Goal: Task Accomplishment & Management: Use online tool/utility

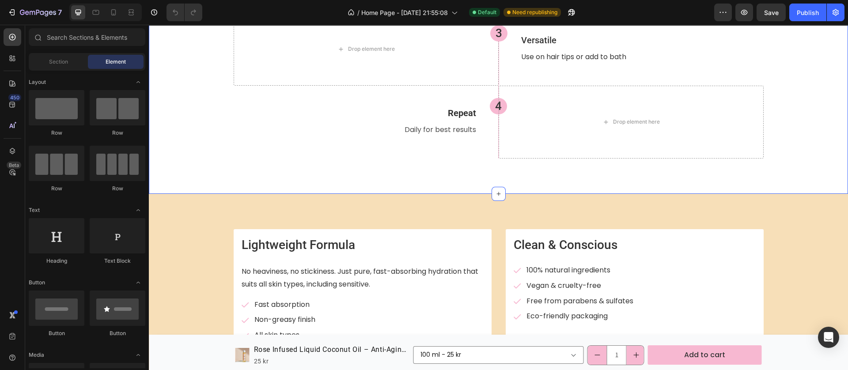
scroll to position [1523, 0]
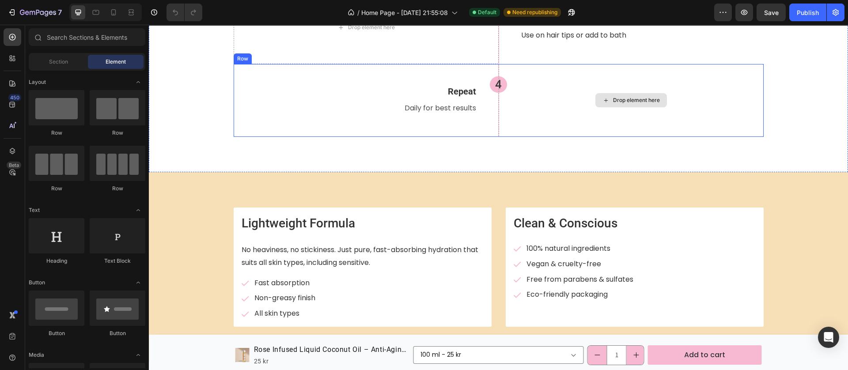
click at [498, 123] on div "Drop element here" at bounding box center [630, 100] width 265 height 73
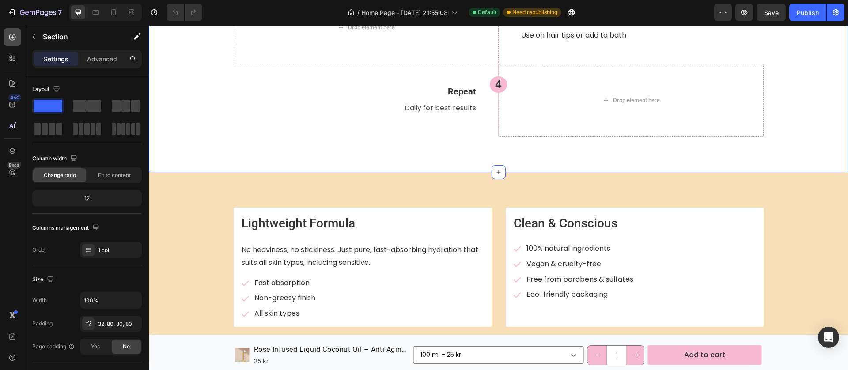
click at [6, 39] on div at bounding box center [13, 37] width 18 height 18
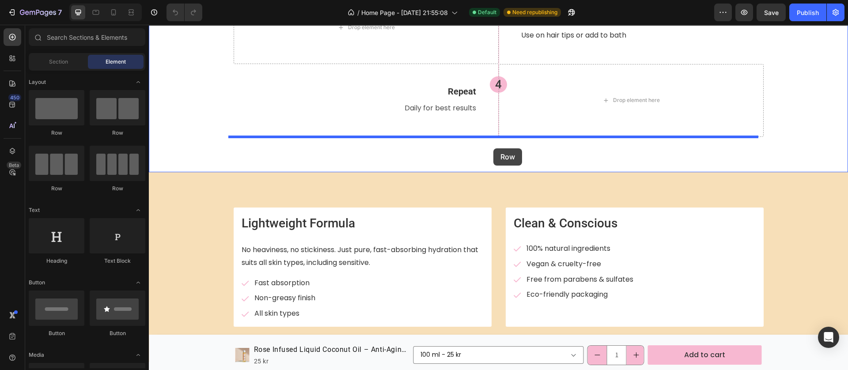
drag, startPoint x: 296, startPoint y: 155, endPoint x: 493, endPoint y: 148, distance: 197.5
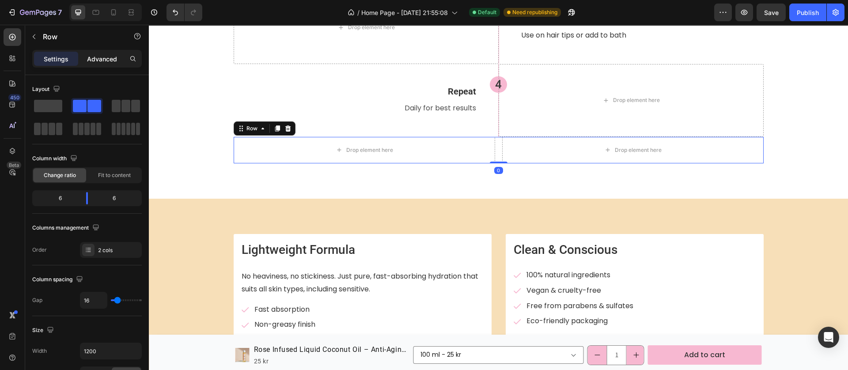
click at [109, 54] on p "Advanced" at bounding box center [102, 58] width 30 height 9
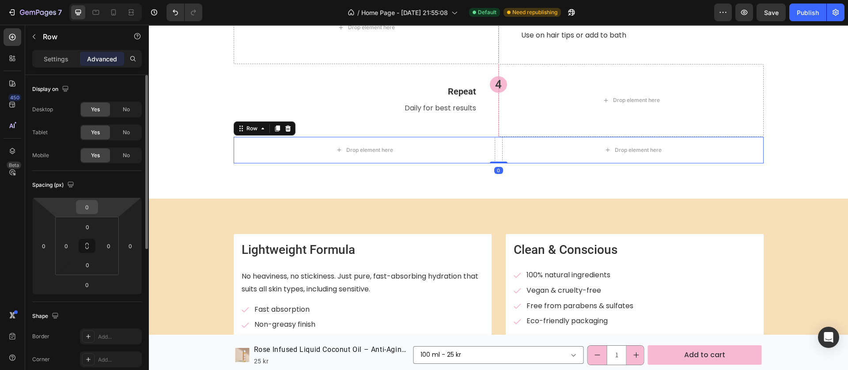
click at [89, 211] on input "0" at bounding box center [87, 206] width 18 height 13
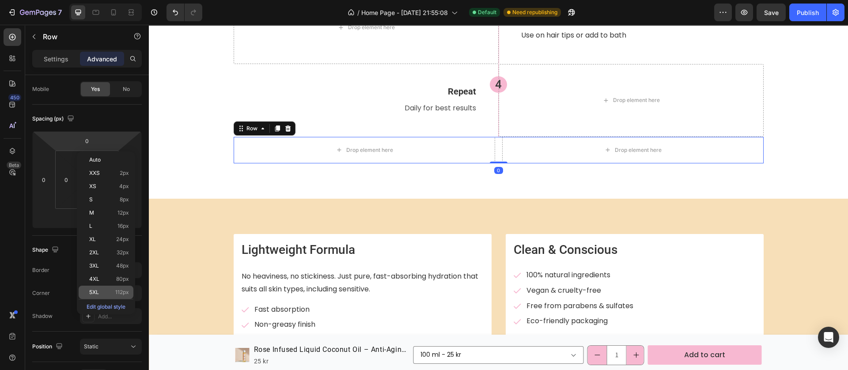
drag, startPoint x: 98, startPoint y: 285, endPoint x: 15, endPoint y: 239, distance: 94.1
click at [98, 286] on div "5XL 112px" at bounding box center [106, 292] width 55 height 13
type input "112"
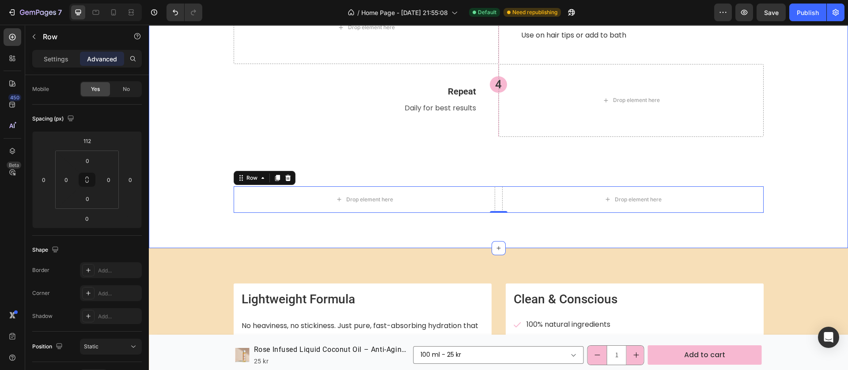
click at [421, 216] on div "Premium Ingredient Spotlight Heading Drop element here 1 Heading Apply Heading …" at bounding box center [498, 15] width 699 height 465
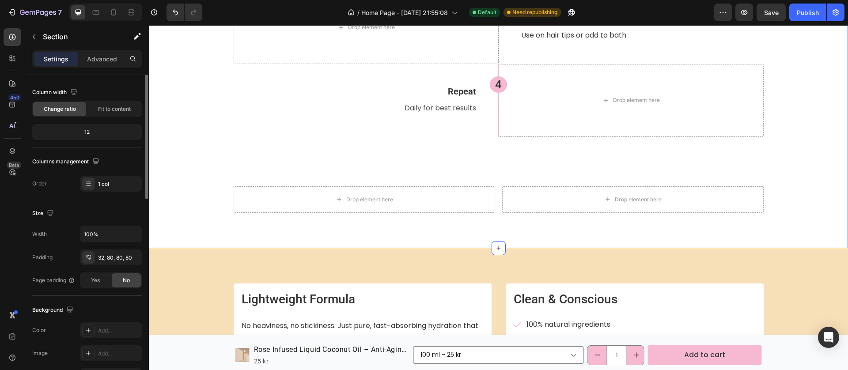
scroll to position [0, 0]
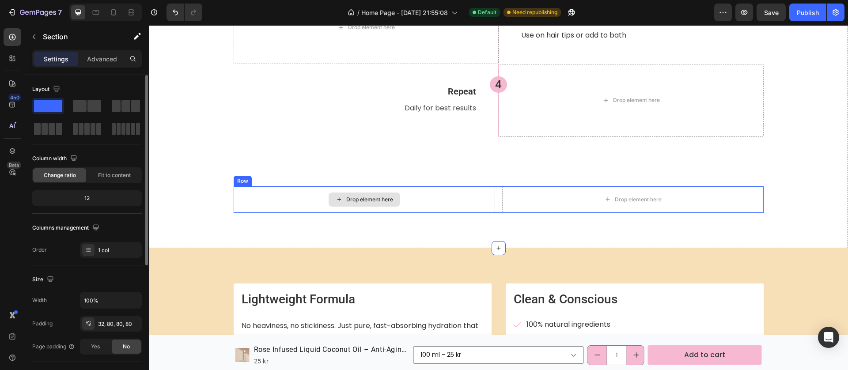
click at [466, 199] on div "Drop element here" at bounding box center [364, 199] width 261 height 26
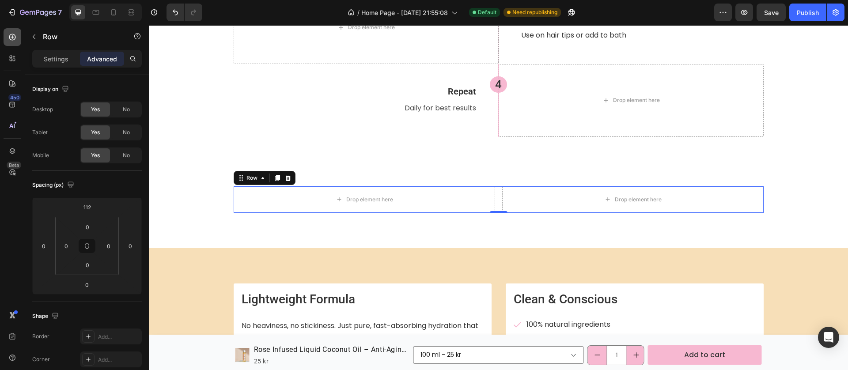
click at [12, 34] on icon at bounding box center [12, 37] width 7 height 7
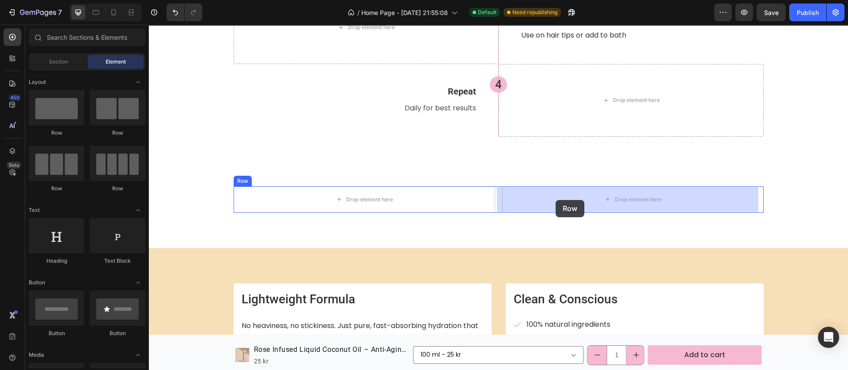
drag, startPoint x: 295, startPoint y: 178, endPoint x: 554, endPoint y: 198, distance: 259.5
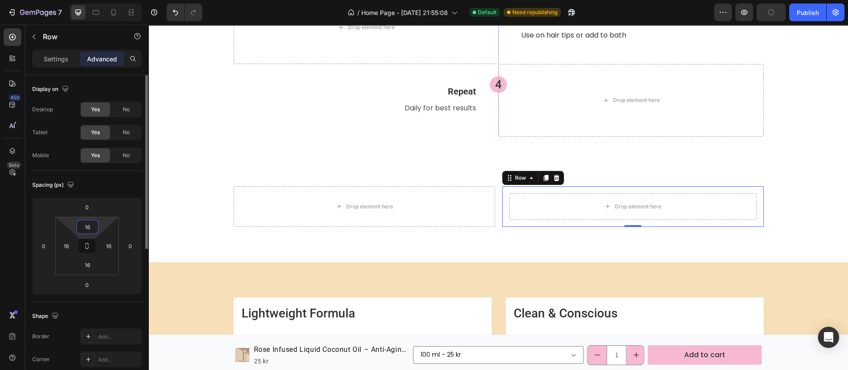
click at [91, 227] on input "16" at bounding box center [88, 226] width 18 height 13
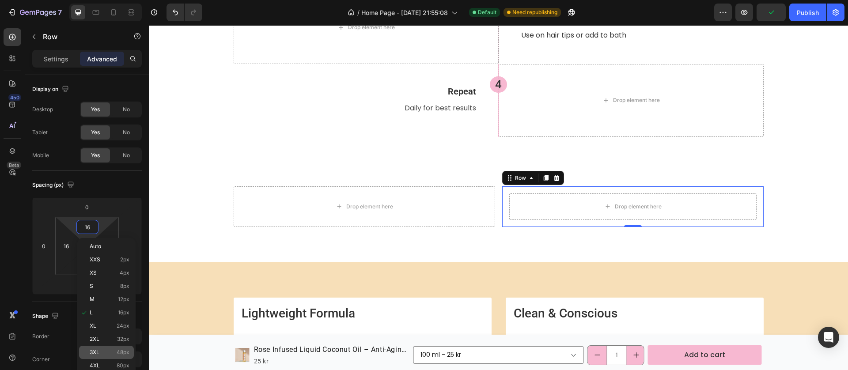
click at [106, 350] on p "3XL 48px" at bounding box center [110, 352] width 40 height 6
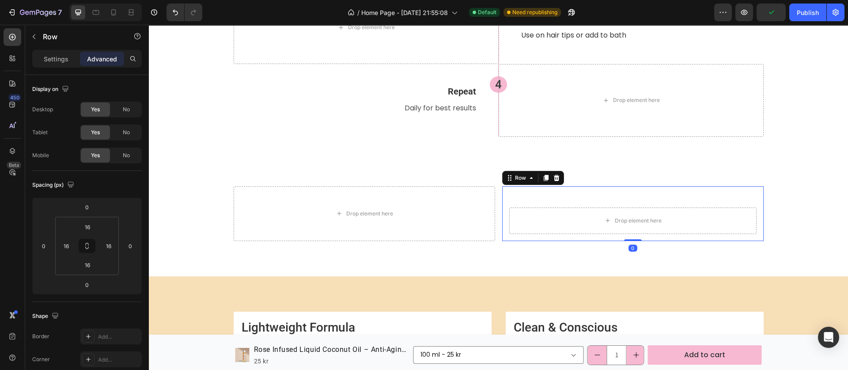
type input "48"
click at [91, 264] on input "16" at bounding box center [88, 264] width 18 height 13
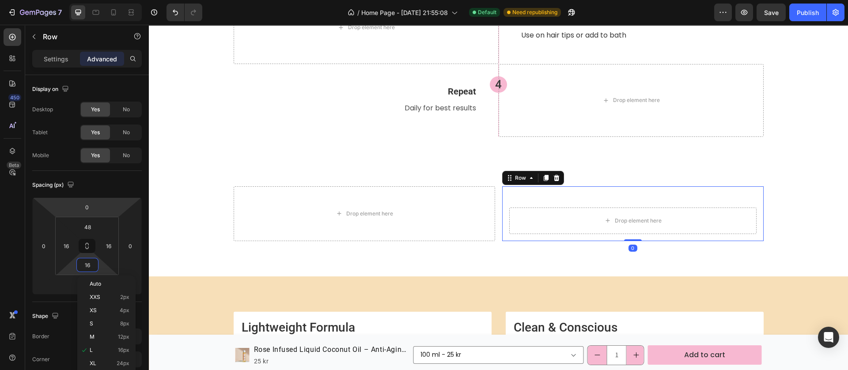
scroll to position [66, 0]
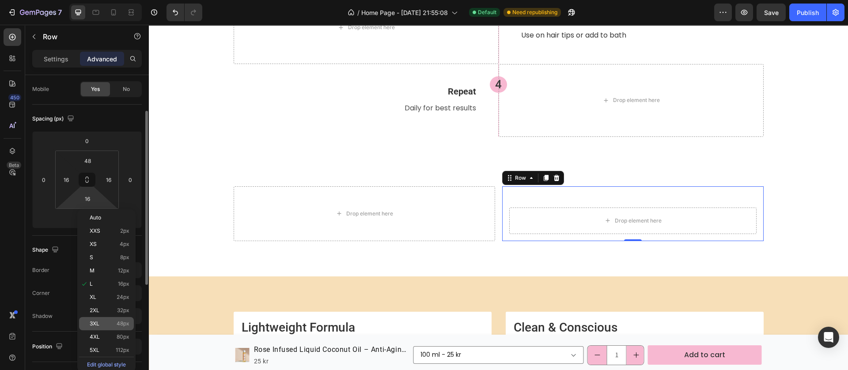
click at [108, 321] on p "3XL 48px" at bounding box center [110, 324] width 40 height 6
type input "48"
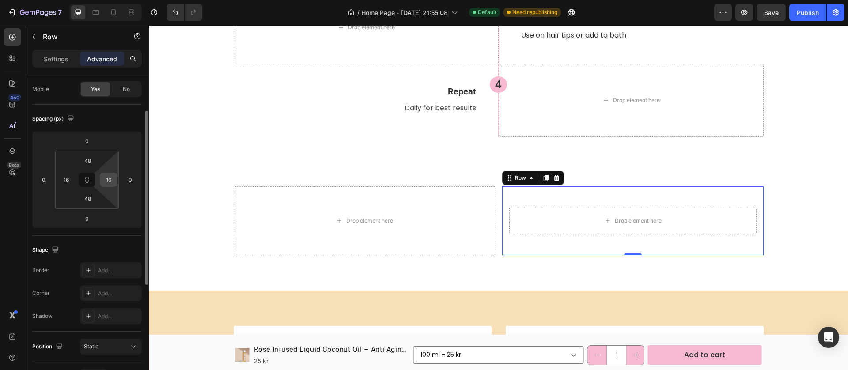
click at [109, 177] on input "16" at bounding box center [108, 179] width 13 height 13
type input "0"
click at [73, 174] on div "16" at bounding box center [66, 180] width 18 height 14
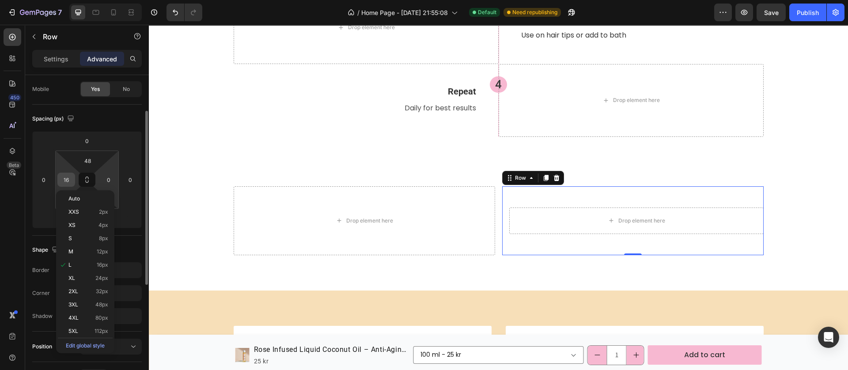
click at [71, 178] on input "16" at bounding box center [66, 179] width 13 height 13
type input "0"
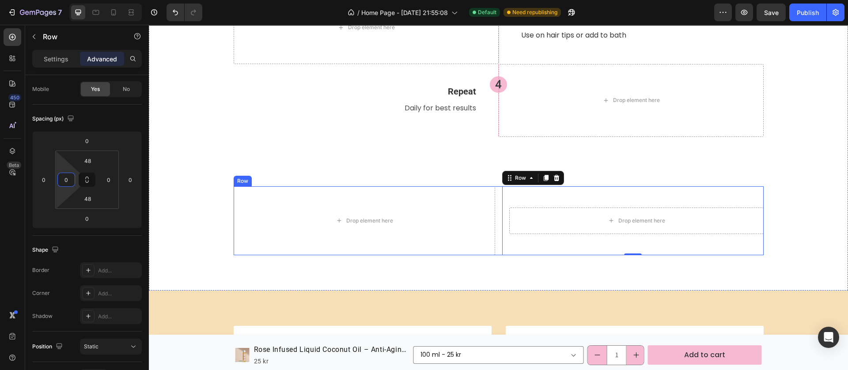
click at [495, 241] on div "Drop element here Drop element here Row 0 Row" at bounding box center [499, 220] width 530 height 69
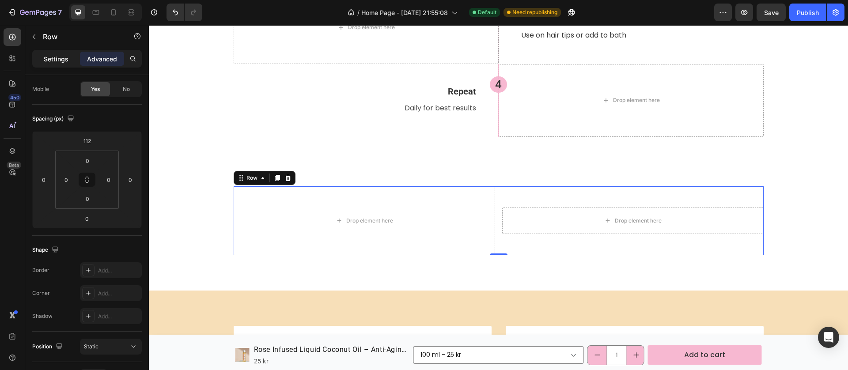
click at [44, 61] on p "Settings" at bounding box center [56, 58] width 25 height 9
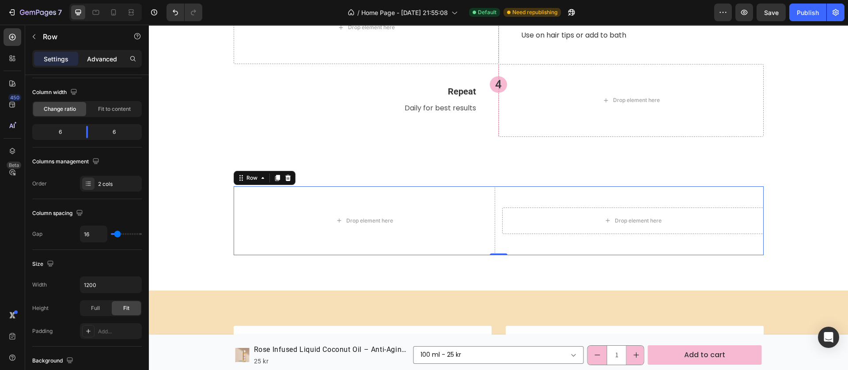
click at [96, 62] on p "Advanced" at bounding box center [102, 58] width 30 height 9
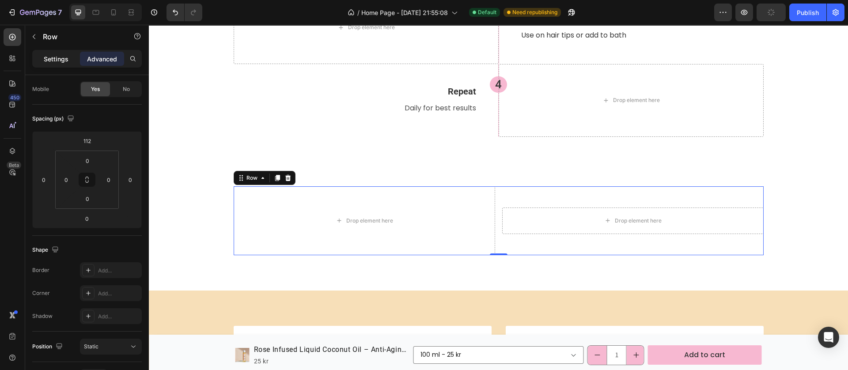
click at [45, 61] on p "Settings" at bounding box center [56, 58] width 25 height 9
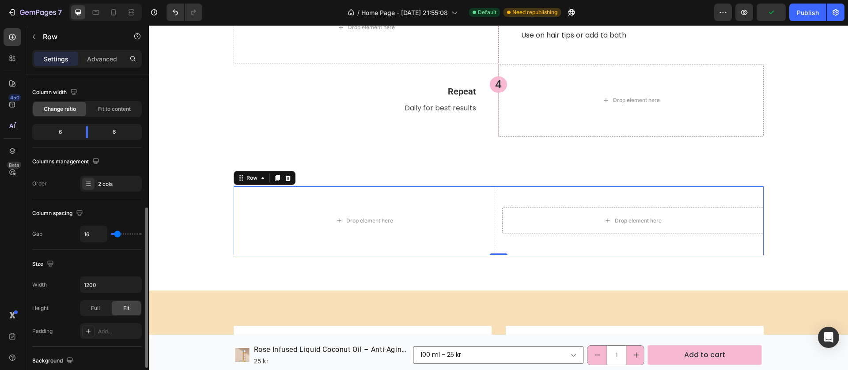
scroll to position [132, 0]
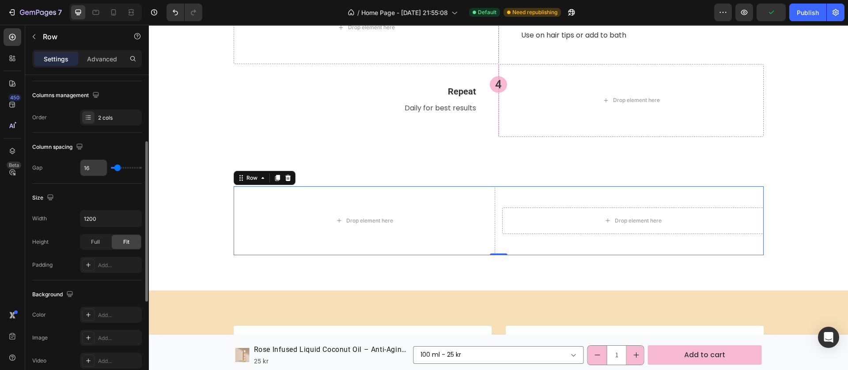
click at [88, 164] on input "16" at bounding box center [93, 168] width 26 height 16
type input "0"
click at [353, 267] on div "Premium Ingredient Spotlight Heading Drop element here 1 Heading Apply Heading …" at bounding box center [498, 36] width 699 height 507
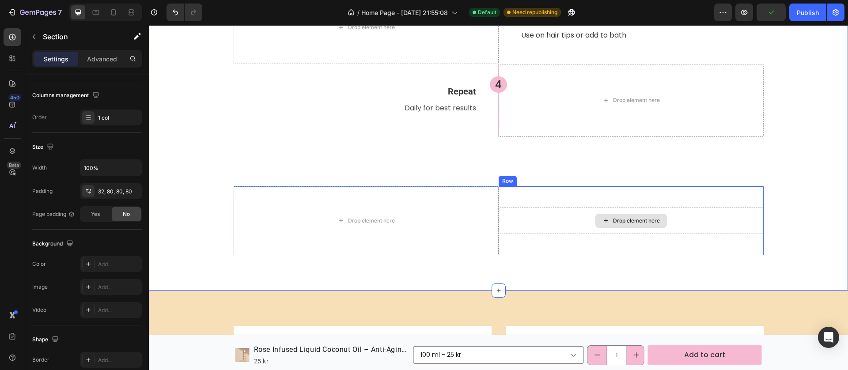
scroll to position [0, 0]
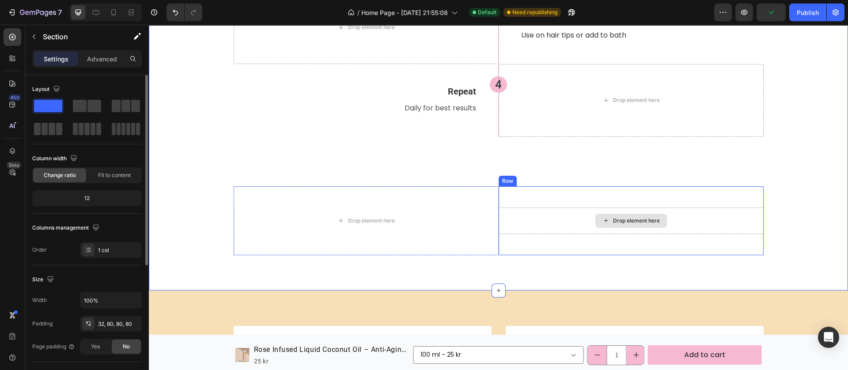
click at [535, 223] on div "Drop element here" at bounding box center [630, 221] width 265 height 26
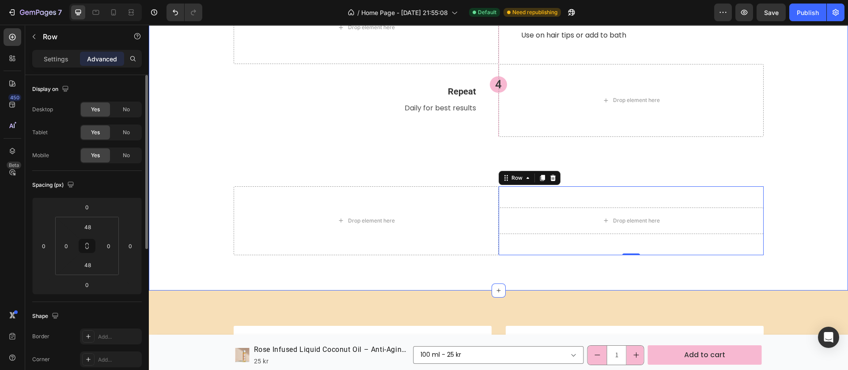
click at [489, 276] on div "Premium Ingredient Spotlight Heading Drop element here 1 Heading Apply Heading …" at bounding box center [498, 36] width 699 height 507
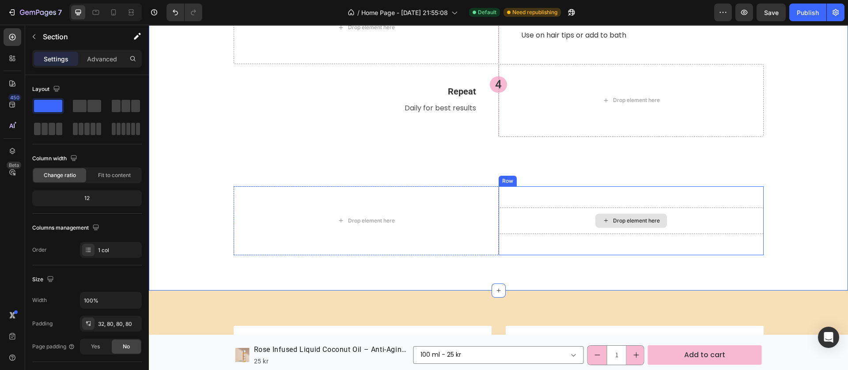
drag, startPoint x: 508, startPoint y: 216, endPoint x: 483, endPoint y: 214, distance: 25.3
click at [508, 216] on div "Drop element here" at bounding box center [630, 221] width 265 height 26
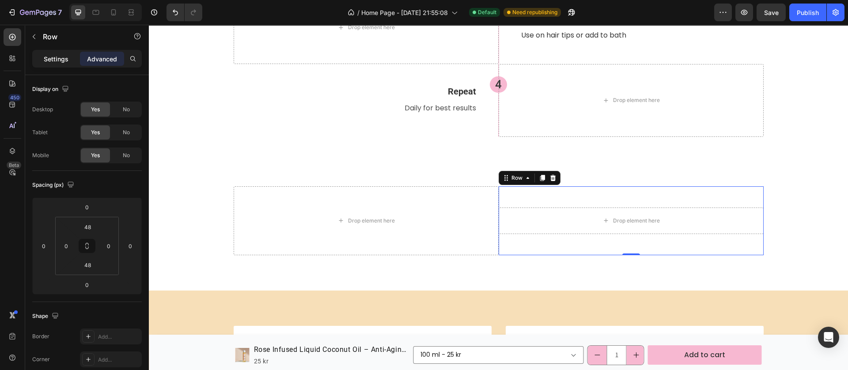
click at [60, 61] on p "Settings" at bounding box center [56, 58] width 25 height 9
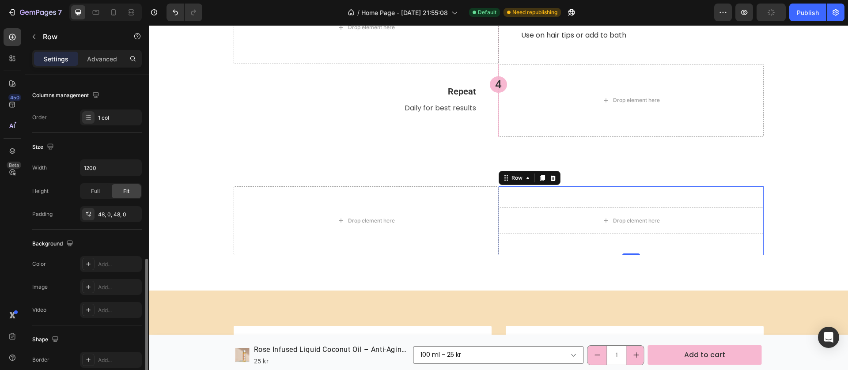
scroll to position [219, 0]
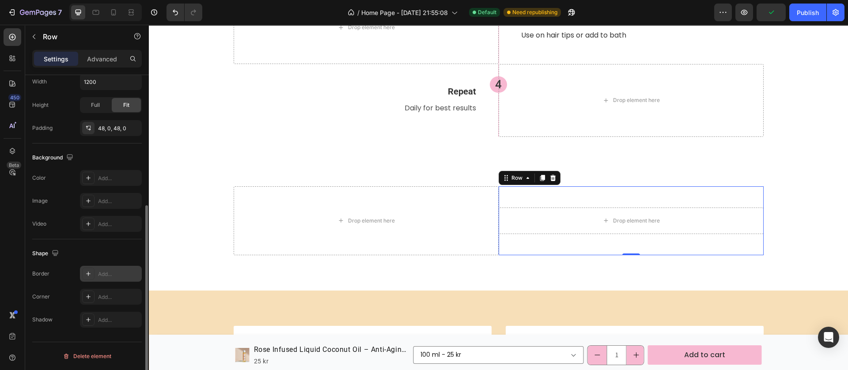
click at [89, 272] on icon at bounding box center [88, 273] width 7 height 7
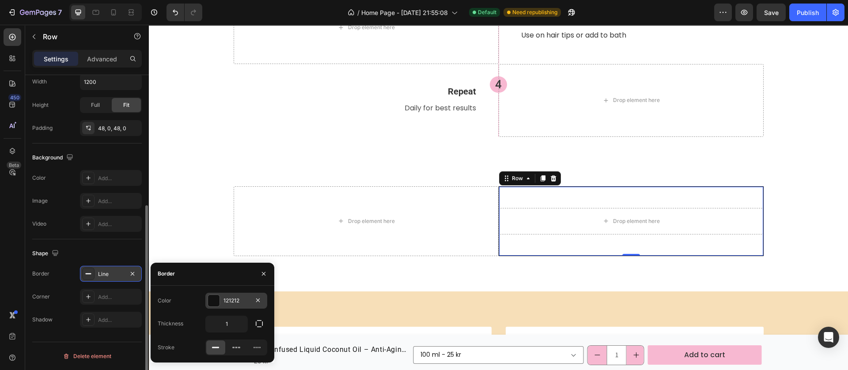
click at [218, 304] on div at bounding box center [213, 300] width 11 height 11
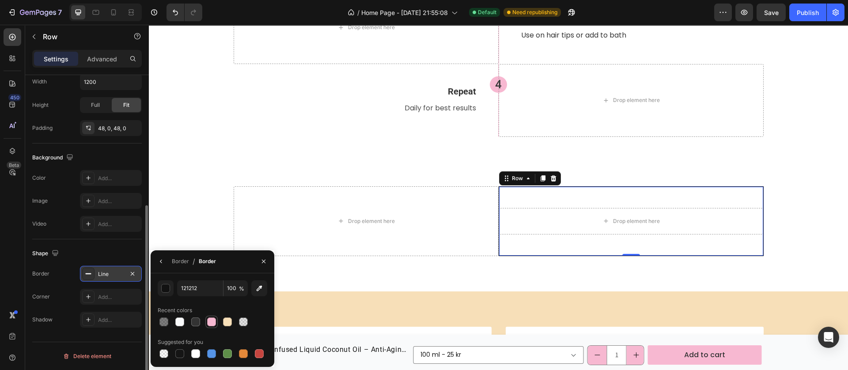
click at [208, 321] on div at bounding box center [211, 321] width 9 height 9
click at [180, 352] on div at bounding box center [179, 353] width 9 height 9
type input "151515"
click at [234, 286] on input "100" at bounding box center [235, 288] width 24 height 16
type input "10"
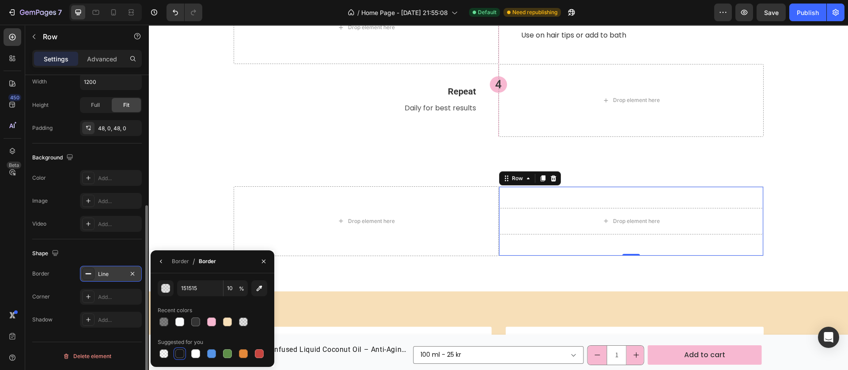
click at [350, 283] on div "Premium Ingredient Spotlight Heading Drop element here 1 Heading Apply Heading …" at bounding box center [498, 37] width 699 height 508
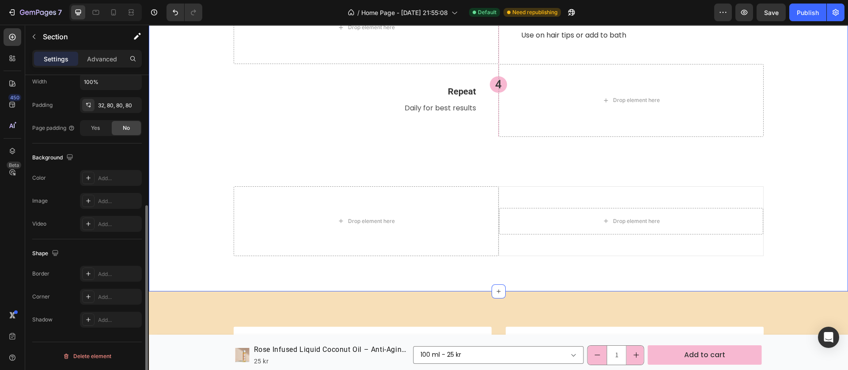
scroll to position [0, 0]
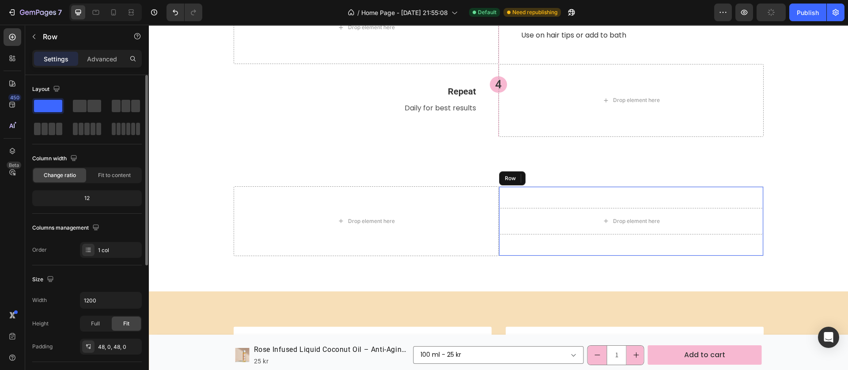
click at [516, 234] on div "Drop element here Row" at bounding box center [630, 221] width 265 height 70
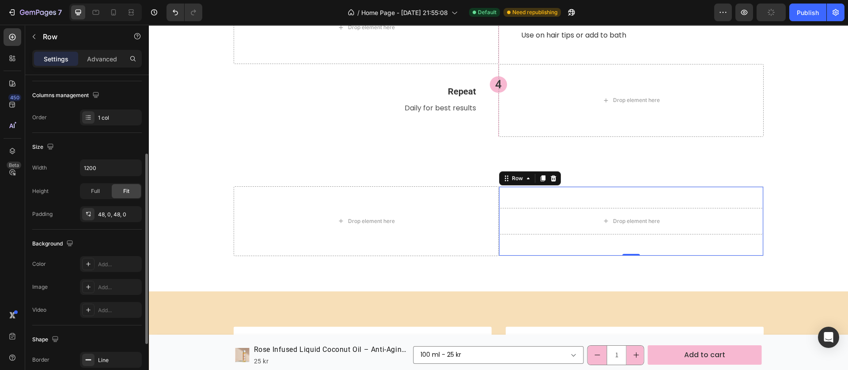
scroll to position [198, 0]
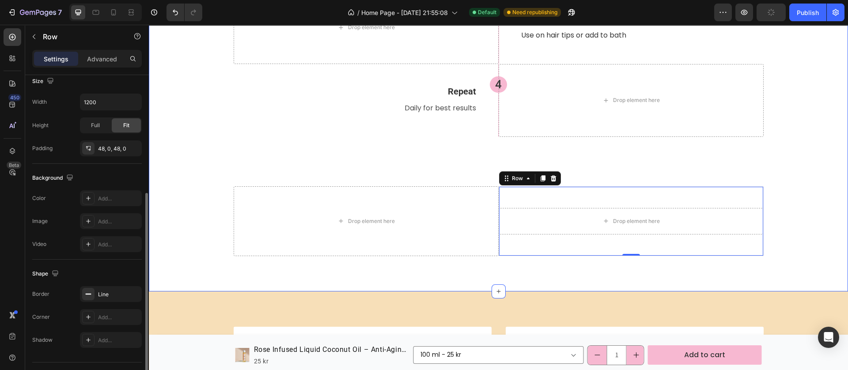
click at [291, 272] on div "Premium Ingredient Spotlight Heading Drop element here 1 Heading Apply Heading …" at bounding box center [498, 37] width 699 height 508
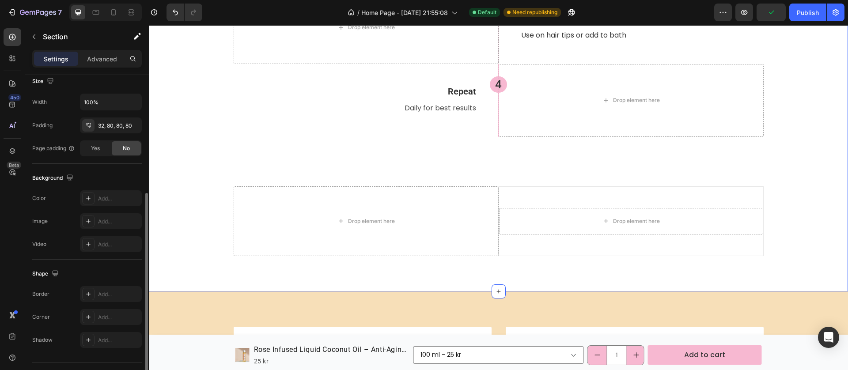
scroll to position [0, 0]
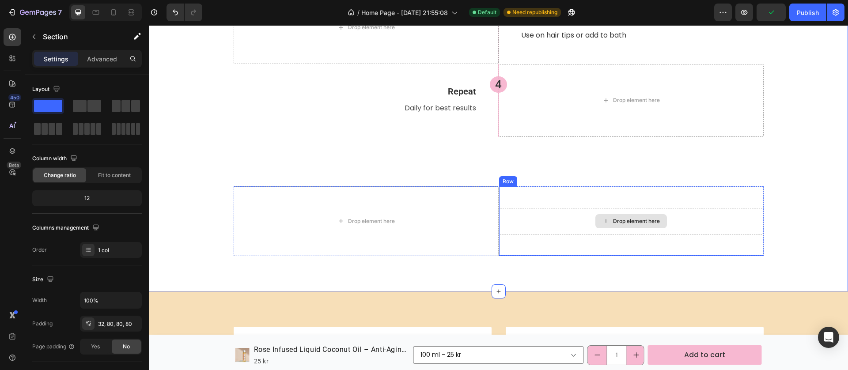
click at [563, 229] on div "Drop element here" at bounding box center [631, 221] width 264 height 26
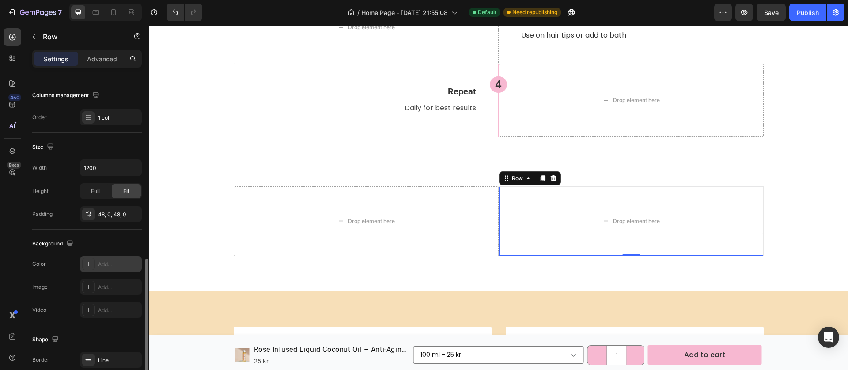
scroll to position [198, 0]
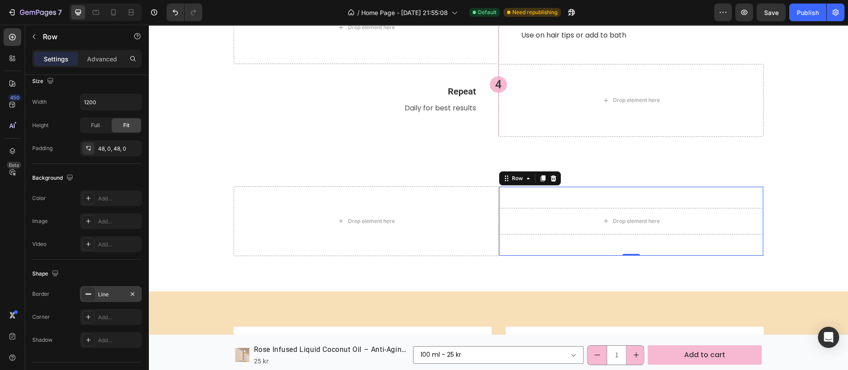
click at [92, 290] on div at bounding box center [88, 294] width 12 height 12
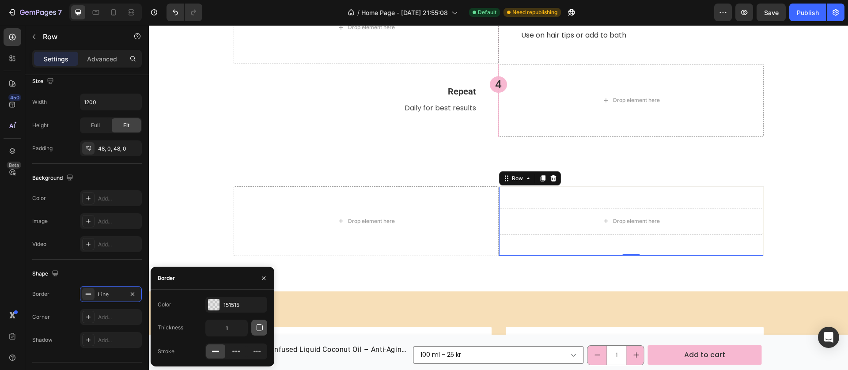
click at [255, 330] on icon "button" at bounding box center [259, 327] width 9 height 9
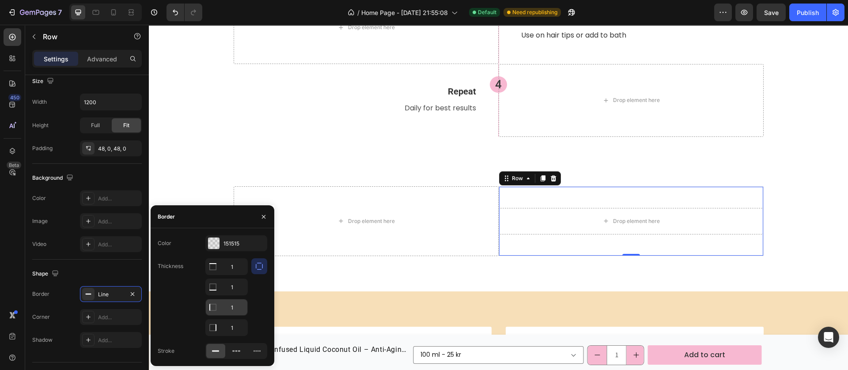
click at [233, 275] on input "1" at bounding box center [227, 267] width 42 height 16
click at [234, 325] on input "1" at bounding box center [227, 328] width 42 height 16
type input "0"
click at [235, 275] on input "1" at bounding box center [227, 267] width 42 height 16
type input "0"
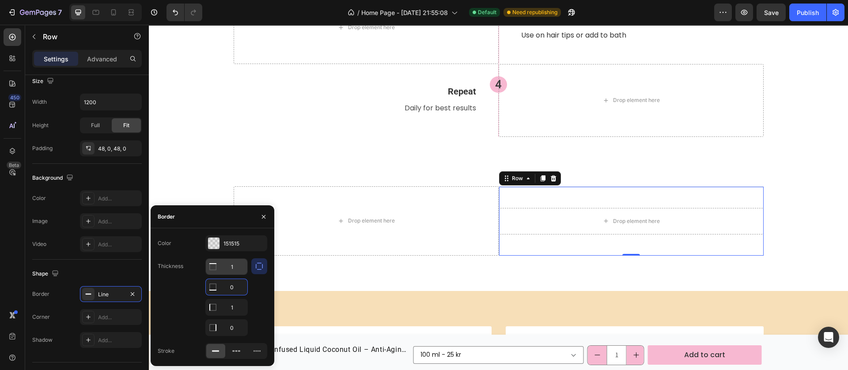
click at [235, 270] on input "1" at bounding box center [227, 267] width 42 height 16
type input "0"
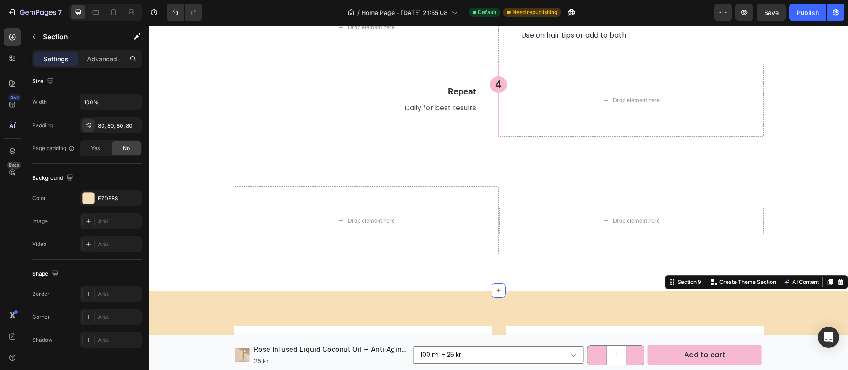
scroll to position [0, 0]
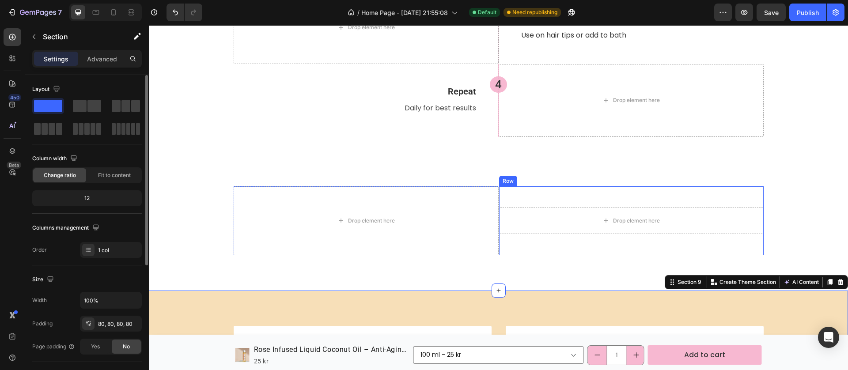
click at [524, 248] on div "Drop element here Row" at bounding box center [630, 220] width 265 height 69
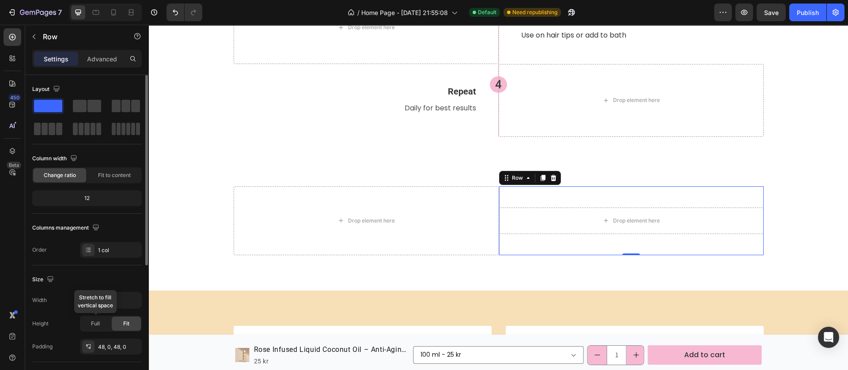
scroll to position [219, 0]
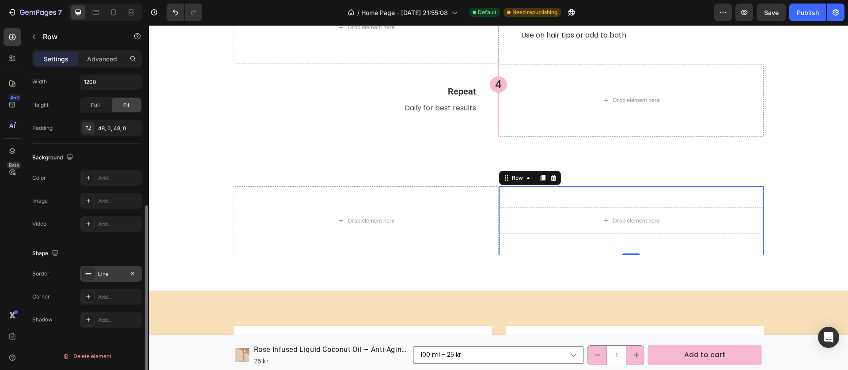
drag, startPoint x: 86, startPoint y: 275, endPoint x: 139, endPoint y: 291, distance: 54.9
click at [87, 275] on icon at bounding box center [88, 273] width 7 height 7
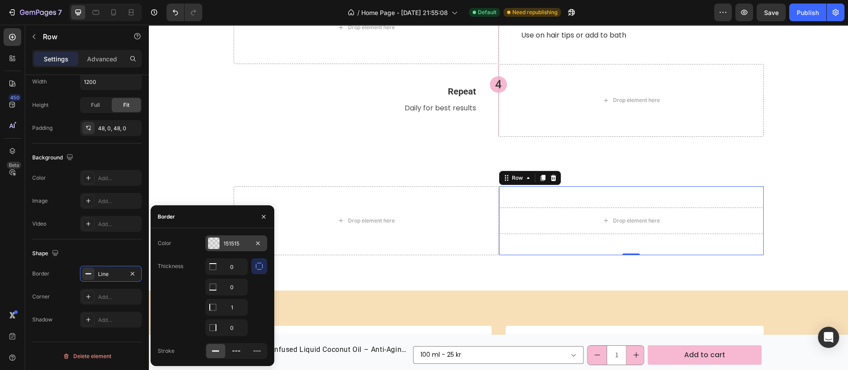
drag, startPoint x: 216, startPoint y: 242, endPoint x: 63, endPoint y: 223, distance: 154.0
click at [216, 242] on div at bounding box center [213, 243] width 11 height 11
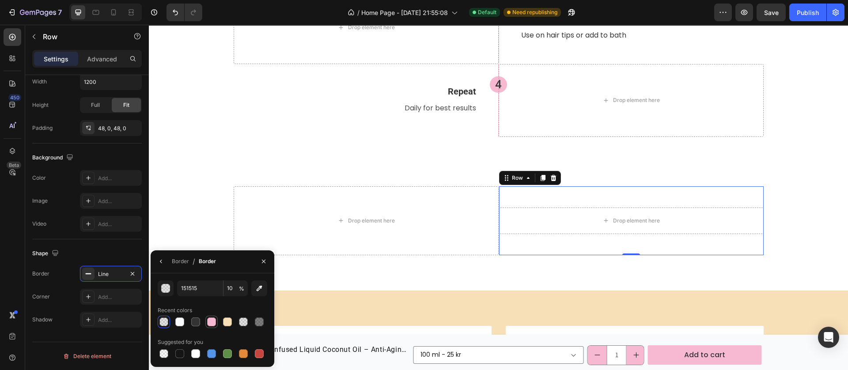
click at [214, 321] on div at bounding box center [211, 321] width 9 height 9
type input "F7B8D1"
type input "100"
click at [414, 275] on div "Premium Ingredient Spotlight Heading Drop element here 1 Heading Apply Heading …" at bounding box center [498, 36] width 699 height 507
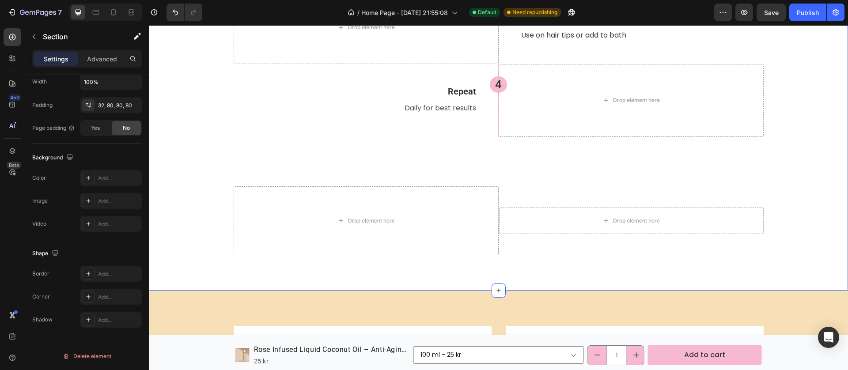
scroll to position [0, 0]
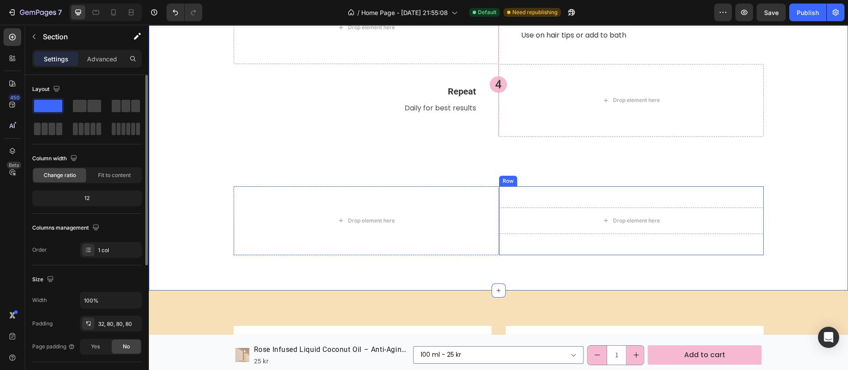
click at [545, 240] on div "Drop element here Row" at bounding box center [630, 220] width 265 height 69
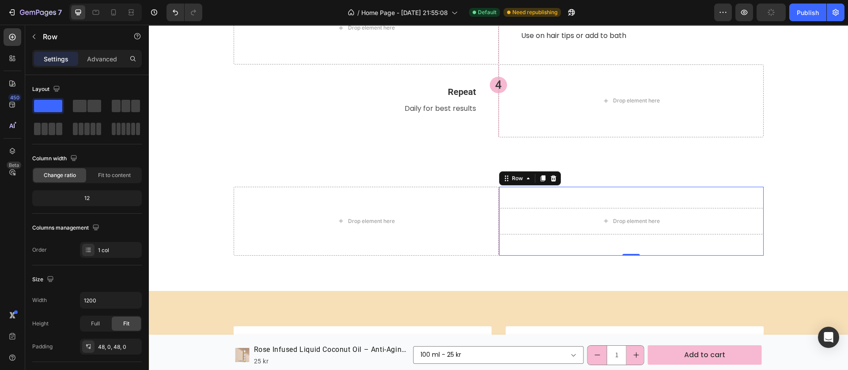
scroll to position [1523, 0]
click at [16, 36] on icon at bounding box center [12, 37] width 9 height 9
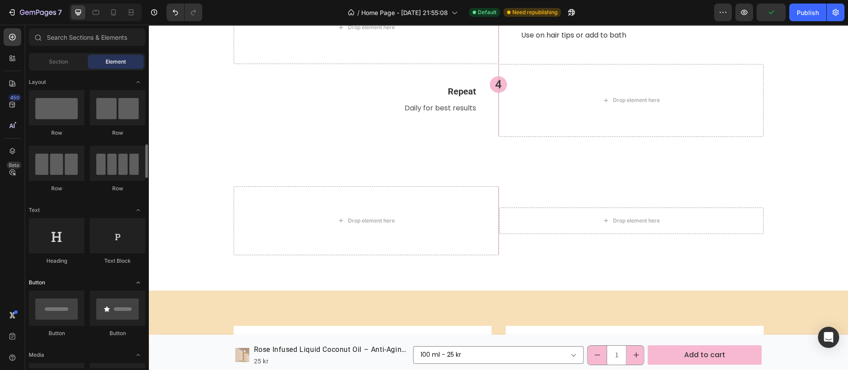
scroll to position [66, 0]
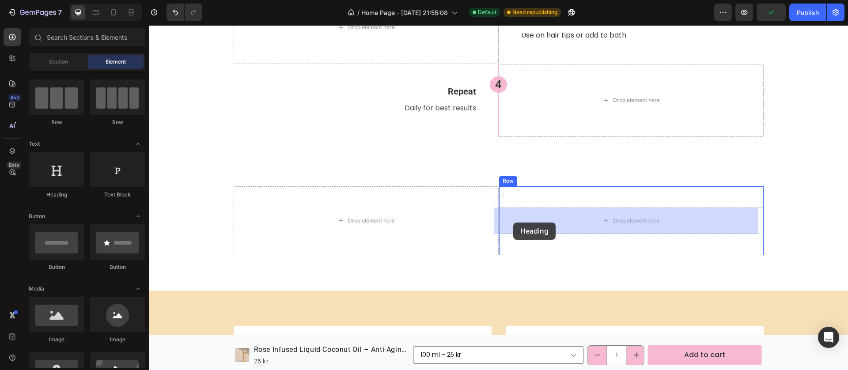
drag, startPoint x: 219, startPoint y: 200, endPoint x: 514, endPoint y: 221, distance: 295.7
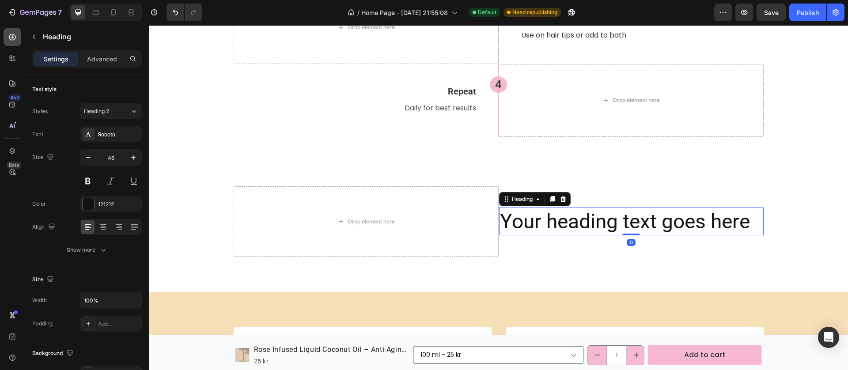
click at [9, 37] on icon at bounding box center [12, 37] width 9 height 9
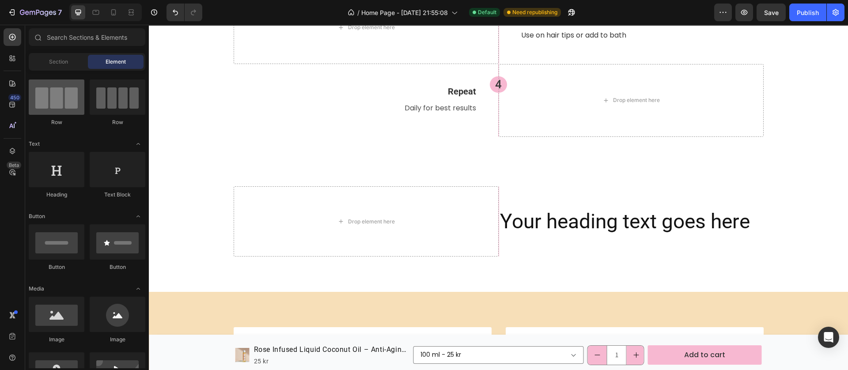
scroll to position [0, 0]
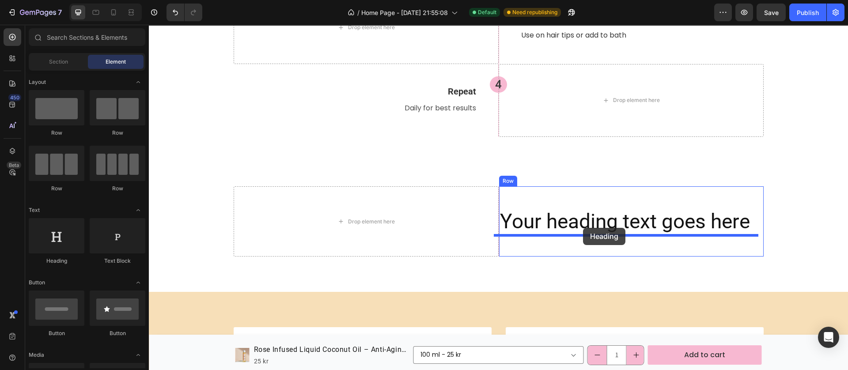
drag, startPoint x: 245, startPoint y: 267, endPoint x: 583, endPoint y: 228, distance: 340.0
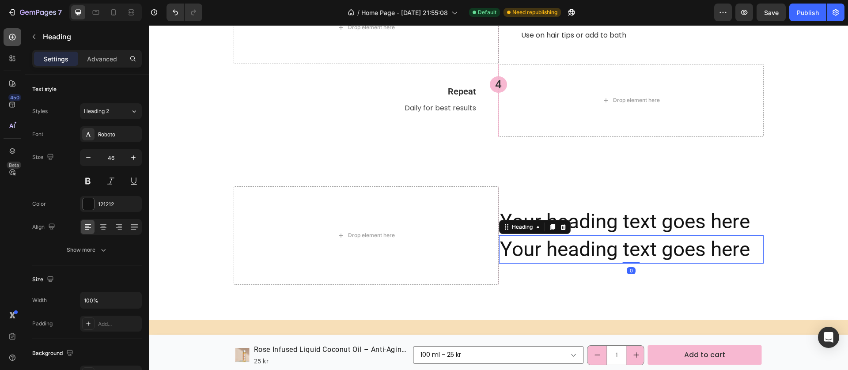
click at [13, 34] on icon at bounding box center [12, 37] width 7 height 7
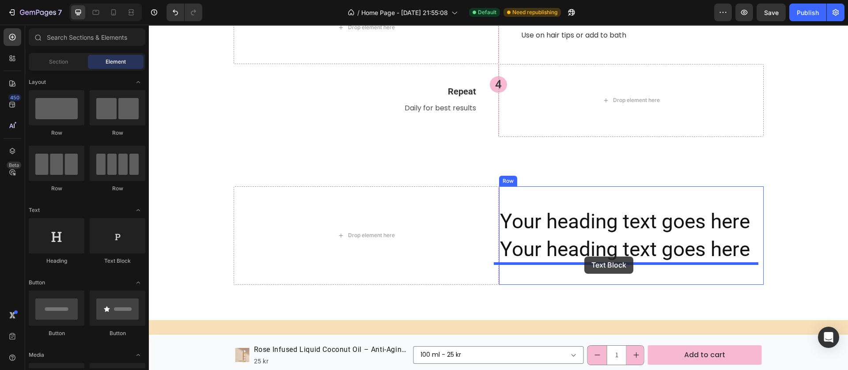
drag, startPoint x: 270, startPoint y: 271, endPoint x: 584, endPoint y: 257, distance: 314.2
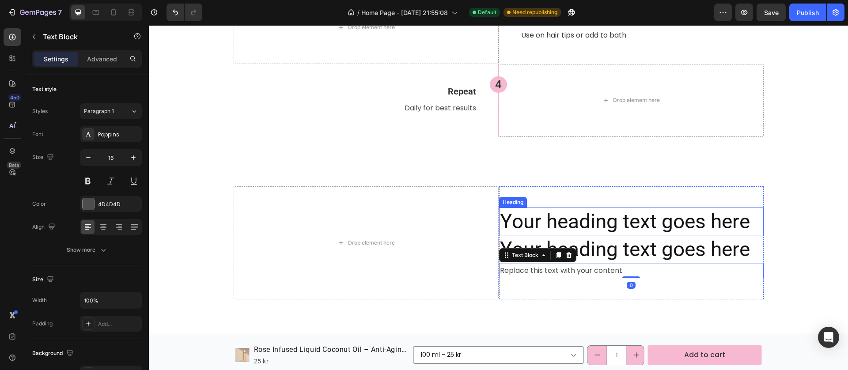
click at [568, 225] on h2 "Your heading text goes here" at bounding box center [631, 222] width 264 height 28
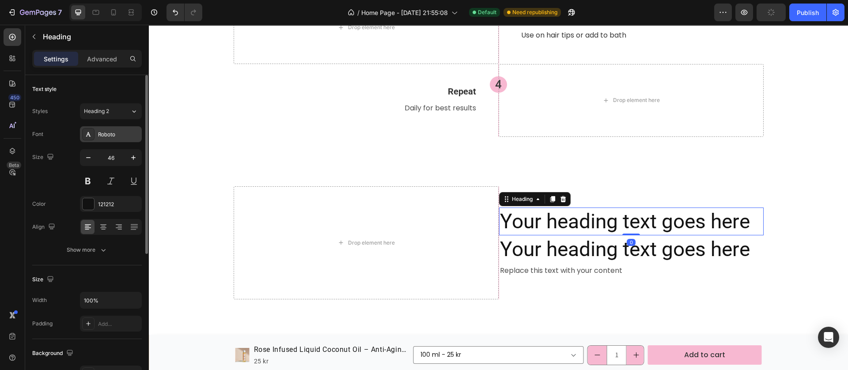
click at [128, 131] on div "Roboto" at bounding box center [119, 135] width 42 height 8
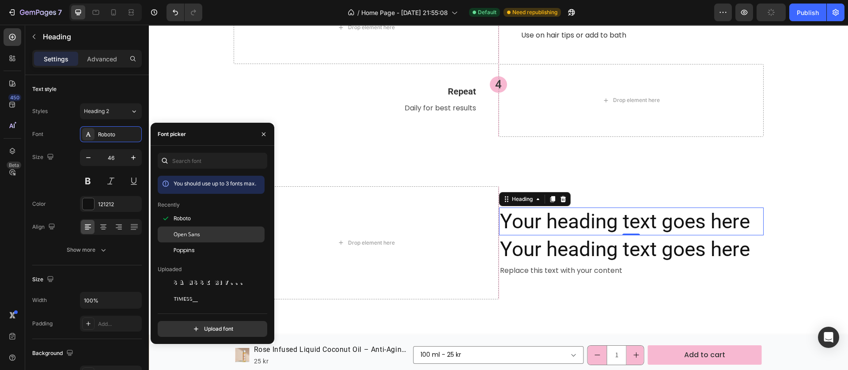
click at [192, 326] on div "Open Sans" at bounding box center [211, 334] width 107 height 16
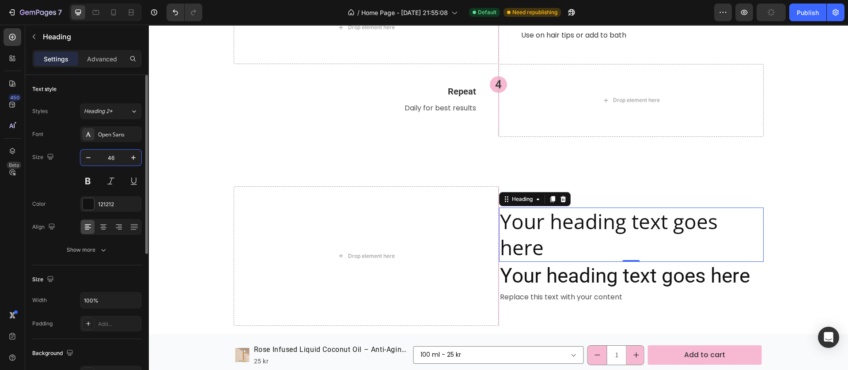
click at [112, 152] on input "46" at bounding box center [110, 158] width 29 height 16
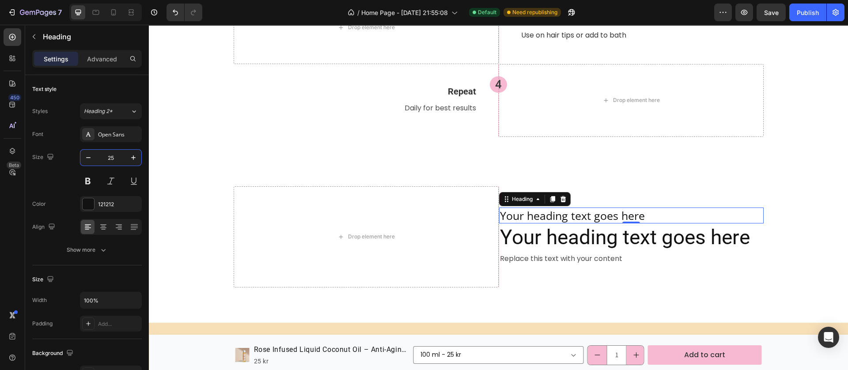
type input "25"
click at [589, 211] on h2 "Your heading text goes here" at bounding box center [631, 216] width 264 height 16
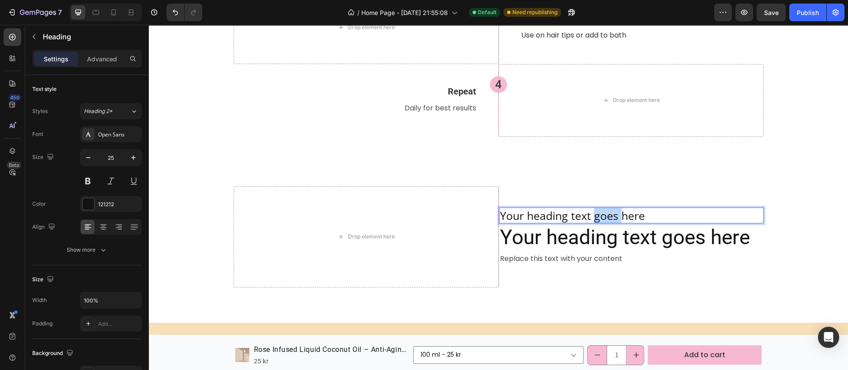
click at [589, 211] on p "Your heading text goes here" at bounding box center [631, 215] width 263 height 15
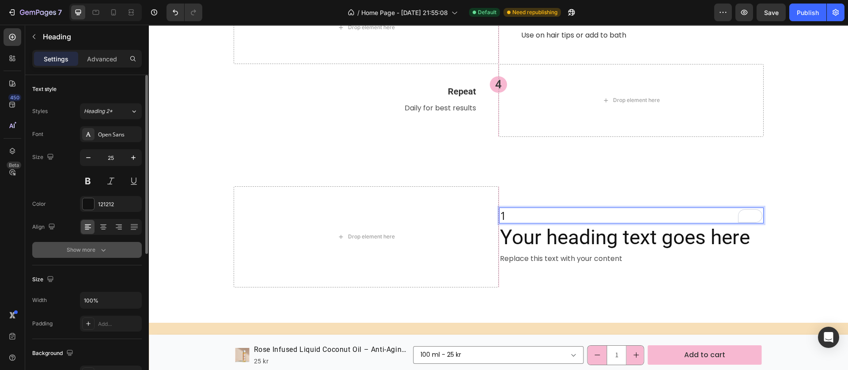
click at [97, 253] on div "Show more" at bounding box center [87, 249] width 41 height 9
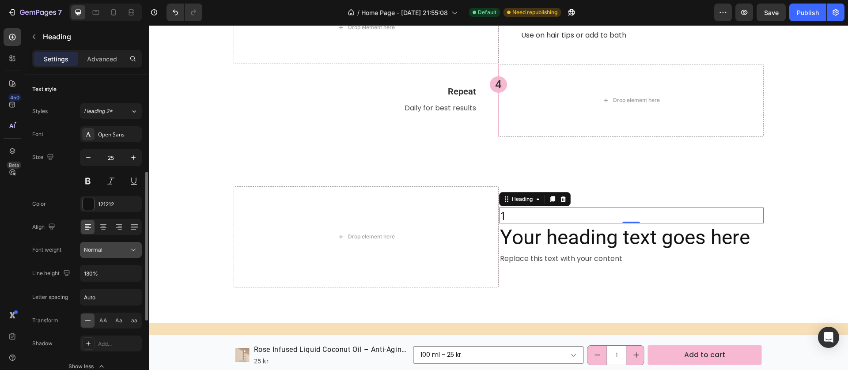
scroll to position [66, 0]
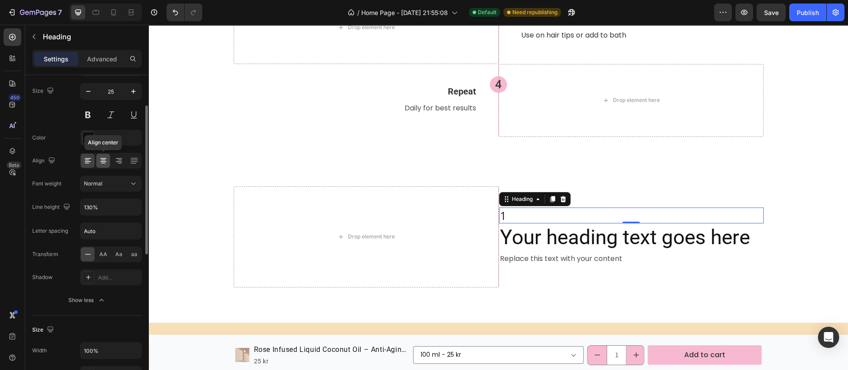
click at [104, 160] on icon at bounding box center [103, 160] width 4 height 1
click at [125, 185] on div "Normal" at bounding box center [106, 184] width 45 height 8
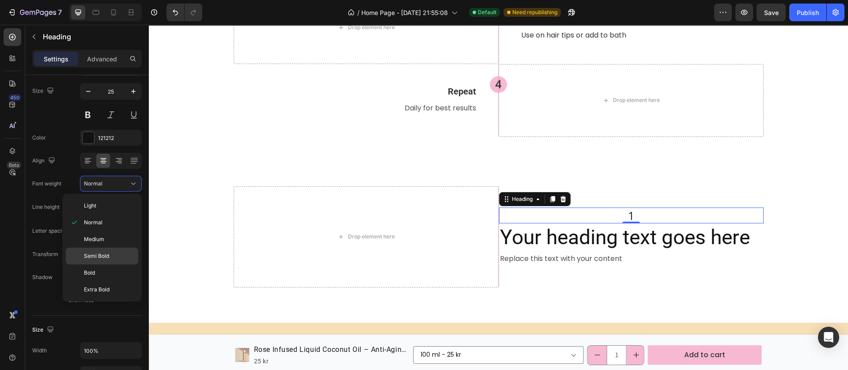
click at [106, 254] on span "Semi Bold" at bounding box center [96, 256] width 25 height 8
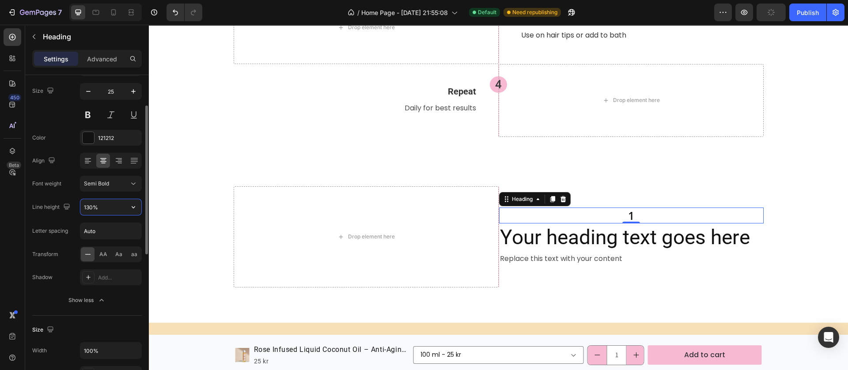
click at [93, 204] on input "130%" at bounding box center [110, 207] width 61 height 16
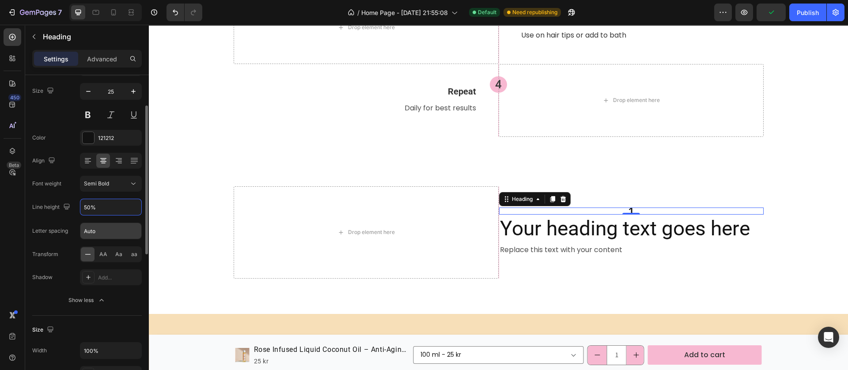
type input "50%"
click at [104, 233] on input "Auto" at bounding box center [110, 231] width 61 height 16
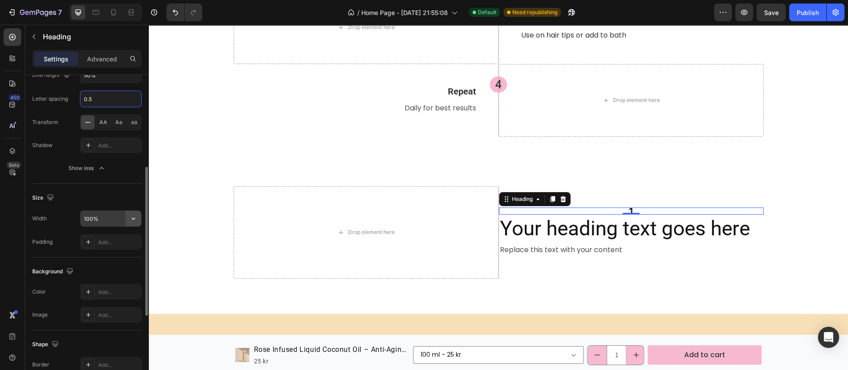
type input "0.5"
click at [131, 222] on icon "button" at bounding box center [133, 218] width 9 height 9
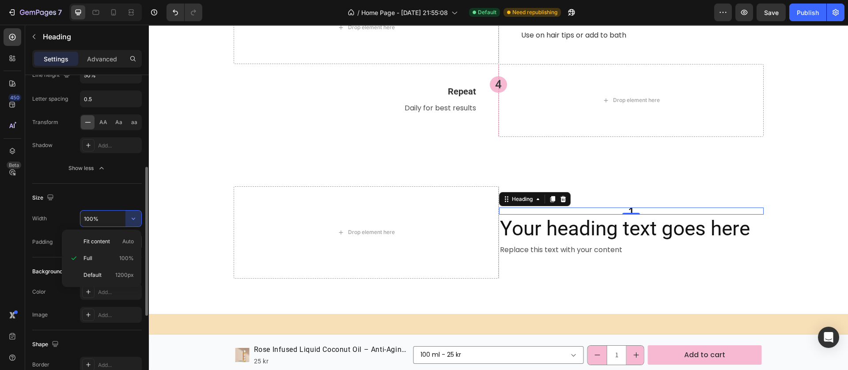
click at [107, 245] on span "Fit content" at bounding box center [96, 242] width 26 height 8
type input "Auto"
click at [97, 238] on div "Add..." at bounding box center [111, 242] width 62 height 16
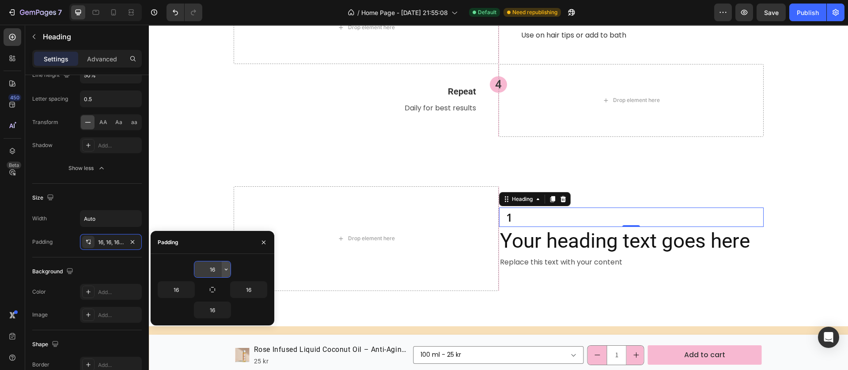
click at [223, 270] on icon "button" at bounding box center [226, 269] width 7 height 7
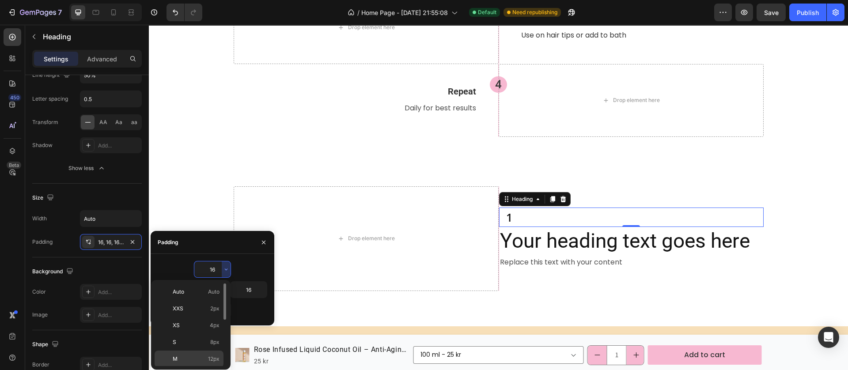
drag, startPoint x: 206, startPoint y: 360, endPoint x: 62, endPoint y: 318, distance: 150.1
click at [206, 360] on p "M 12px" at bounding box center [196, 359] width 47 height 8
type input "12"
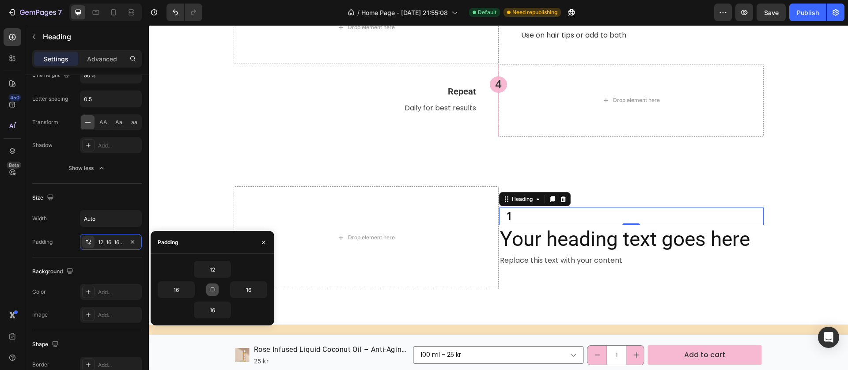
click at [216, 286] on button "button" at bounding box center [212, 289] width 12 height 12
type input "12"
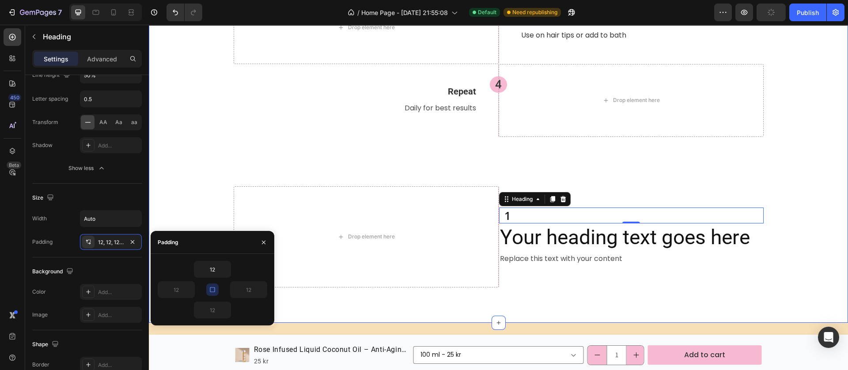
click at [385, 287] on div "Premium Ingredient Spotlight Heading Drop element here 1 Heading Apply Heading …" at bounding box center [498, 53] width 699 height 540
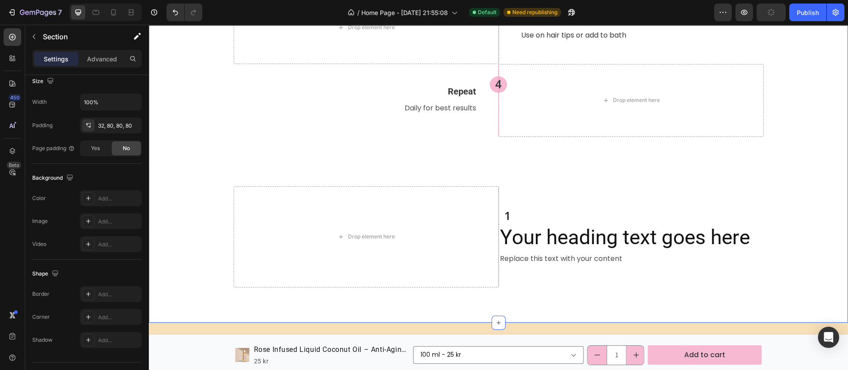
scroll to position [0, 0]
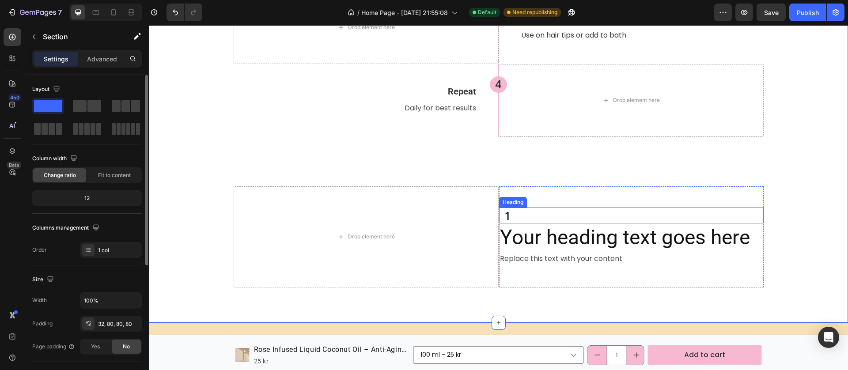
click at [517, 213] on div "1" at bounding box center [631, 216] width 264 height 16
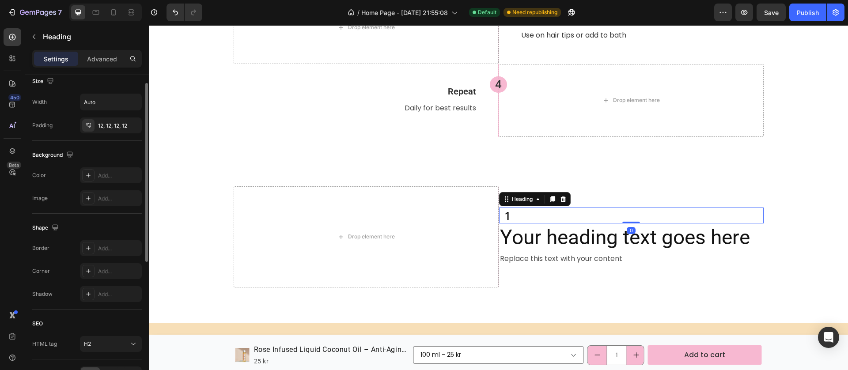
scroll to position [253, 0]
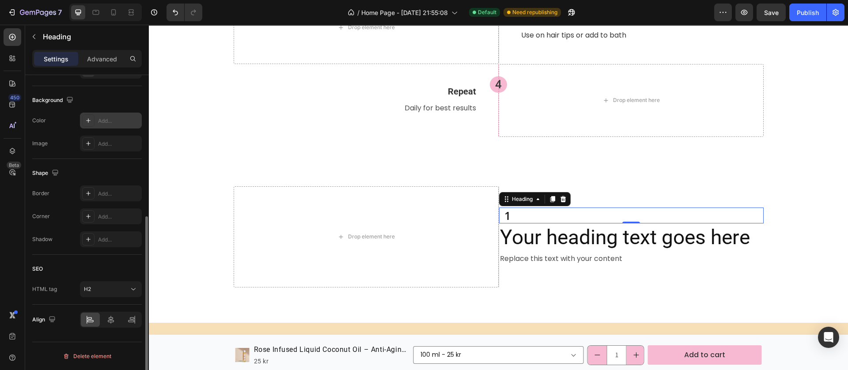
click at [86, 121] on icon at bounding box center [88, 120] width 7 height 7
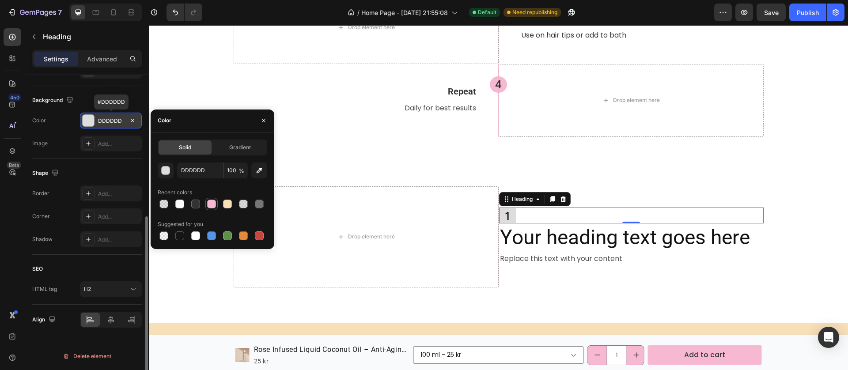
click at [211, 202] on div at bounding box center [211, 204] width 9 height 9
type input "F7B8D1"
click at [91, 214] on icon at bounding box center [88, 216] width 7 height 7
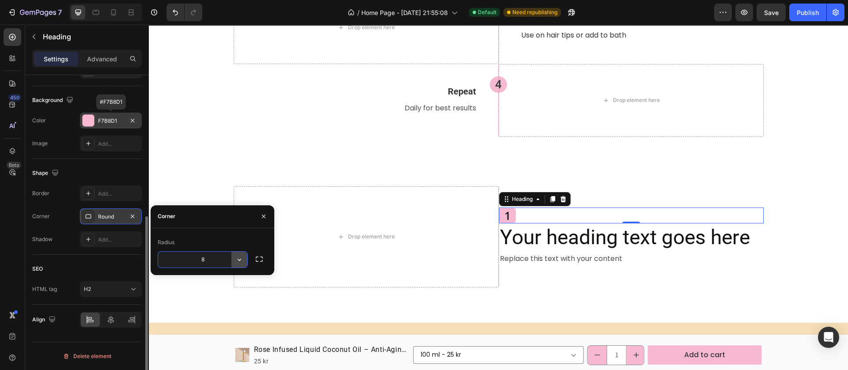
click at [242, 258] on icon "button" at bounding box center [239, 259] width 9 height 9
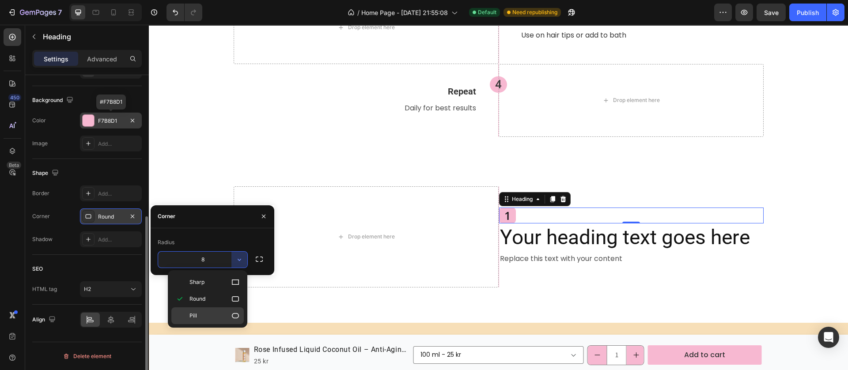
click at [209, 319] on p "Pill" at bounding box center [214, 315] width 50 height 9
type input "9999"
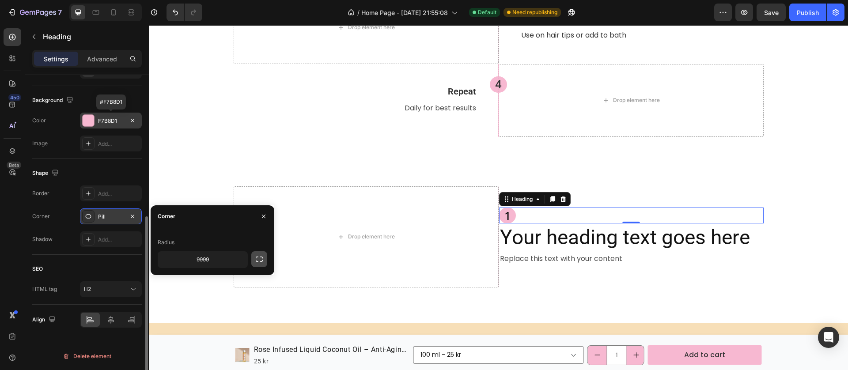
click at [261, 261] on icon "button" at bounding box center [259, 259] width 9 height 9
click at [321, 283] on div "Drop element here" at bounding box center [366, 236] width 265 height 101
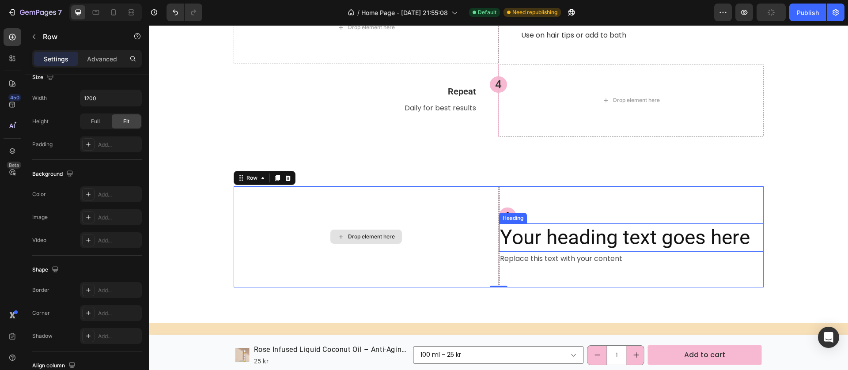
scroll to position [0, 0]
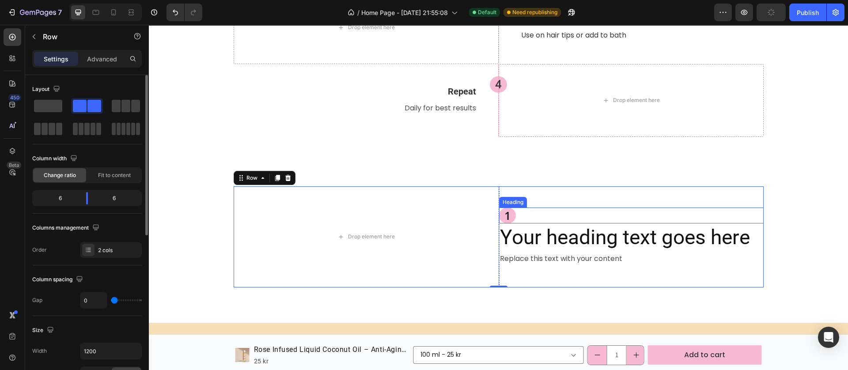
click at [526, 209] on div "1" at bounding box center [631, 216] width 264 height 16
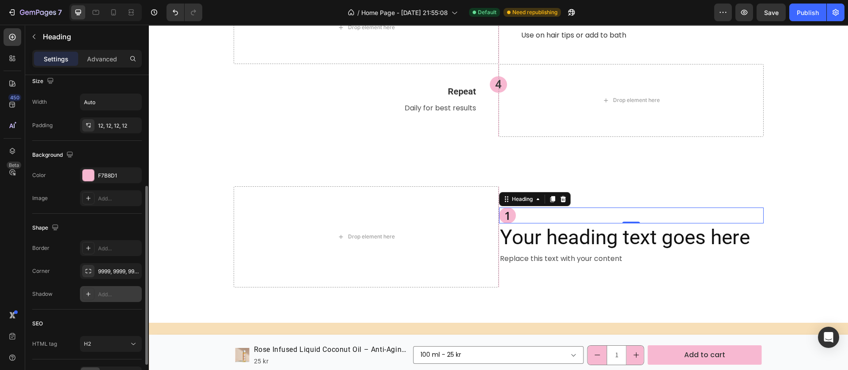
scroll to position [253, 0]
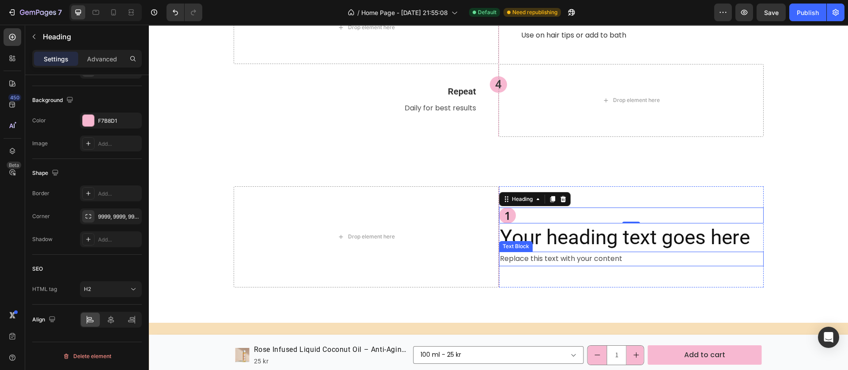
click at [552, 232] on h2 "Your heading text goes here" at bounding box center [631, 237] width 264 height 28
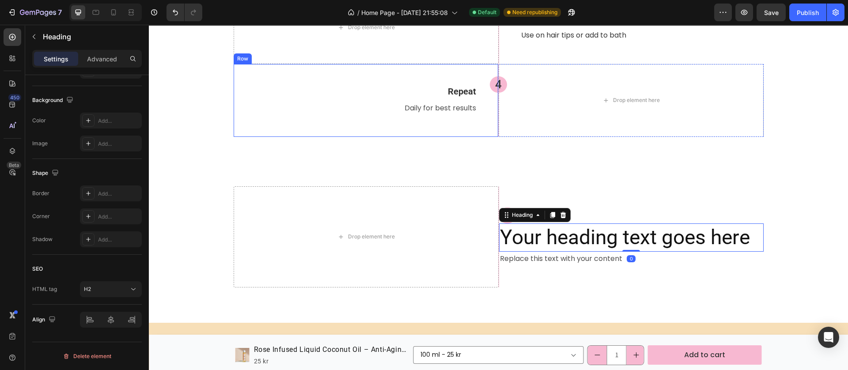
scroll to position [1324, 0]
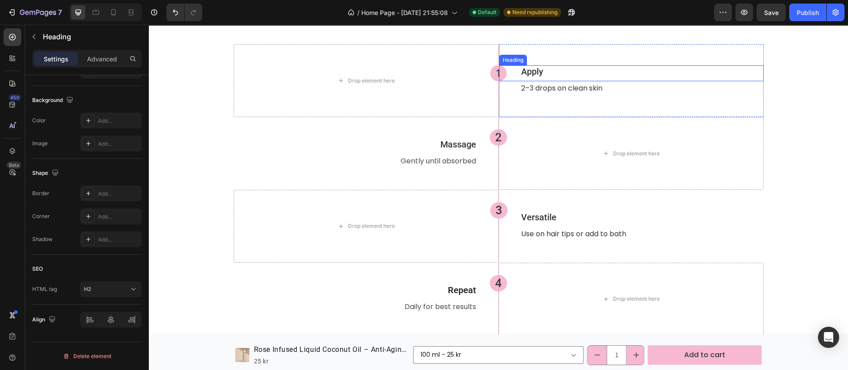
click at [538, 68] on h2 "Apply" at bounding box center [641, 71] width 243 height 12
click at [536, 69] on h2 "Apply" at bounding box center [641, 71] width 243 height 12
click at [536, 69] on p "Apply" at bounding box center [642, 71] width 242 height 11
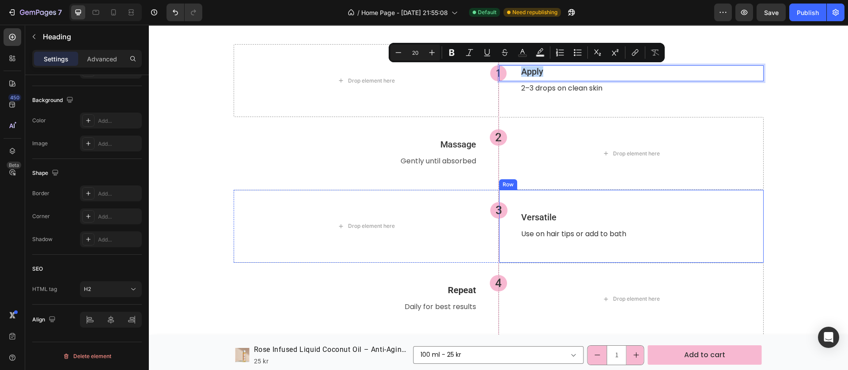
copy p "Apply"
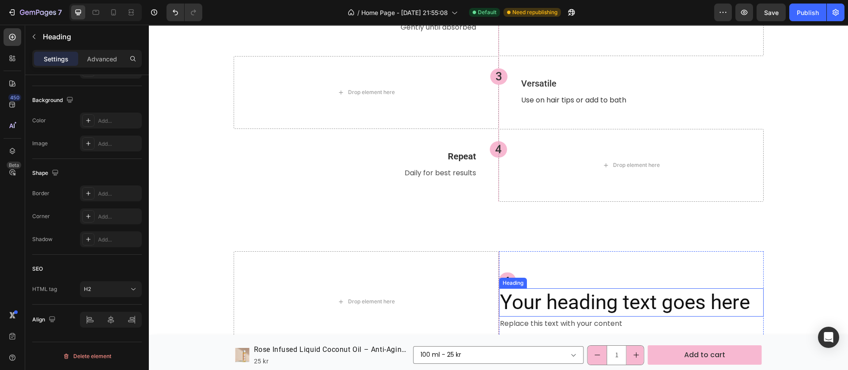
scroll to position [1523, 0]
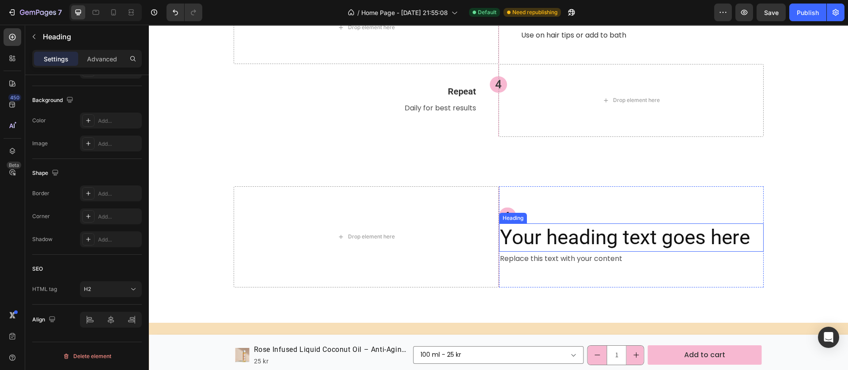
click at [578, 237] on h2 "Your heading text goes here" at bounding box center [631, 237] width 264 height 28
click at [578, 236] on h2 "Your heading text goes here" at bounding box center [631, 237] width 264 height 28
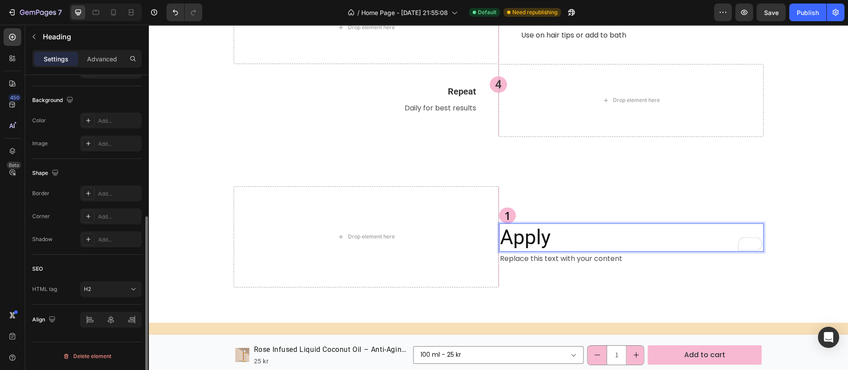
scroll to position [0, 0]
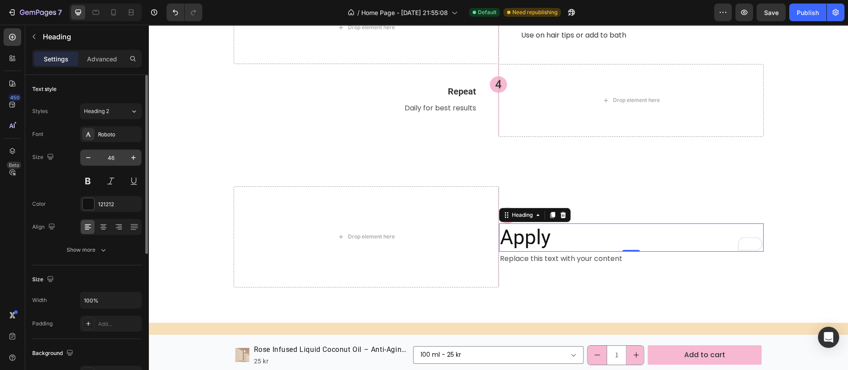
click at [106, 155] on input "46" at bounding box center [110, 158] width 29 height 16
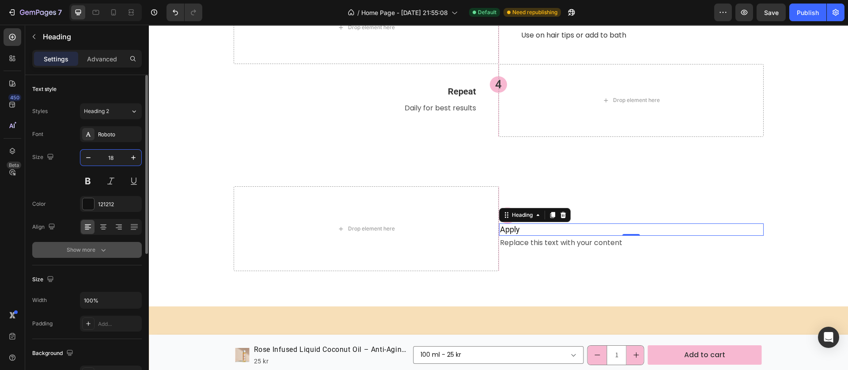
type input "18"
click at [105, 248] on icon "button" at bounding box center [103, 249] width 9 height 9
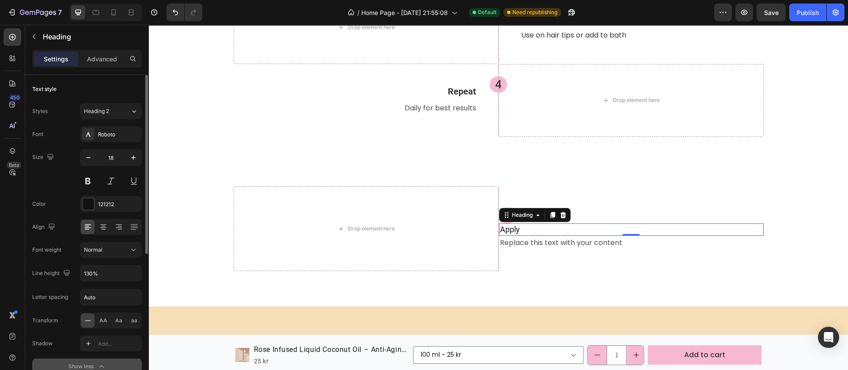
scroll to position [66, 0]
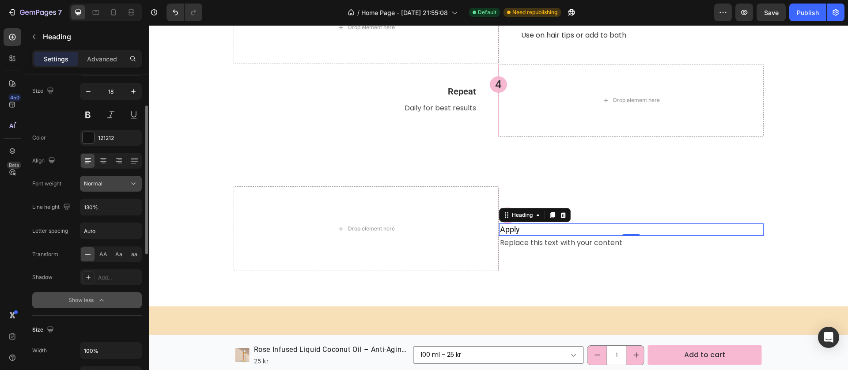
click at [119, 186] on div "Normal" at bounding box center [106, 184] width 45 height 8
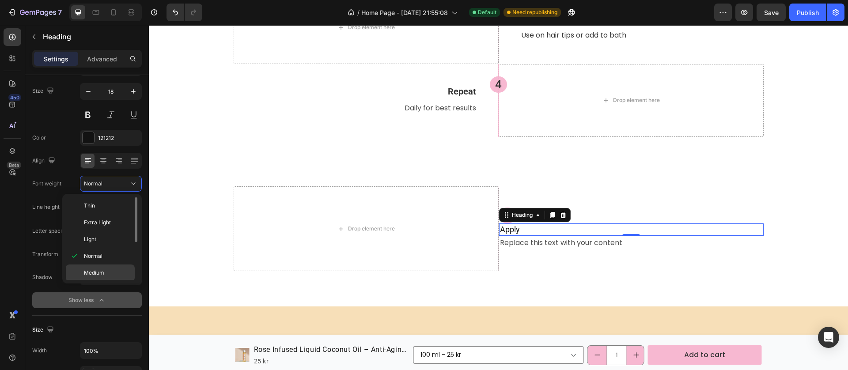
click at [94, 276] on span "Medium" at bounding box center [94, 273] width 20 height 8
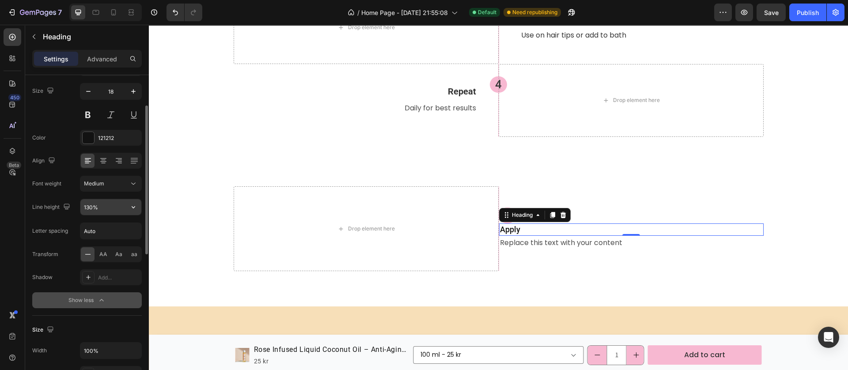
click at [102, 205] on input "130%" at bounding box center [110, 207] width 61 height 16
click at [125, 208] on div "130%" at bounding box center [110, 207] width 61 height 16
click at [127, 208] on button "button" at bounding box center [133, 207] width 16 height 16
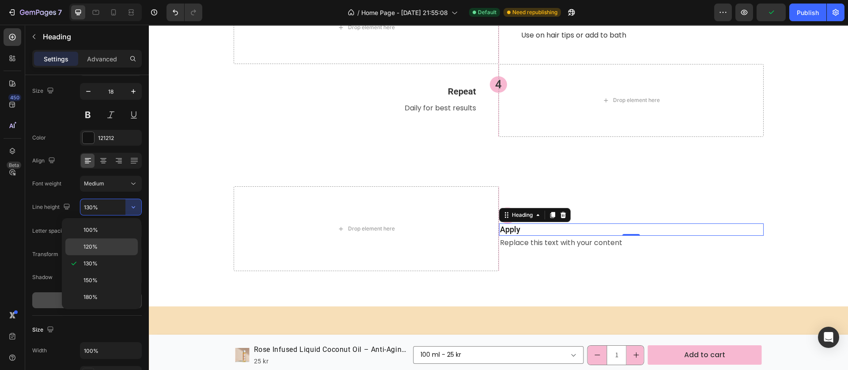
click at [102, 250] on p "120%" at bounding box center [108, 247] width 50 height 8
type input "120%"
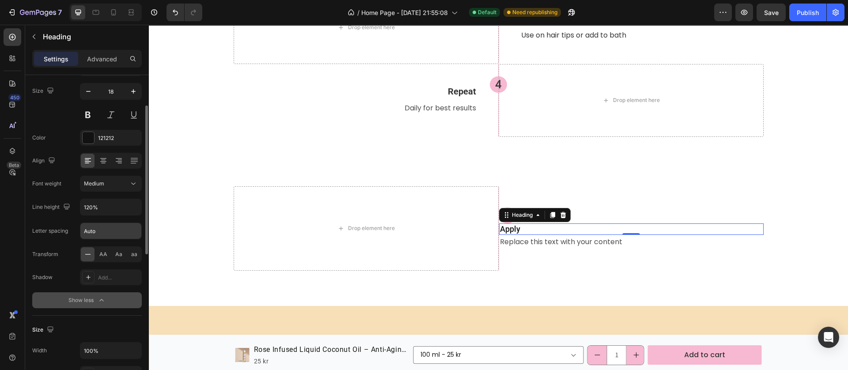
click at [102, 227] on input "Auto" at bounding box center [110, 231] width 61 height 16
type input "0.5"
click at [517, 240] on div "Replace this text with your content" at bounding box center [631, 242] width 264 height 15
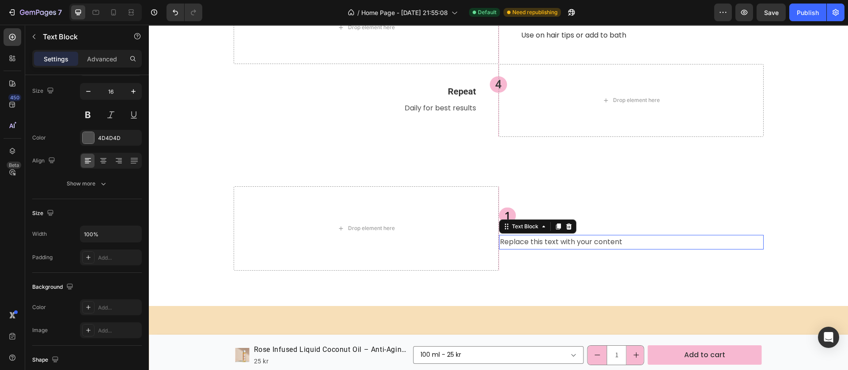
scroll to position [0, 0]
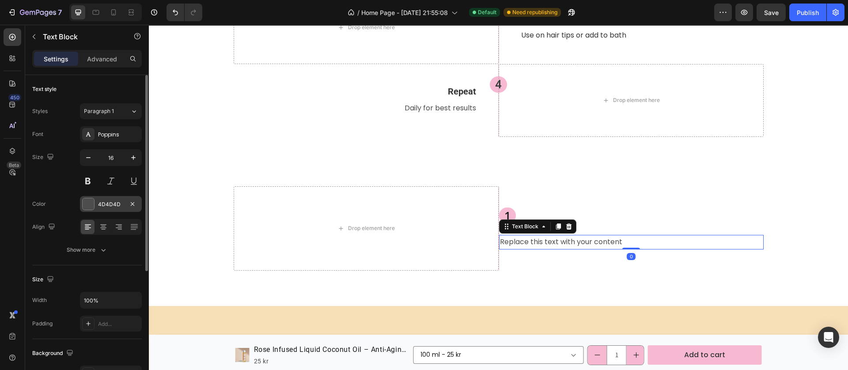
click at [89, 211] on div "4D4D4D" at bounding box center [111, 204] width 62 height 16
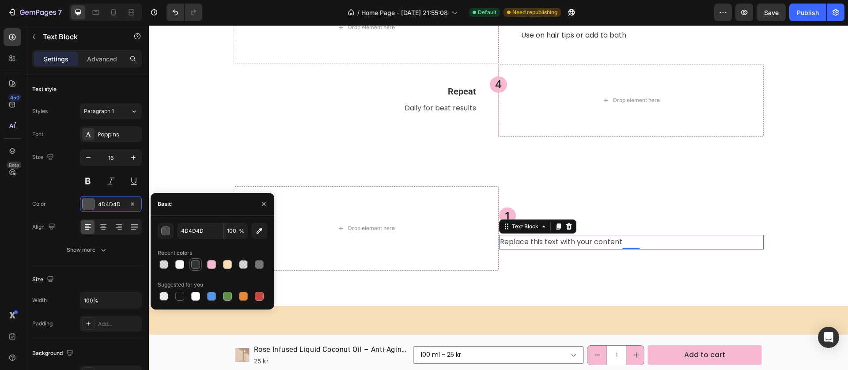
click at [200, 262] on div at bounding box center [195, 264] width 11 height 11
type input "333333"
click at [621, 218] on div "1" at bounding box center [631, 216] width 264 height 16
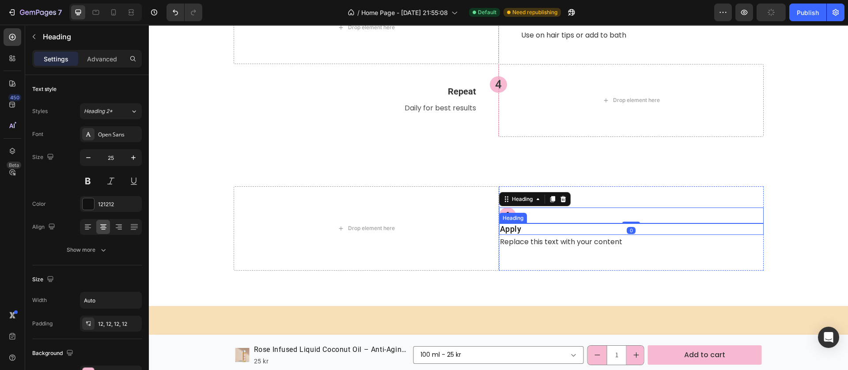
click at [584, 227] on p "Apply" at bounding box center [631, 229] width 263 height 10
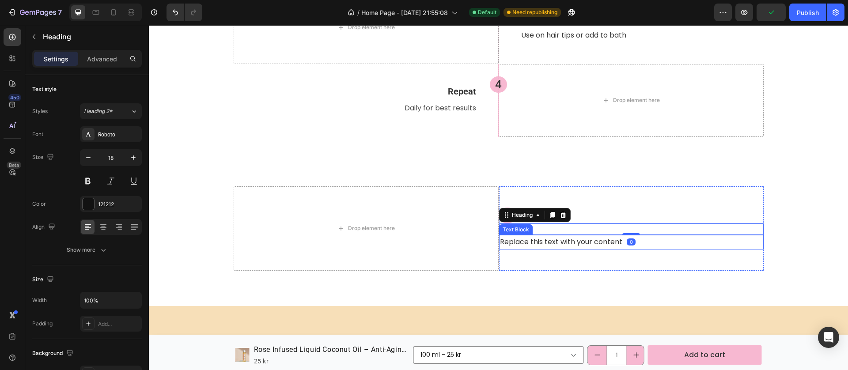
click at [526, 243] on div "Replace this text with your content" at bounding box center [631, 242] width 264 height 15
click at [592, 233] on p "Apply" at bounding box center [631, 229] width 263 height 10
click at [88, 209] on div at bounding box center [88, 203] width 11 height 11
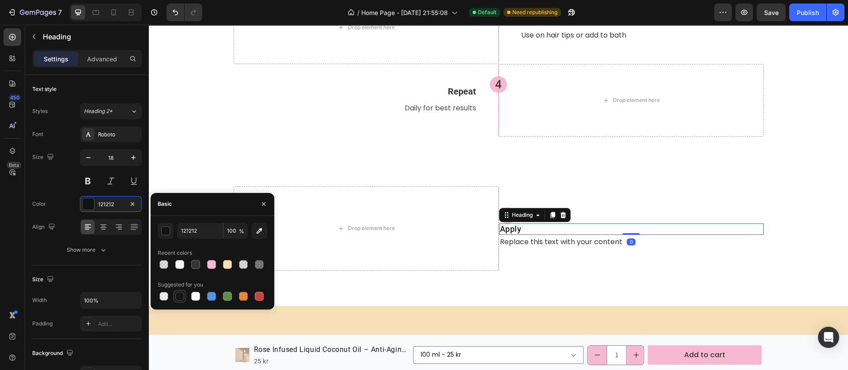
click at [181, 298] on div at bounding box center [179, 296] width 9 height 9
type input "151515"
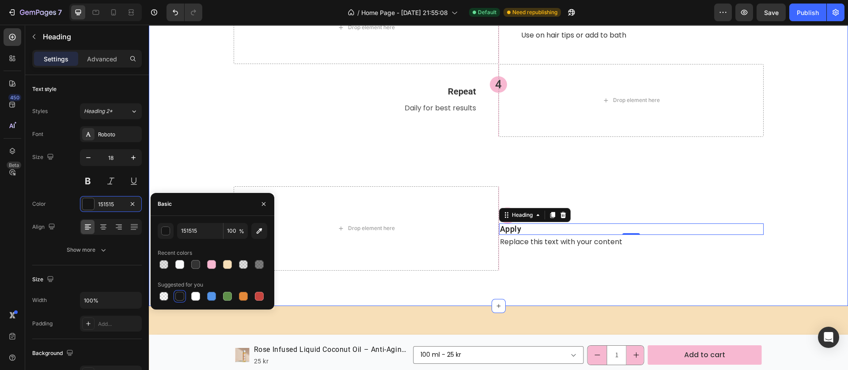
click at [427, 285] on div "Premium Ingredient Spotlight Heading Drop element here 1 Heading Apply Heading …" at bounding box center [498, 44] width 699 height 523
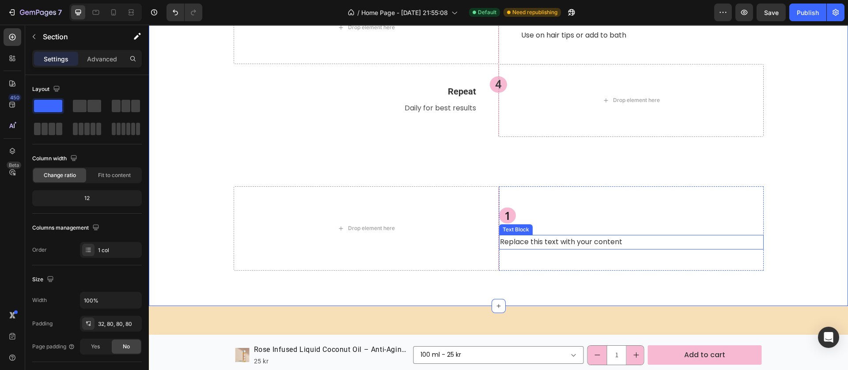
click at [578, 240] on div "Replace this text with your content" at bounding box center [631, 242] width 264 height 15
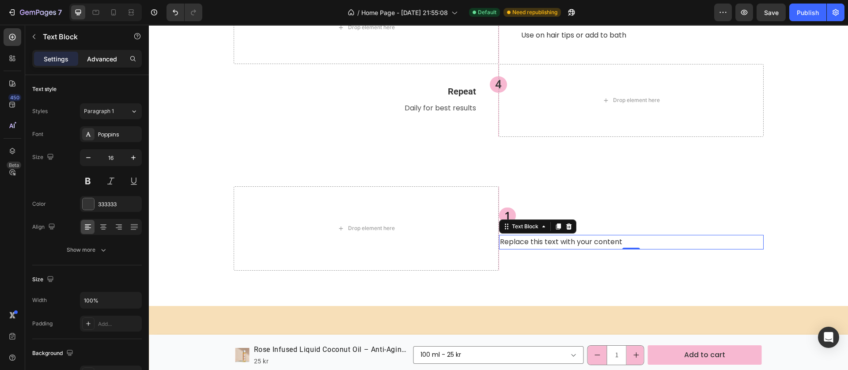
click at [101, 60] on p "Advanced" at bounding box center [102, 58] width 30 height 9
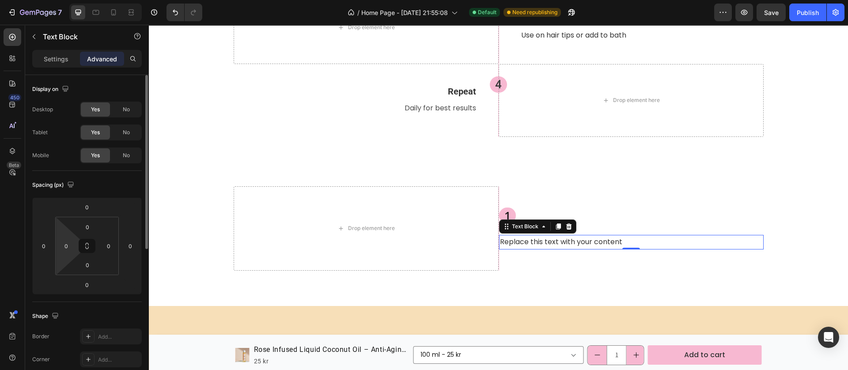
click at [66, 246] on input "0" at bounding box center [66, 245] width 13 height 13
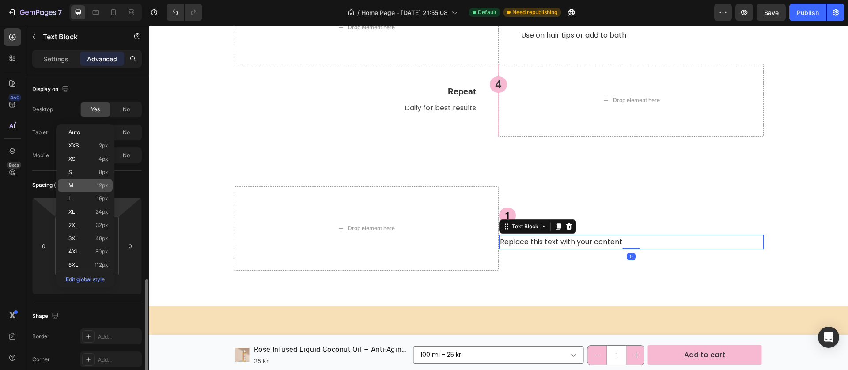
scroll to position [132, 0]
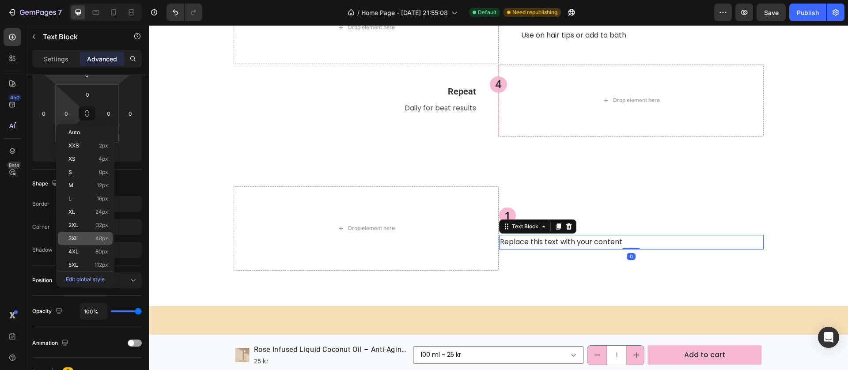
click at [92, 244] on div "3XL 48px" at bounding box center [85, 238] width 55 height 13
type input "48"
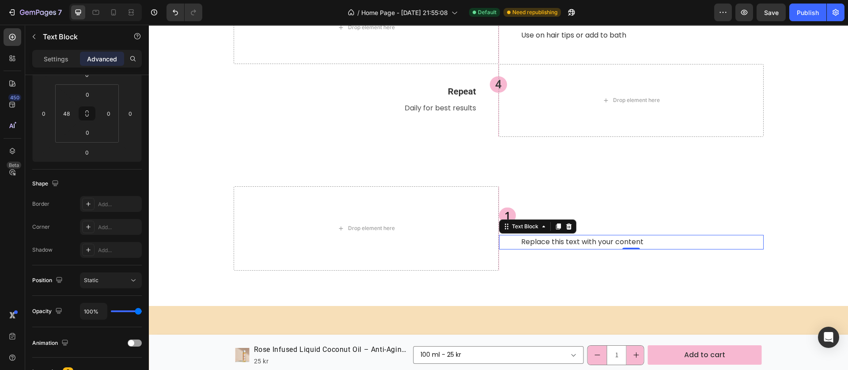
click at [602, 222] on div "1" at bounding box center [631, 216] width 264 height 16
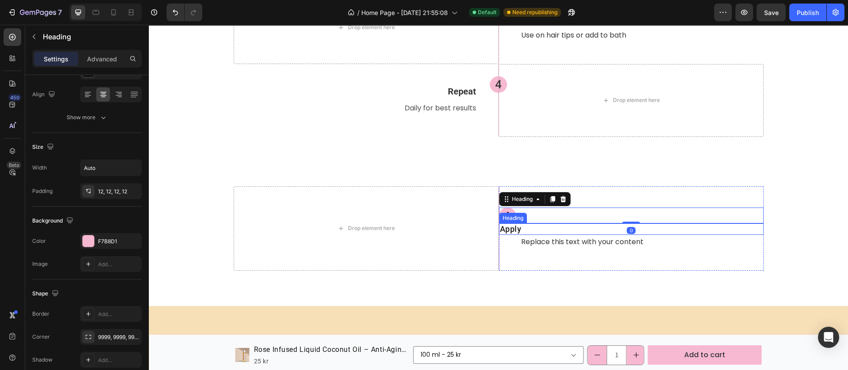
scroll to position [0, 0]
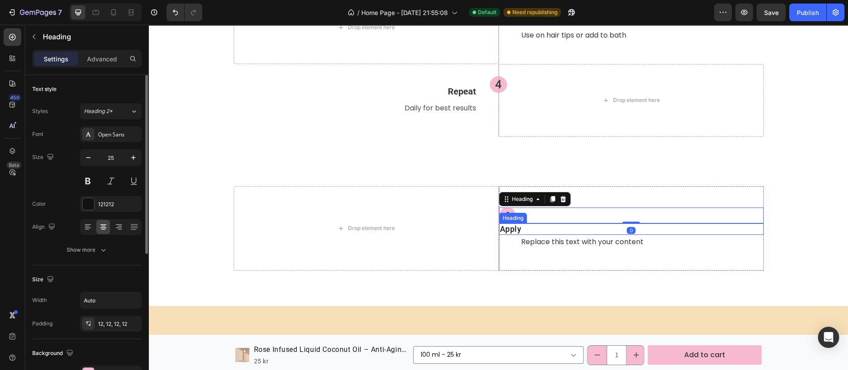
click at [544, 230] on p "Apply" at bounding box center [631, 229] width 263 height 10
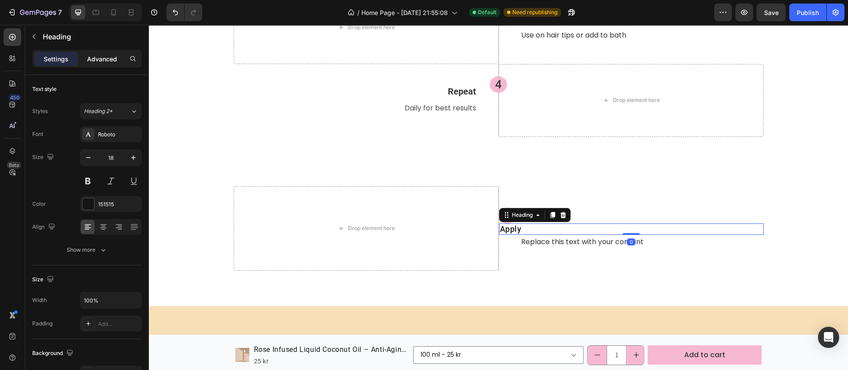
click at [106, 57] on p "Advanced" at bounding box center [102, 58] width 30 height 9
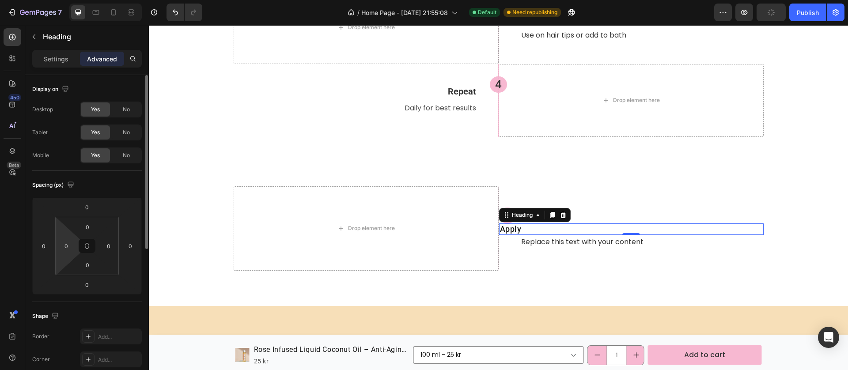
click at [68, 249] on input "0" at bounding box center [66, 245] width 13 height 13
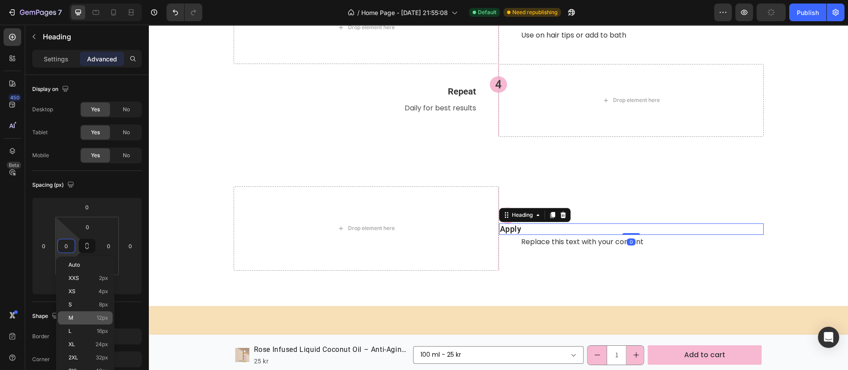
scroll to position [132, 0]
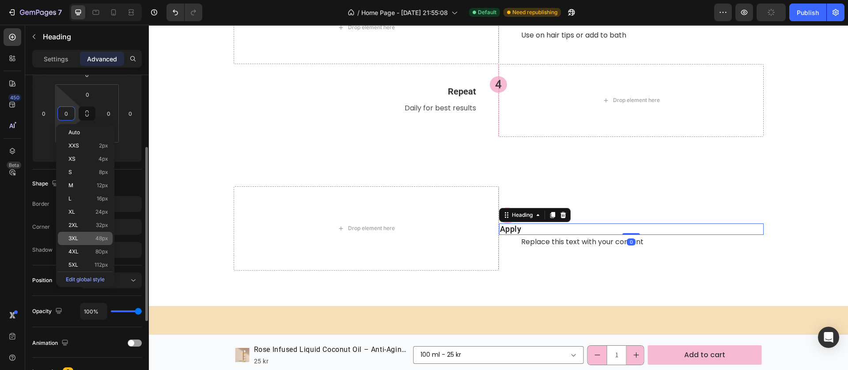
click at [91, 237] on p "3XL 48px" at bounding box center [88, 238] width 40 height 6
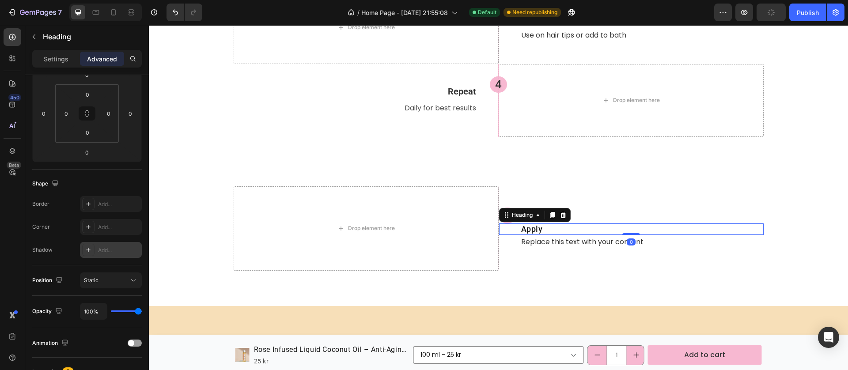
type input "48"
click at [422, 252] on div "Drop element here" at bounding box center [366, 228] width 265 height 84
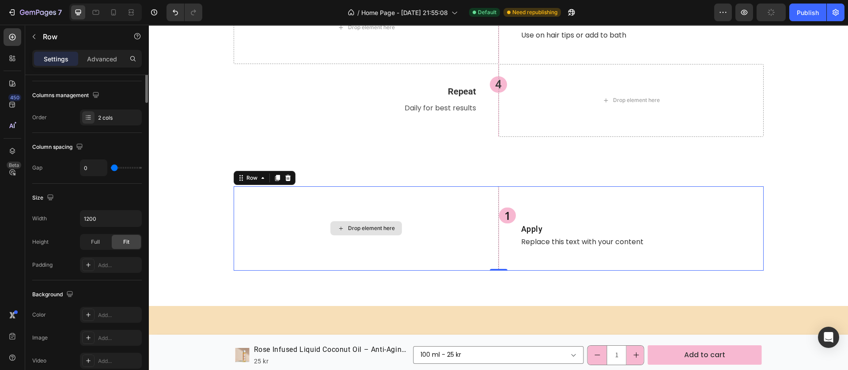
scroll to position [0, 0]
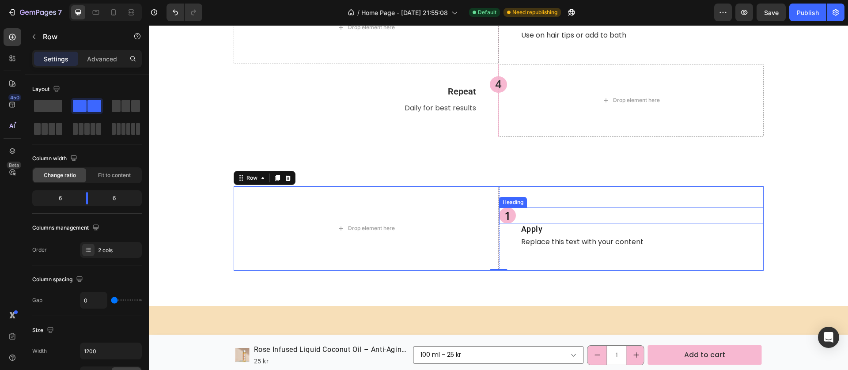
click at [547, 209] on div "1" at bounding box center [631, 216] width 264 height 16
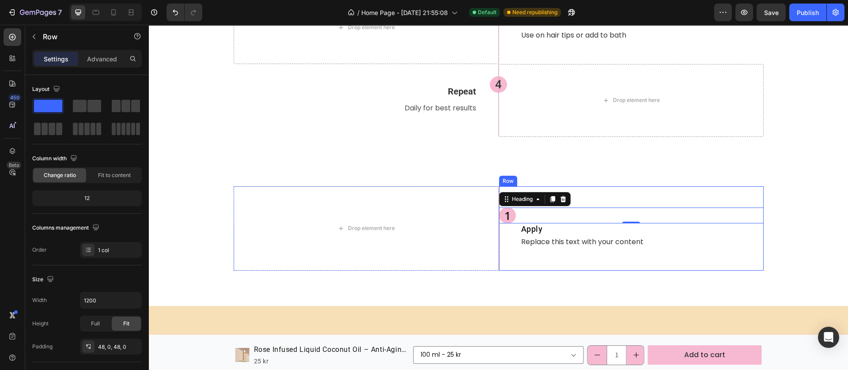
click at [525, 262] on div "1 Heading 0 Apply Heading Replace this text with your content Text Block Row" at bounding box center [630, 228] width 265 height 84
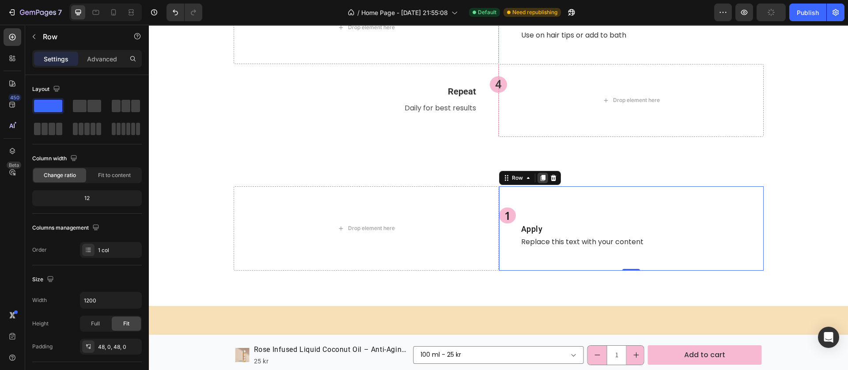
click at [540, 176] on icon at bounding box center [542, 178] width 5 height 6
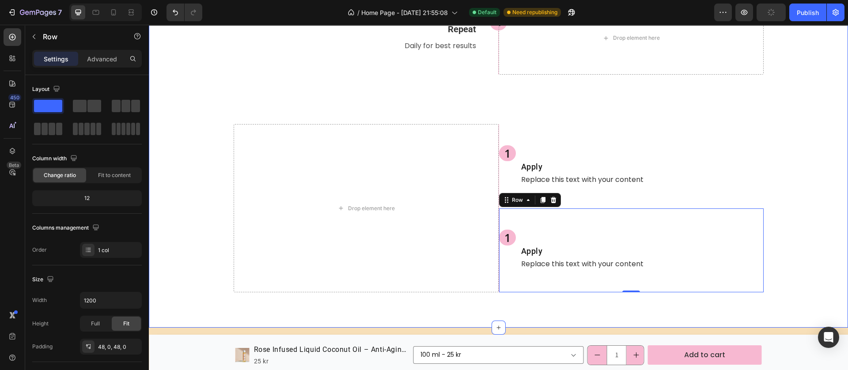
scroll to position [1589, 0]
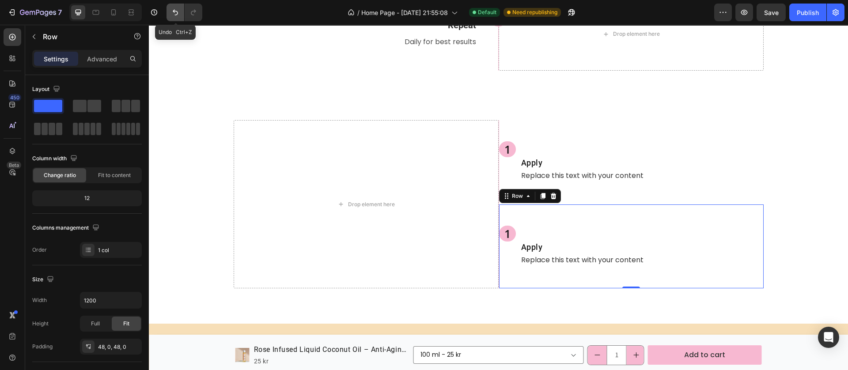
click at [170, 12] on button "Undo/Redo" at bounding box center [175, 13] width 18 height 18
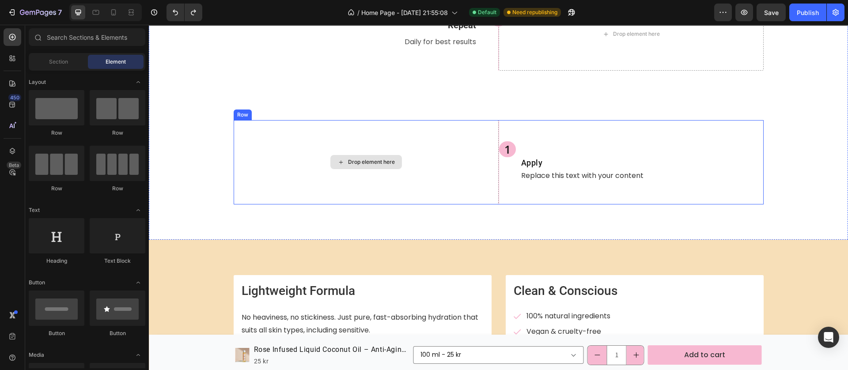
click at [491, 193] on div "Drop element here" at bounding box center [366, 162] width 265 height 84
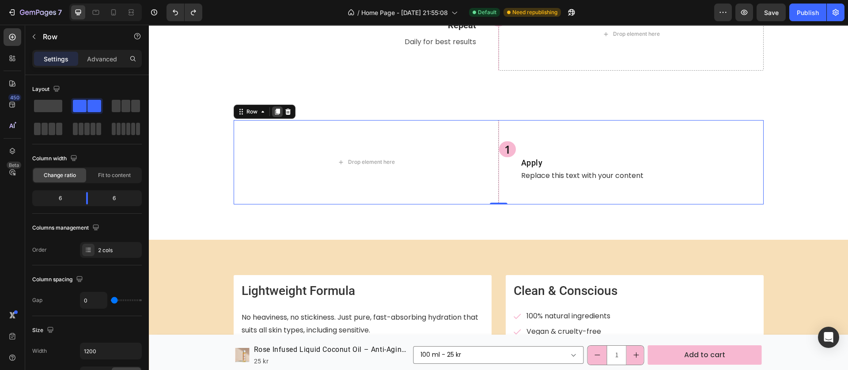
click at [274, 110] on icon at bounding box center [277, 111] width 7 height 7
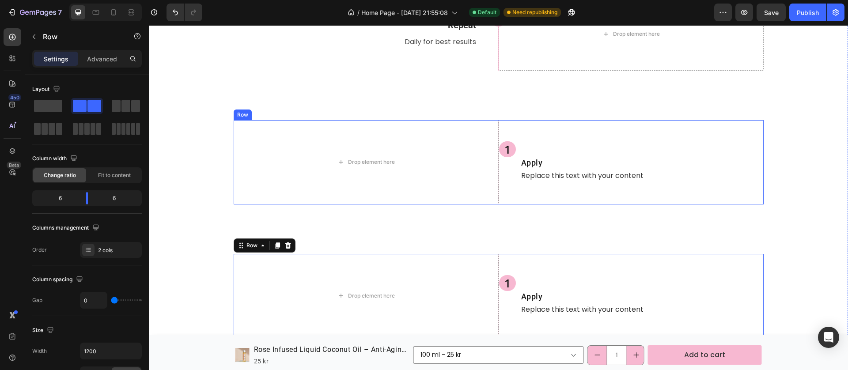
scroll to position [1655, 0]
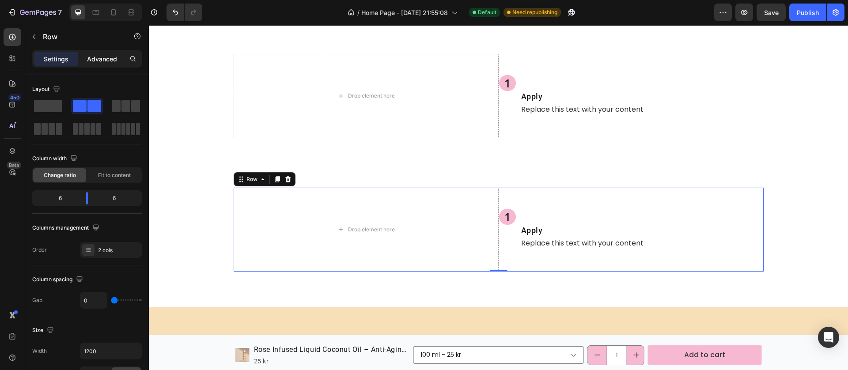
click at [105, 57] on p "Advanced" at bounding box center [102, 58] width 30 height 9
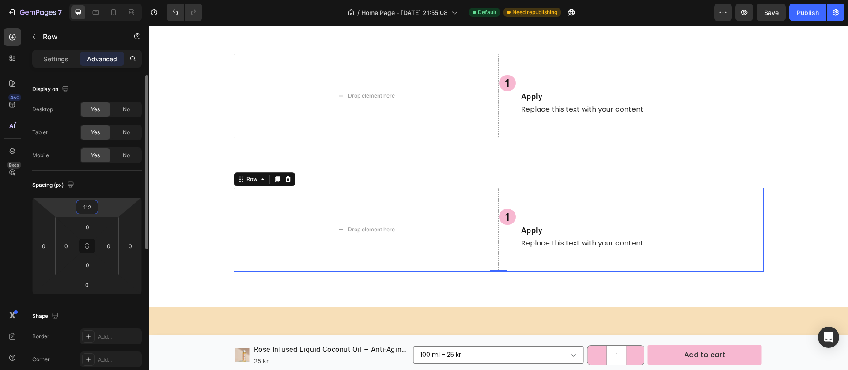
click at [88, 208] on input "112" at bounding box center [87, 206] width 18 height 13
type input "0"
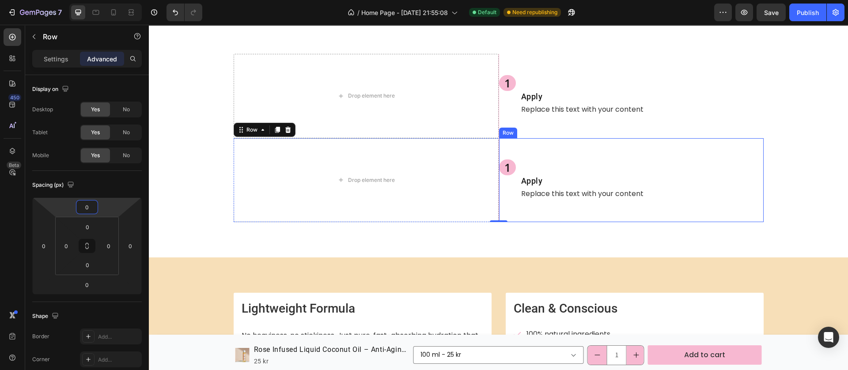
click at [517, 211] on div "1 Heading Apply Heading Replace this text with your content Text Block Row" at bounding box center [630, 180] width 265 height 84
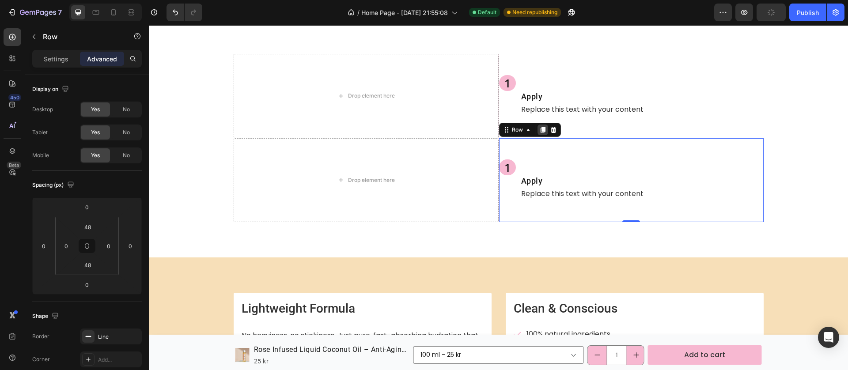
click at [539, 131] on icon at bounding box center [542, 129] width 7 height 7
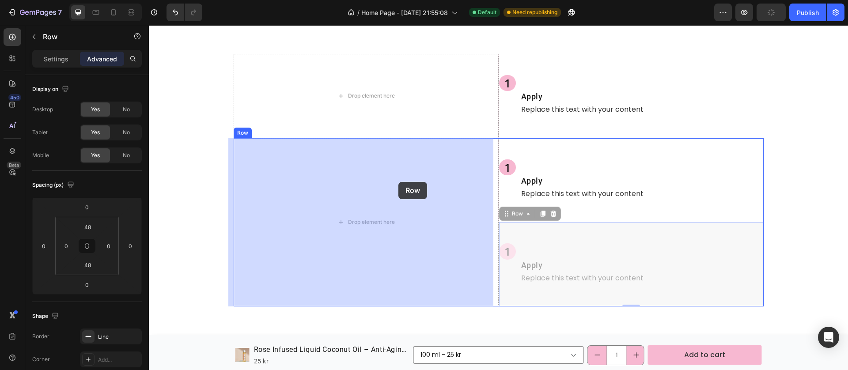
drag, startPoint x: 499, startPoint y: 206, endPoint x: 398, endPoint y: 182, distance: 103.9
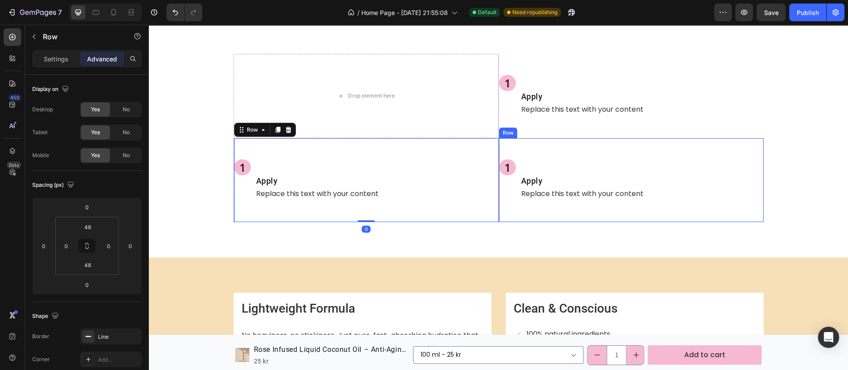
click at [530, 211] on div "1 Heading Apply Heading Replace this text with your content Text Block Row" at bounding box center [630, 180] width 265 height 84
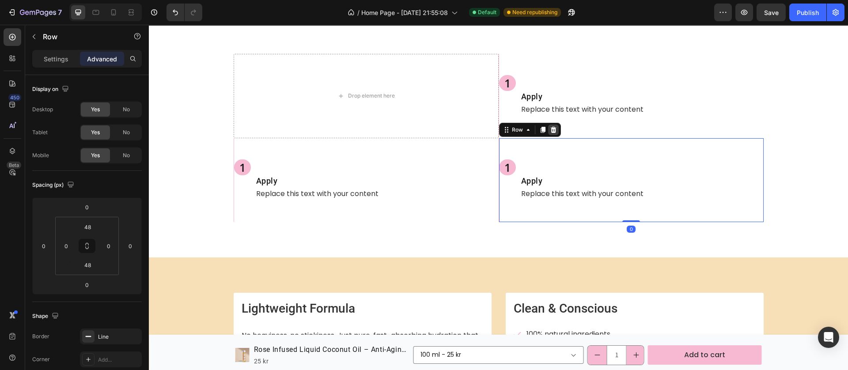
click at [550, 130] on icon at bounding box center [553, 129] width 7 height 7
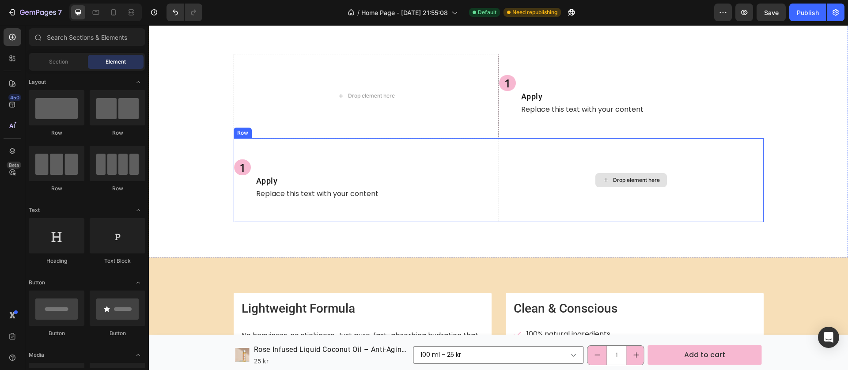
click at [489, 207] on div "1 Heading Apply Heading Replace this text with your content Text Block Row" at bounding box center [366, 180] width 265 height 84
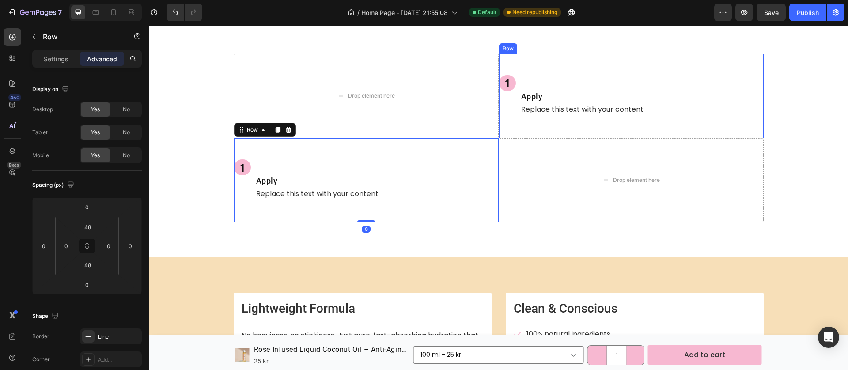
click at [514, 129] on div "1 Heading Apply Heading Replace this text with your content Text Block Row" at bounding box center [630, 96] width 265 height 84
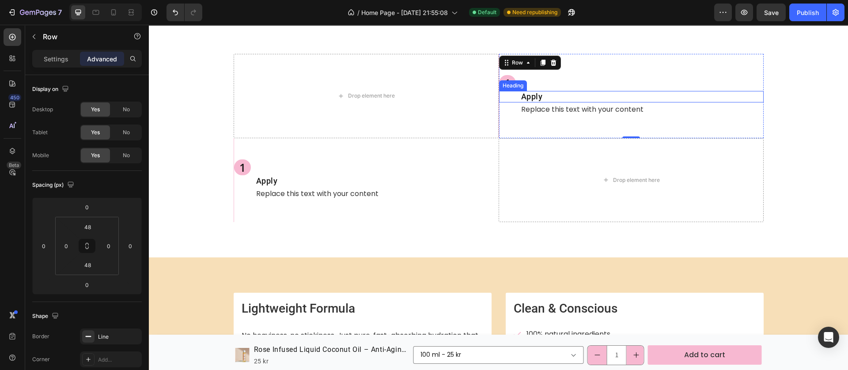
click at [509, 86] on div "Heading" at bounding box center [513, 86] width 24 height 8
click at [610, 81] on div "1" at bounding box center [631, 83] width 264 height 16
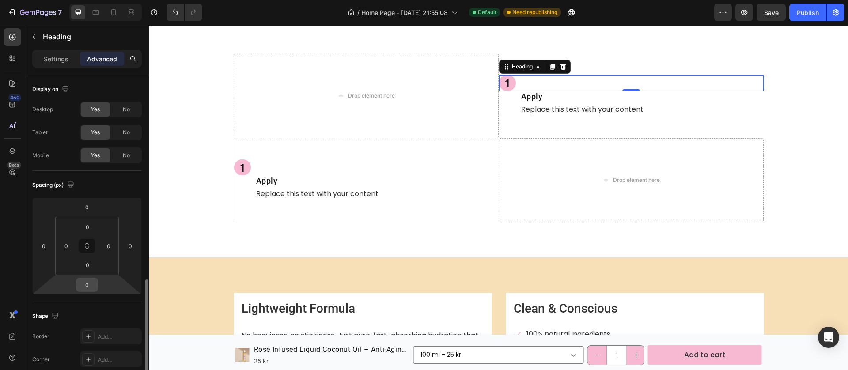
scroll to position [198, 0]
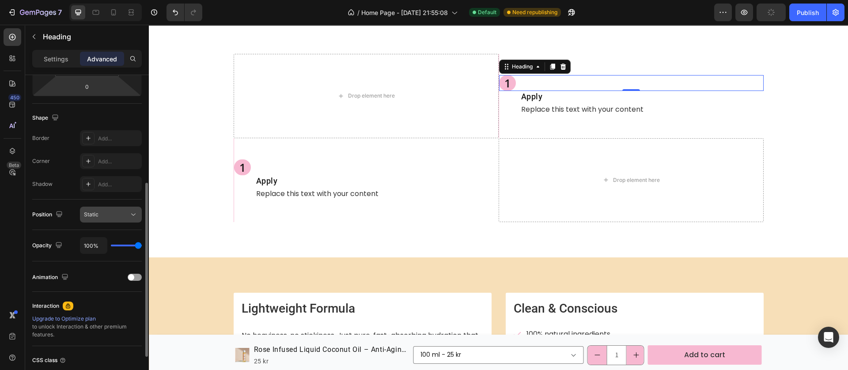
click at [118, 216] on div "Static" at bounding box center [106, 215] width 45 height 8
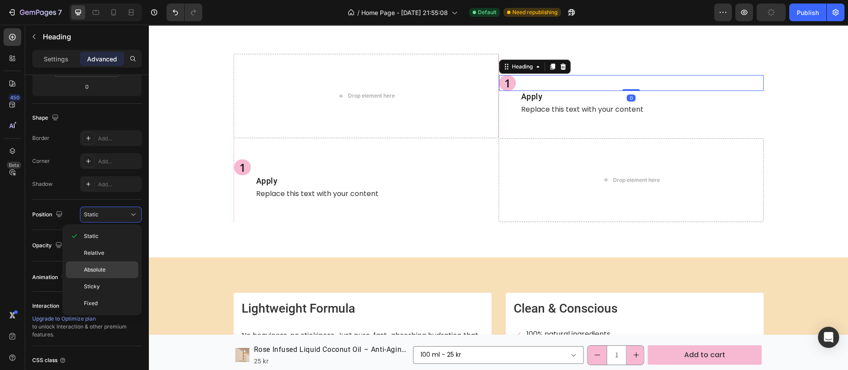
click at [108, 278] on div "Absolute" at bounding box center [102, 286] width 72 height 17
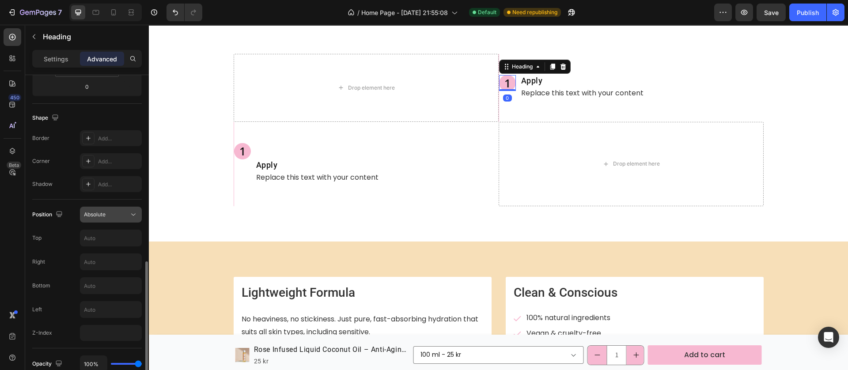
scroll to position [265, 0]
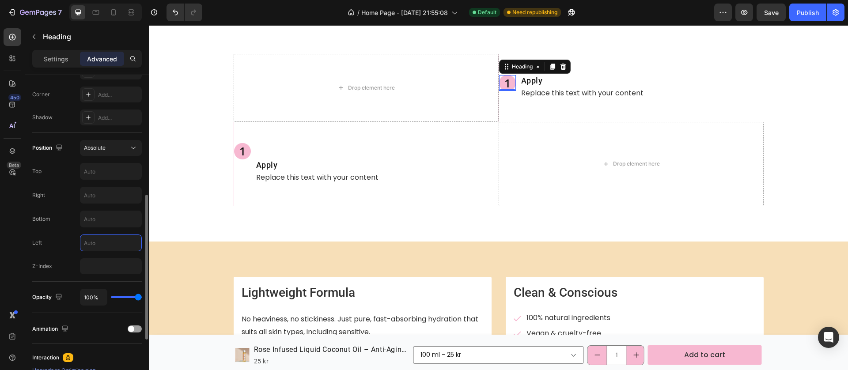
click at [94, 242] on input "text" at bounding box center [110, 243] width 61 height 16
type input "-20"
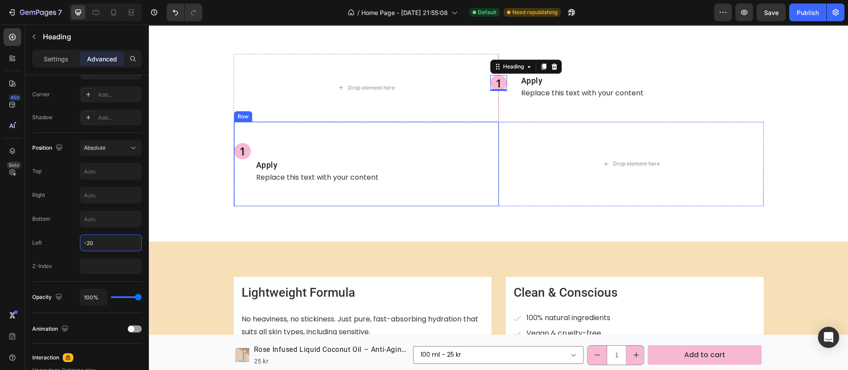
click at [396, 191] on div "1 Heading Apply Heading Replace this text with your content Text Block Row" at bounding box center [366, 164] width 265 height 84
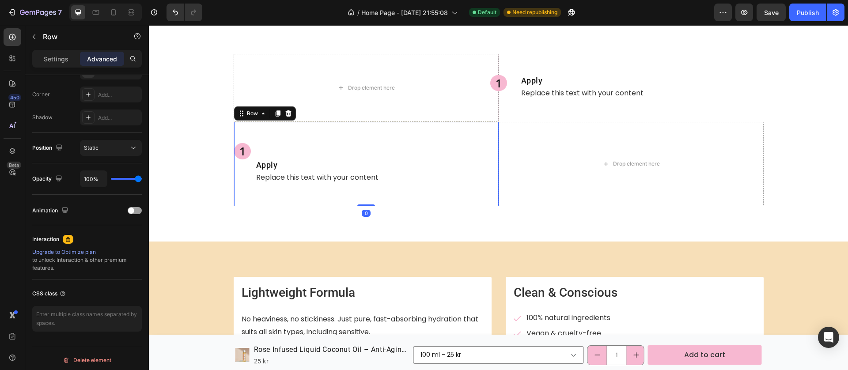
scroll to position [0, 0]
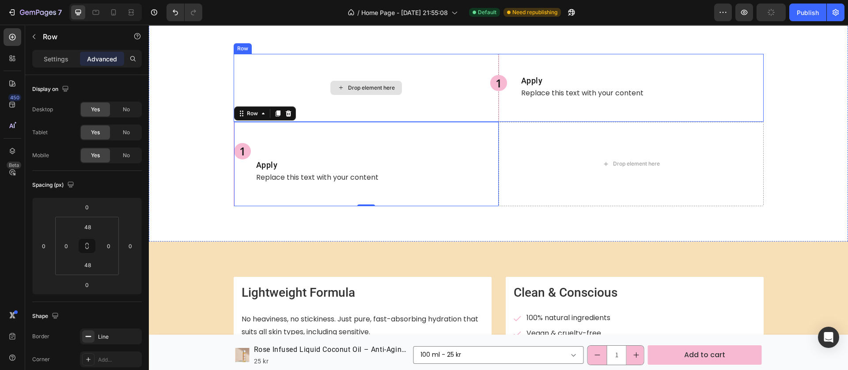
click at [491, 118] on div "Drop element here" at bounding box center [366, 88] width 265 height 68
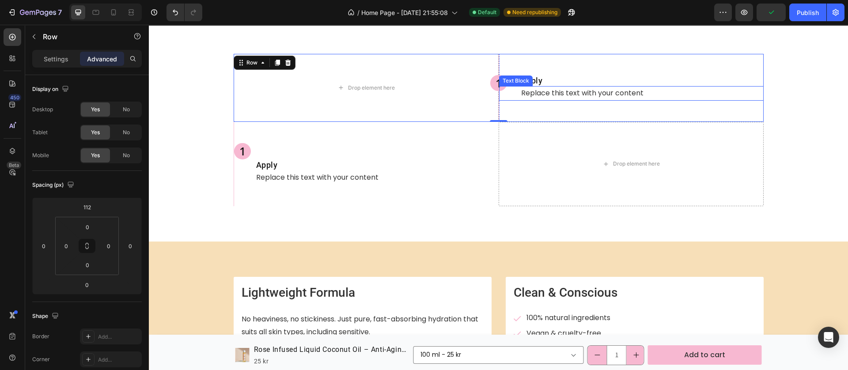
click at [499, 86] on div "Replace this text with your content Text Block" at bounding box center [631, 93] width 264 height 15
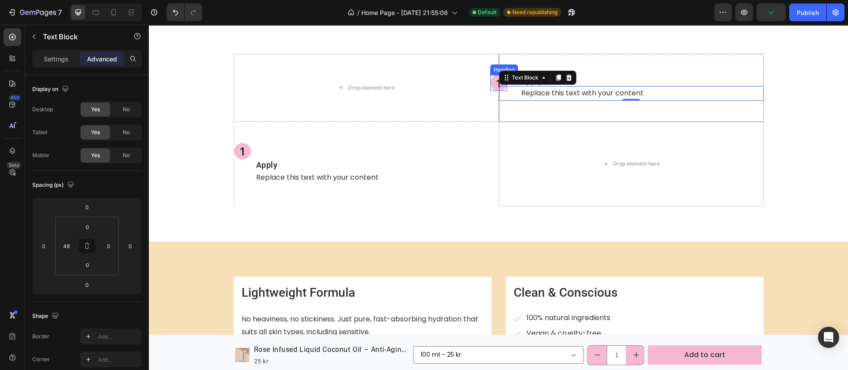
click at [495, 86] on p "1" at bounding box center [498, 83] width 7 height 6
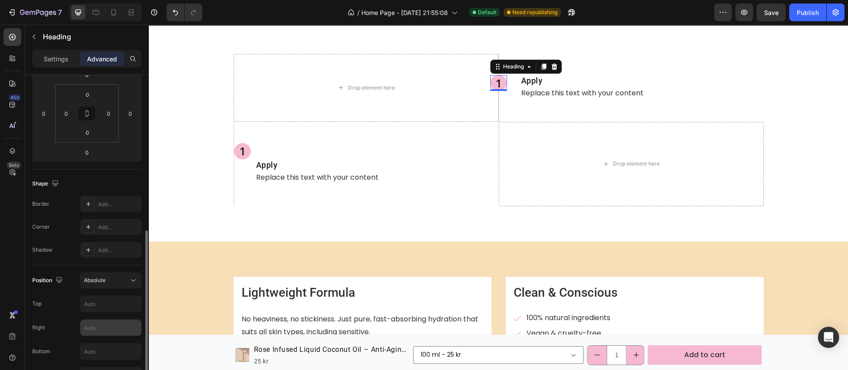
scroll to position [198, 0]
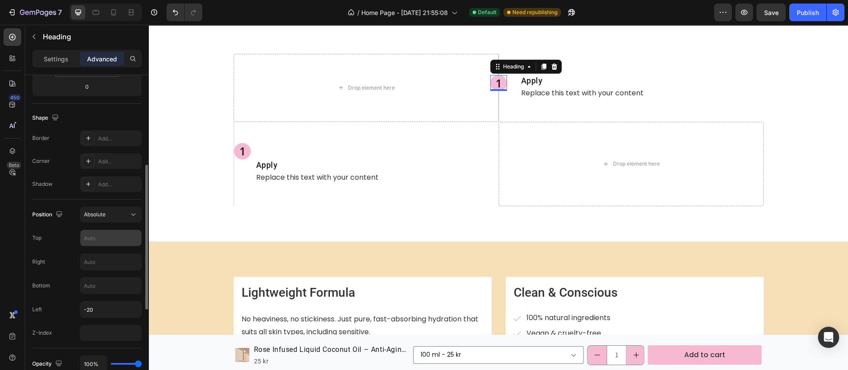
click at [92, 235] on input "text" at bounding box center [110, 238] width 61 height 16
type input "-"
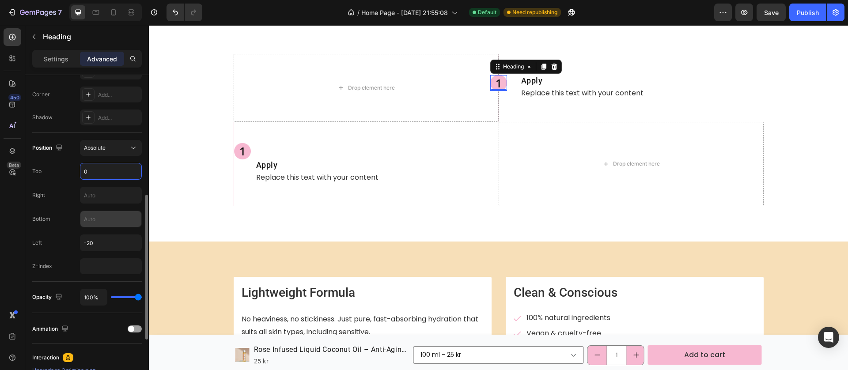
type input "0"
click at [109, 219] on input "text" at bounding box center [110, 219] width 61 height 16
type input "0"
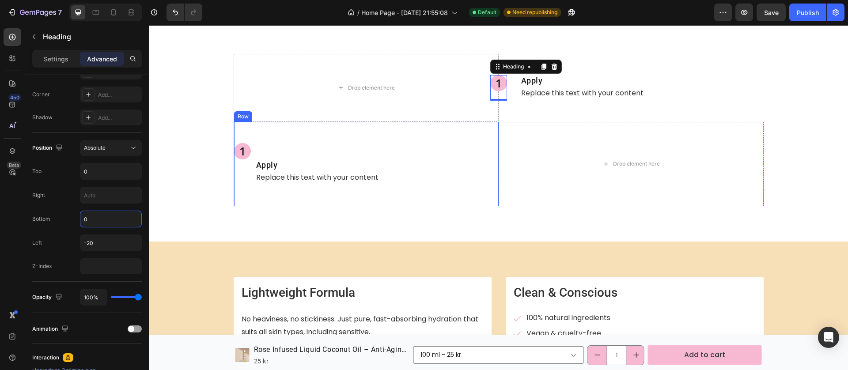
click at [297, 200] on div "1 Heading Apply Heading Replace this text with your content Text Block Row" at bounding box center [366, 164] width 265 height 84
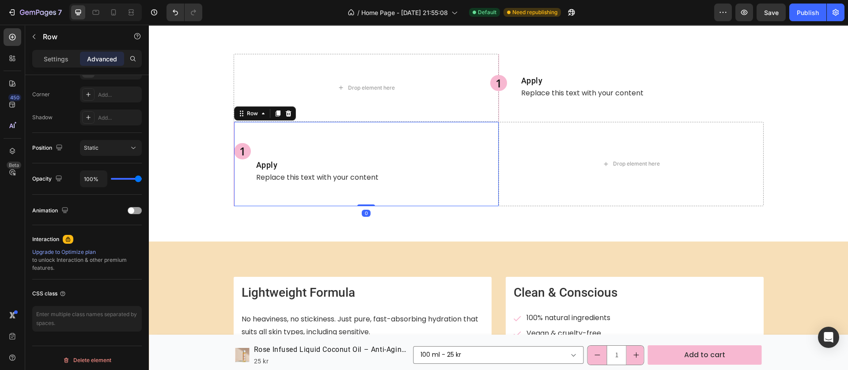
scroll to position [0, 0]
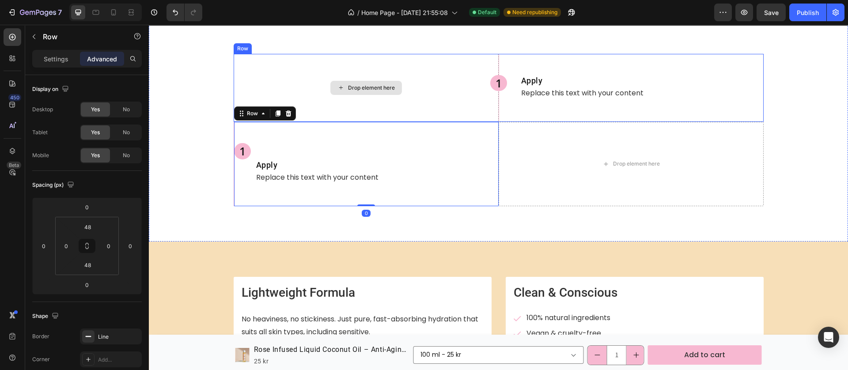
click at [491, 98] on div "1 Heading" at bounding box center [498, 88] width 17 height 26
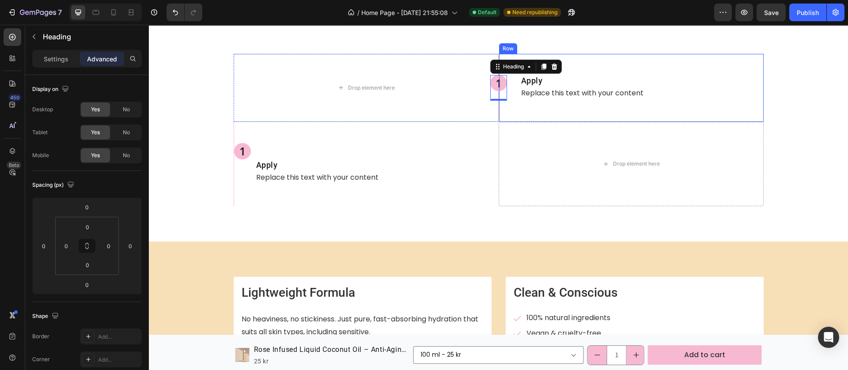
click at [526, 115] on div "1 Heading 0 Apply Heading Replace this text with your content Text Block Row" at bounding box center [630, 88] width 265 height 68
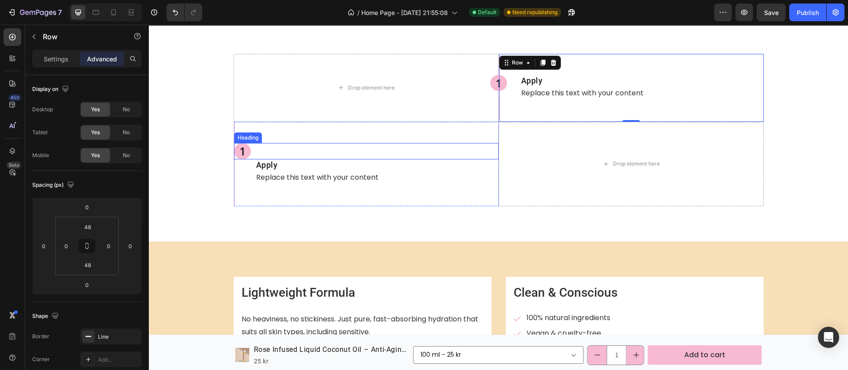
click at [441, 157] on div "1" at bounding box center [366, 151] width 264 height 16
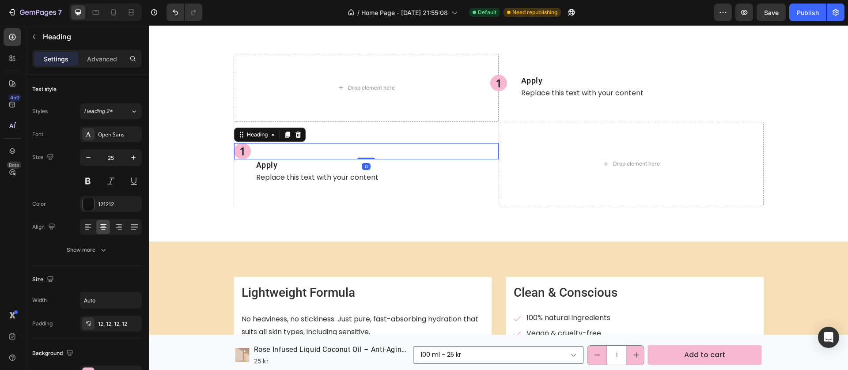
click at [236, 149] on h2 "1" at bounding box center [242, 151] width 17 height 16
click at [239, 150] on p "1" at bounding box center [242, 151] width 7 height 6
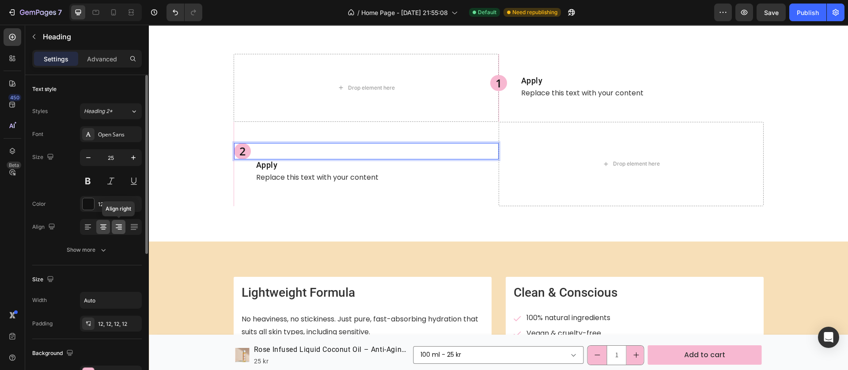
click at [115, 230] on icon at bounding box center [118, 227] width 9 height 9
click at [84, 200] on div at bounding box center [88, 203] width 11 height 11
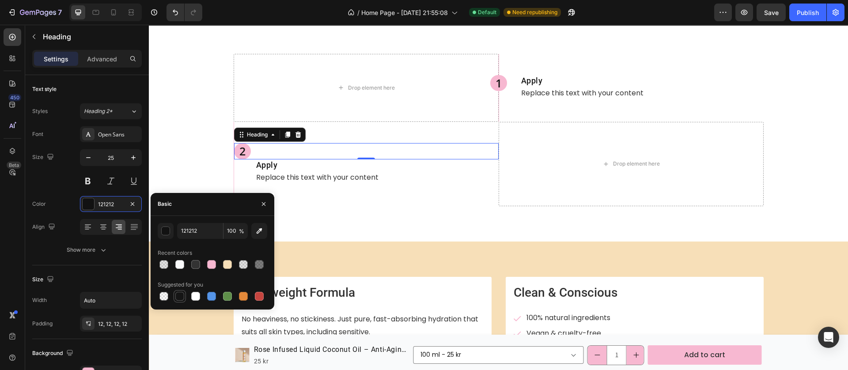
click at [178, 293] on div at bounding box center [179, 296] width 9 height 9
type input "151515"
click at [490, 83] on h2 "1" at bounding box center [498, 83] width 17 height 16
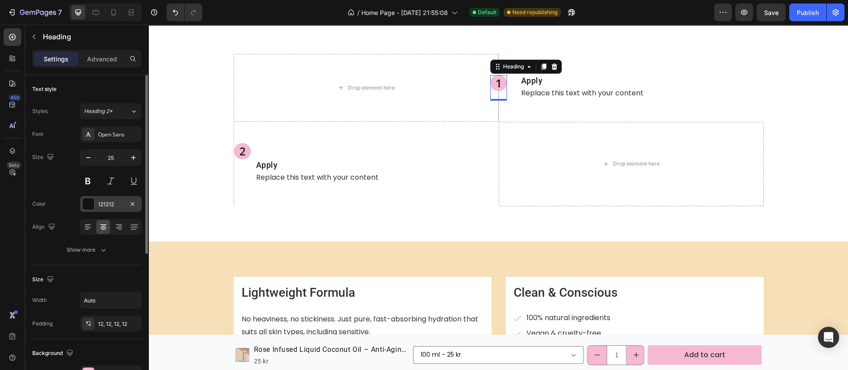
click at [86, 211] on div "121212" at bounding box center [111, 204] width 62 height 16
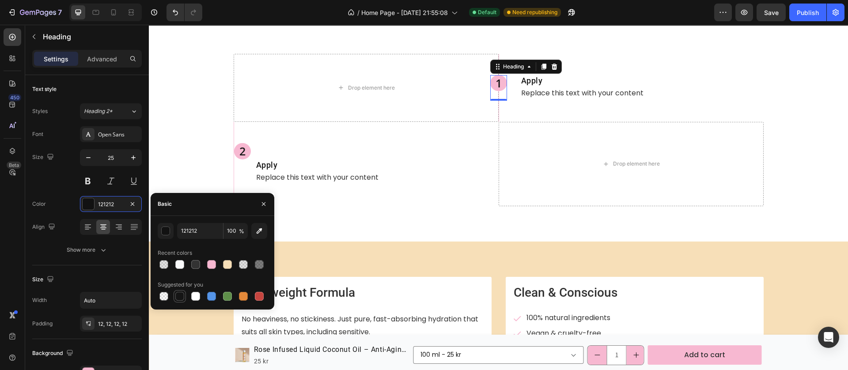
click at [181, 294] on div at bounding box center [179, 296] width 9 height 9
type input "151515"
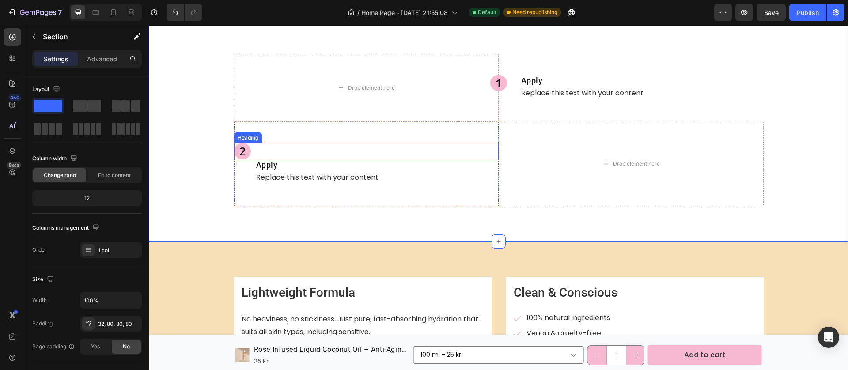
click at [266, 149] on div "2" at bounding box center [366, 151] width 264 height 16
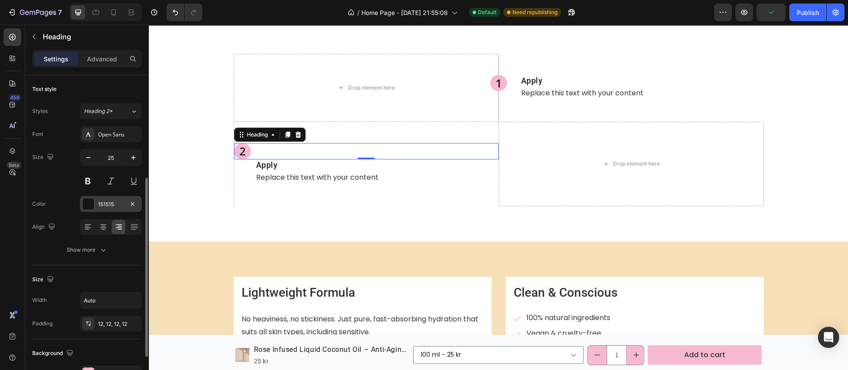
scroll to position [66, 0]
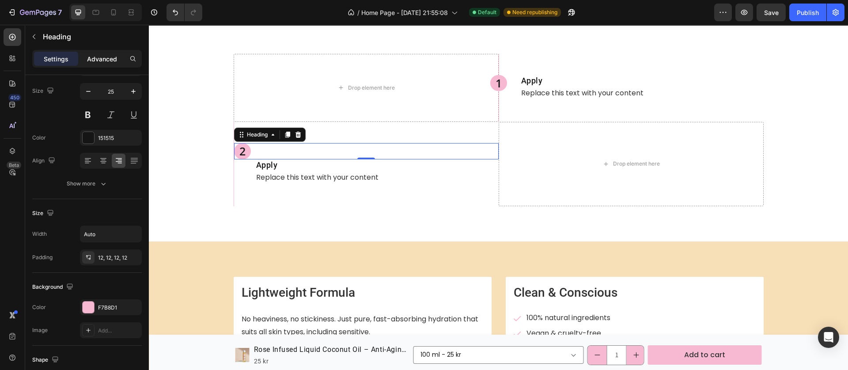
click at [96, 57] on p "Advanced" at bounding box center [102, 58] width 30 height 9
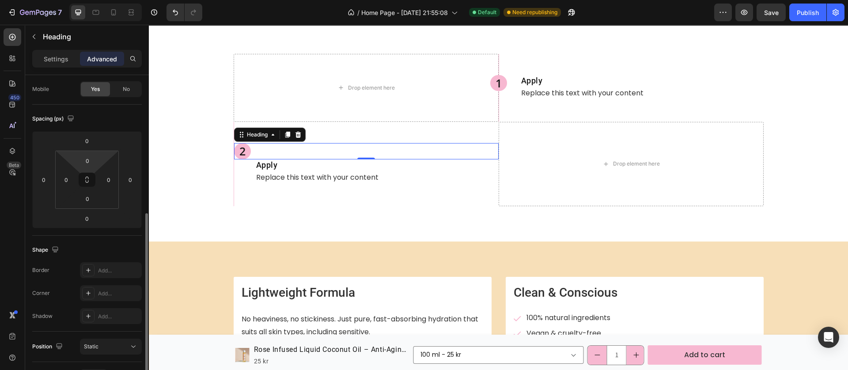
scroll to position [132, 0]
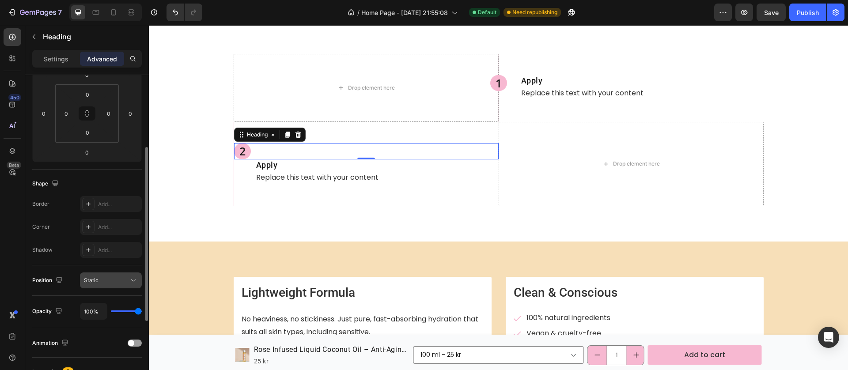
click at [121, 282] on div "Static" at bounding box center [106, 280] width 45 height 8
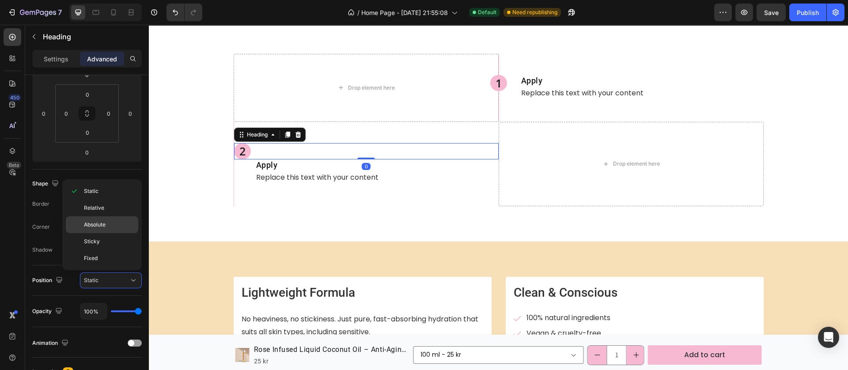
click at [105, 222] on span "Absolute" at bounding box center [95, 225] width 22 height 8
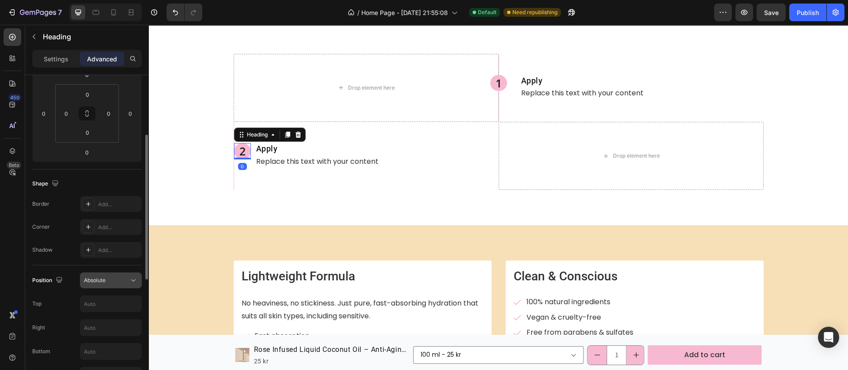
scroll to position [198, 0]
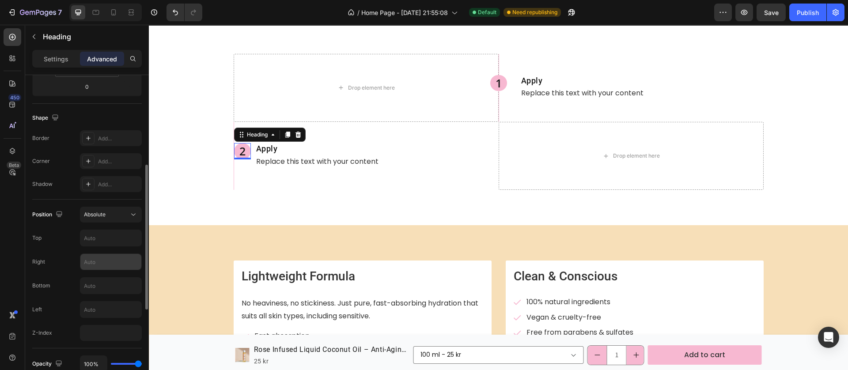
click at [94, 265] on input "text" at bounding box center [110, 262] width 61 height 16
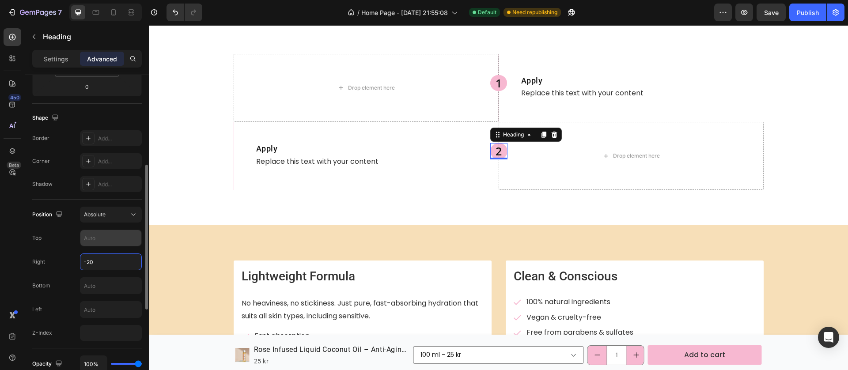
type input "-20"
click at [91, 238] on input "text" at bounding box center [110, 238] width 61 height 16
type input "0"
click at [97, 288] on input "text" at bounding box center [110, 286] width 61 height 16
type input "0"
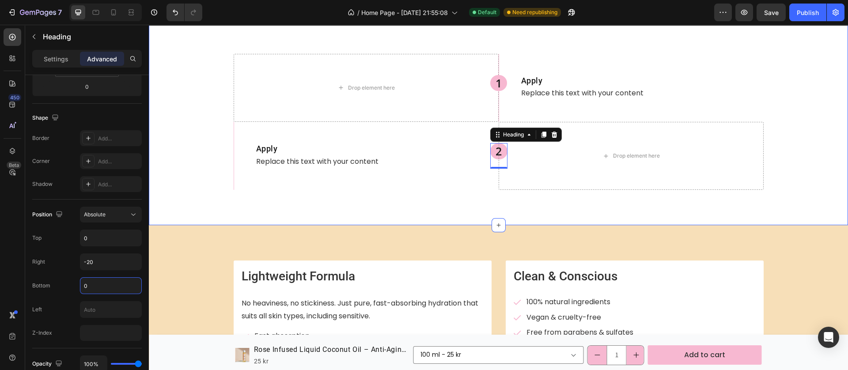
click at [371, 187] on div "2 Heading 0 Apply Heading Replace this text with your content Text Block Row" at bounding box center [366, 156] width 265 height 68
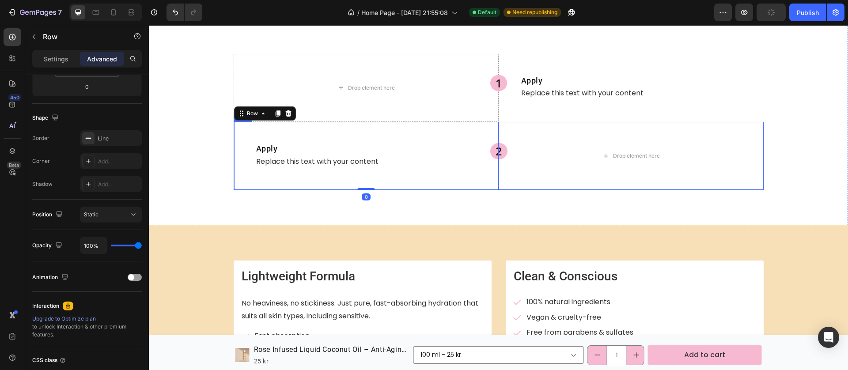
scroll to position [0, 0]
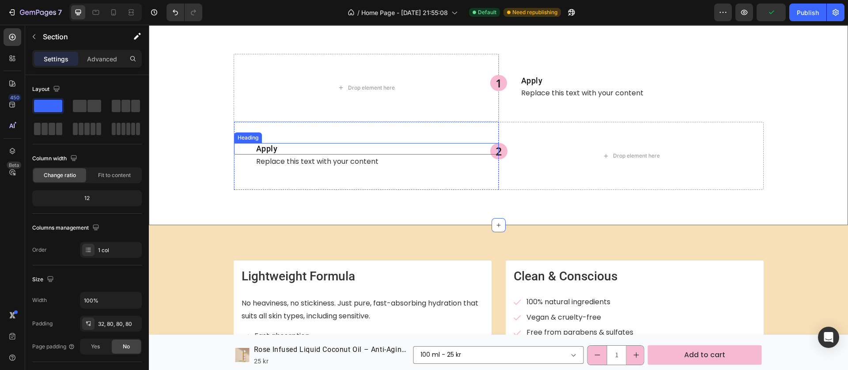
click at [332, 145] on h2 "Apply" at bounding box center [376, 148] width 243 height 11
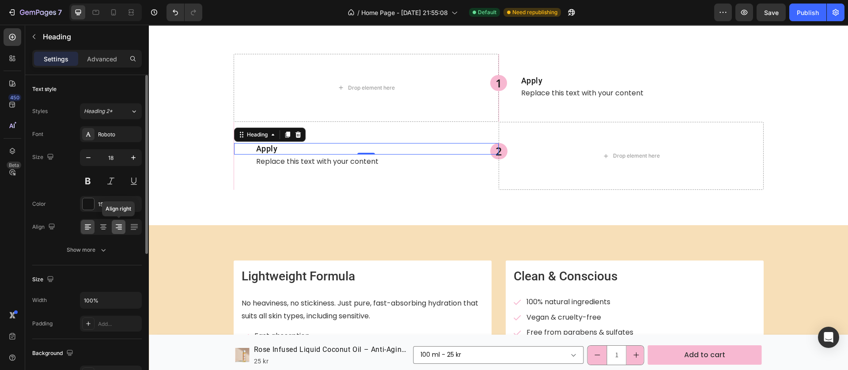
click at [119, 230] on icon at bounding box center [118, 227] width 9 height 9
click at [108, 59] on p "Advanced" at bounding box center [102, 58] width 30 height 9
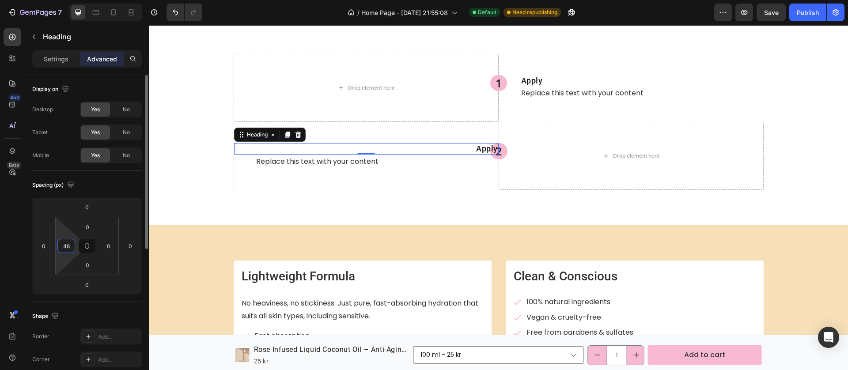
click at [69, 245] on input "48" at bounding box center [66, 245] width 13 height 13
type input "0"
click at [105, 245] on input "0" at bounding box center [108, 245] width 13 height 13
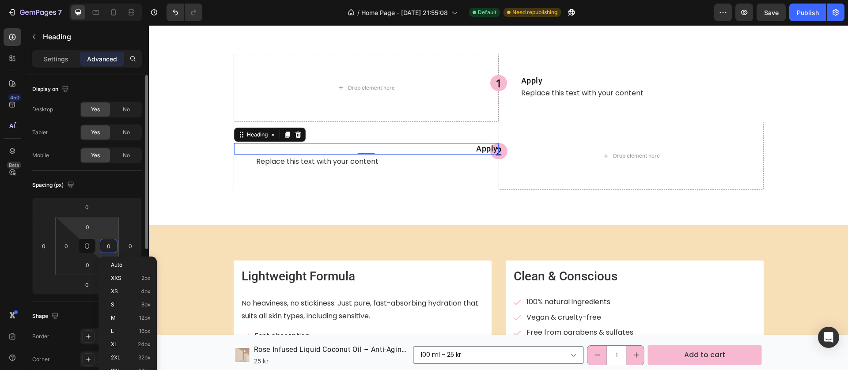
scroll to position [132, 0]
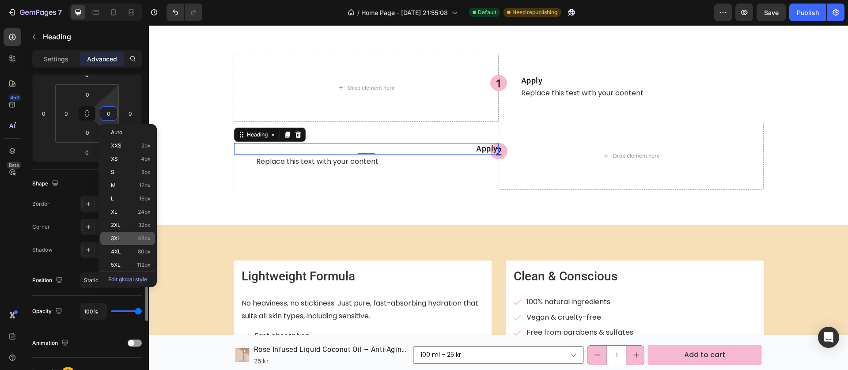
click at [123, 242] on div "3XL 48px" at bounding box center [127, 238] width 55 height 13
type input "48"
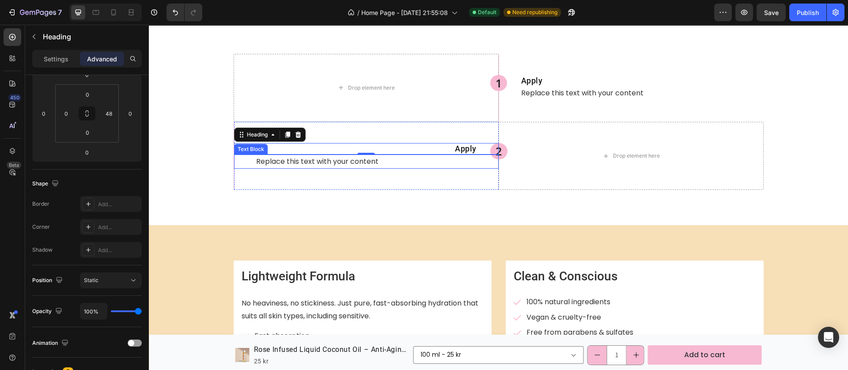
click at [329, 158] on div "Replace this text with your content" at bounding box center [376, 162] width 243 height 15
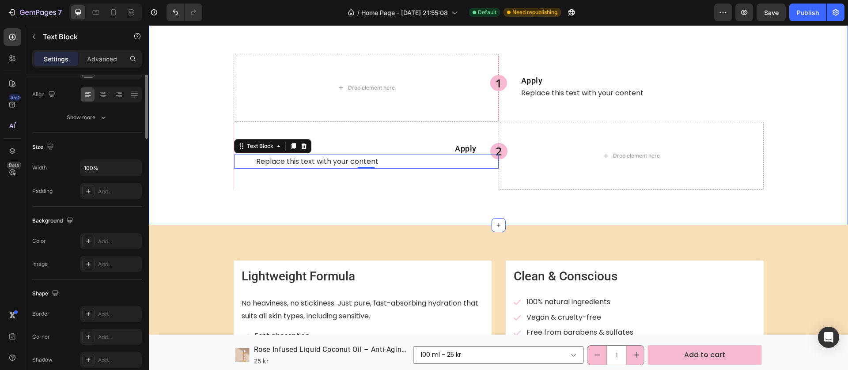
scroll to position [0, 0]
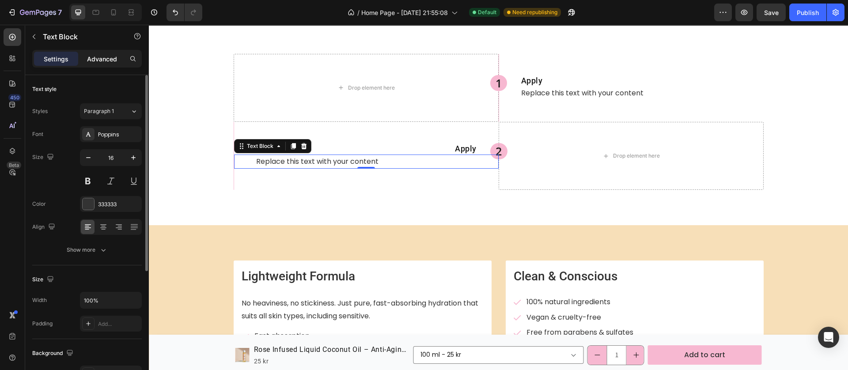
click at [107, 60] on p "Advanced" at bounding box center [102, 58] width 30 height 9
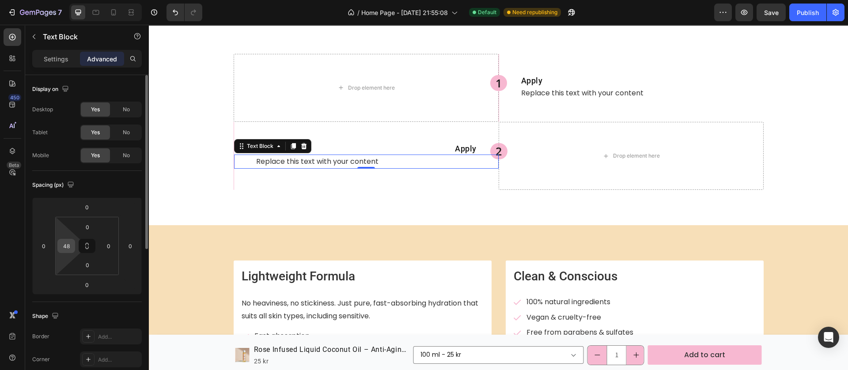
click at [65, 245] on input "48" at bounding box center [66, 245] width 13 height 13
type input "0"
click at [112, 0] on html "7 Version history / Home Page - Aug 22, 21:55:08 Default Need republishing Prev…" at bounding box center [424, 0] width 848 height 0
click at [109, 244] on input "0" at bounding box center [108, 245] width 13 height 13
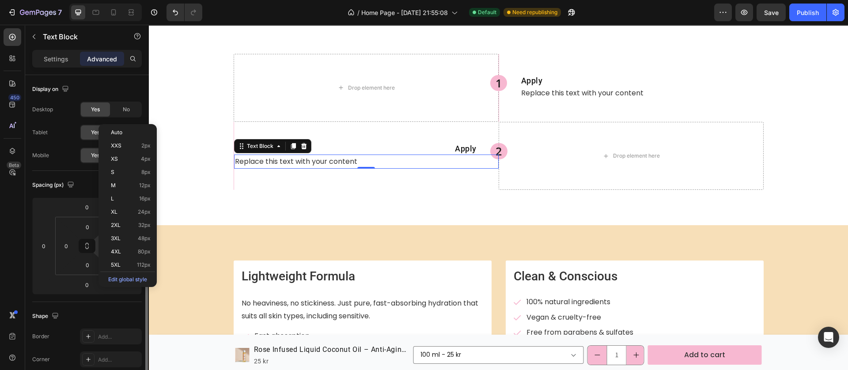
scroll to position [132, 0]
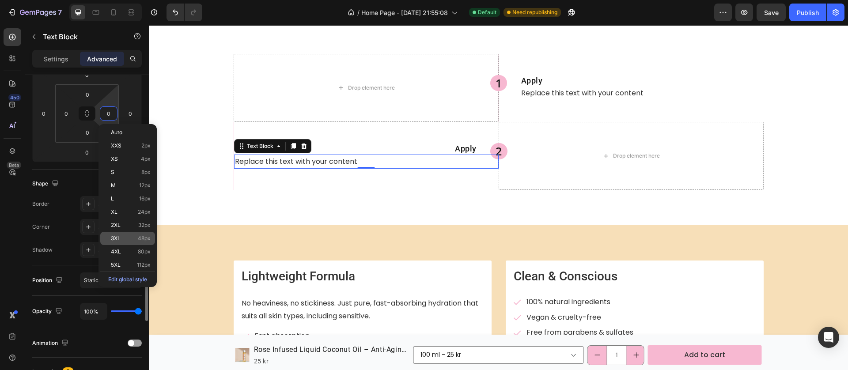
click at [128, 237] on p "3XL 48px" at bounding box center [131, 238] width 40 height 6
type input "48"
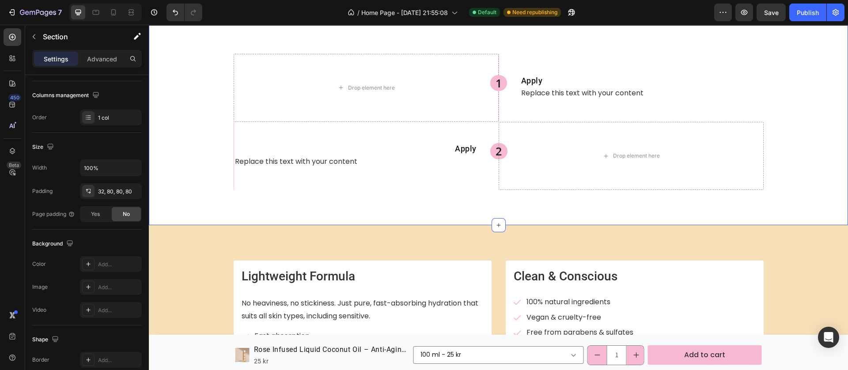
scroll to position [0, 0]
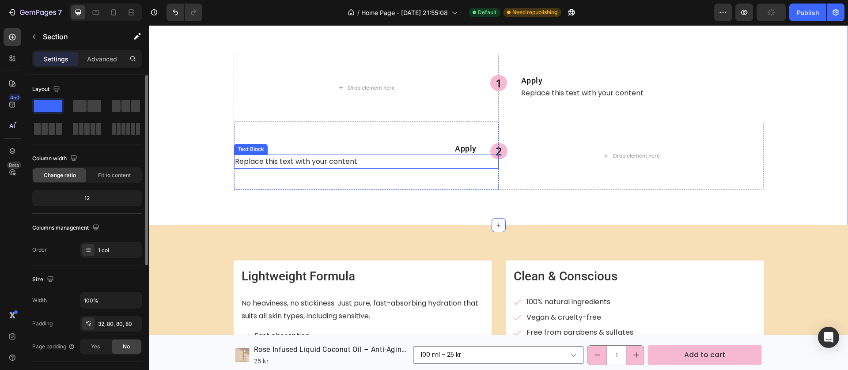
click at [350, 161] on div "Replace this text with your content" at bounding box center [355, 162] width 243 height 15
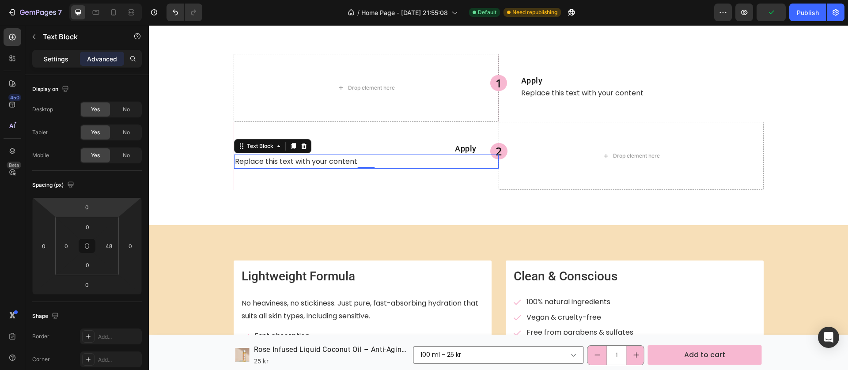
click at [64, 60] on p "Settings" at bounding box center [56, 58] width 25 height 9
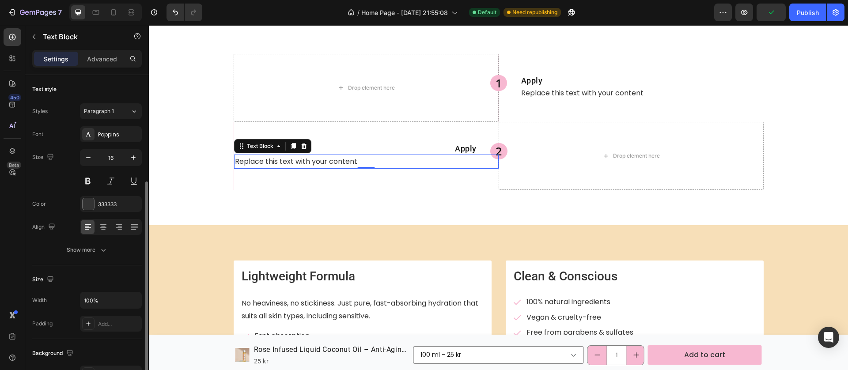
scroll to position [66, 0]
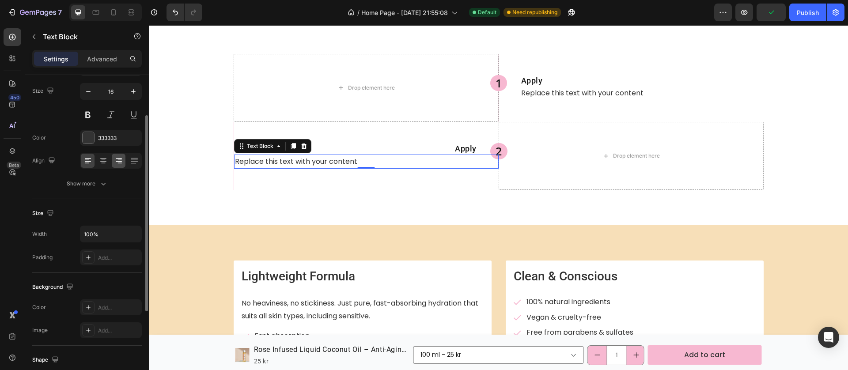
click at [120, 163] on icon at bounding box center [119, 163] width 4 height 1
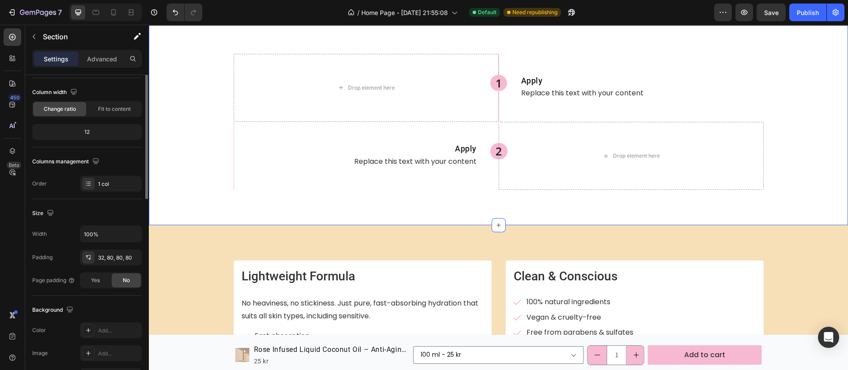
scroll to position [0, 0]
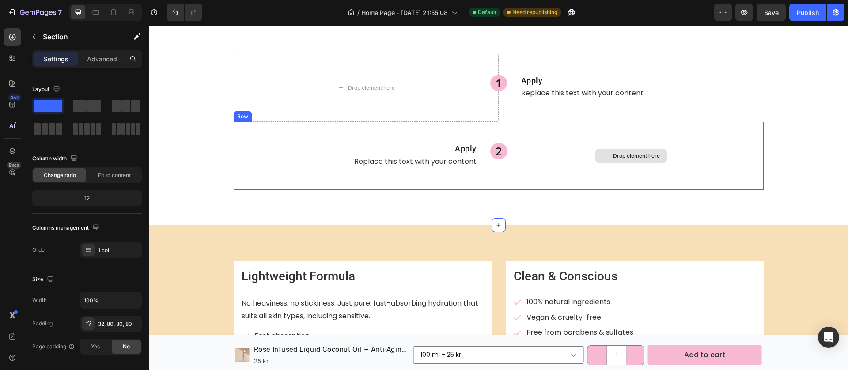
click at [498, 182] on div "Drop element here" at bounding box center [630, 156] width 265 height 68
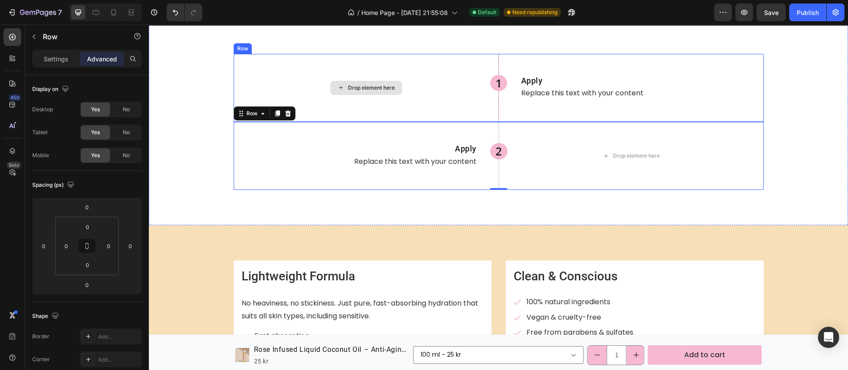
click at [491, 115] on div "Drop element here" at bounding box center [366, 88] width 265 height 68
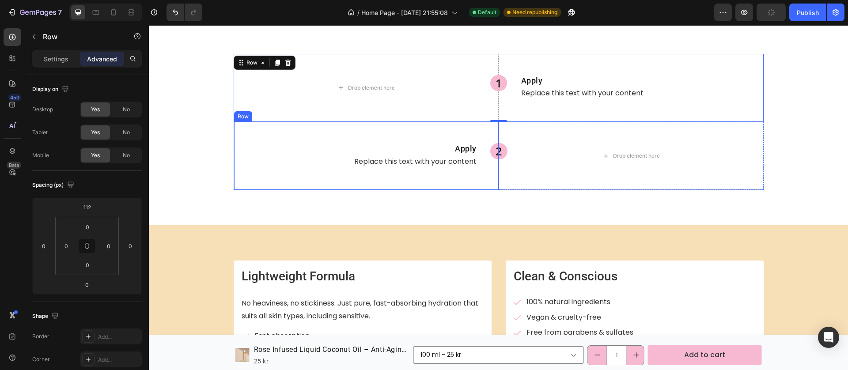
click at [480, 183] on div "2 Heading Apply Heading Replace this text with your content Text Block Row" at bounding box center [366, 156] width 265 height 68
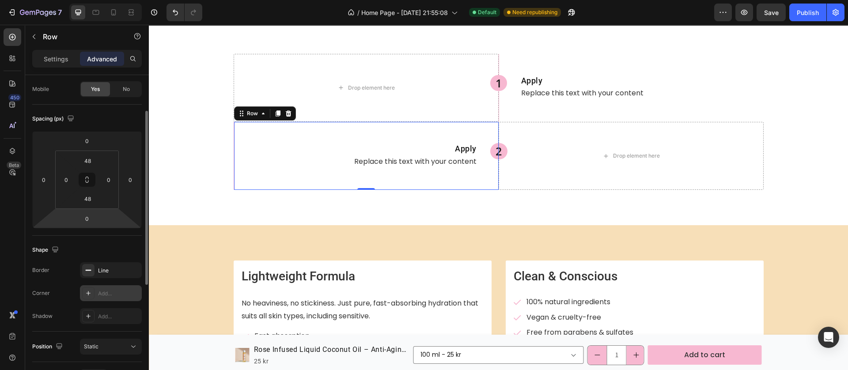
scroll to position [132, 0]
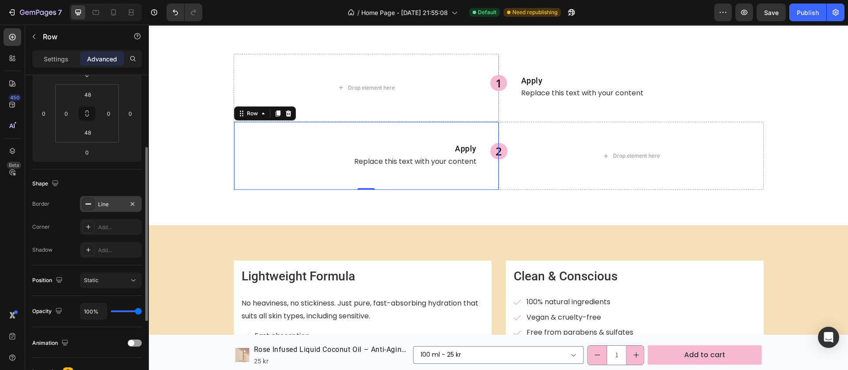
click at [88, 205] on icon at bounding box center [88, 203] width 7 height 7
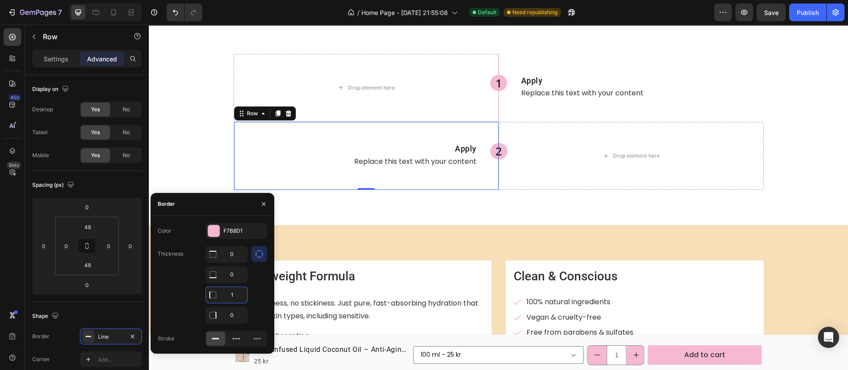
scroll to position [132, 0]
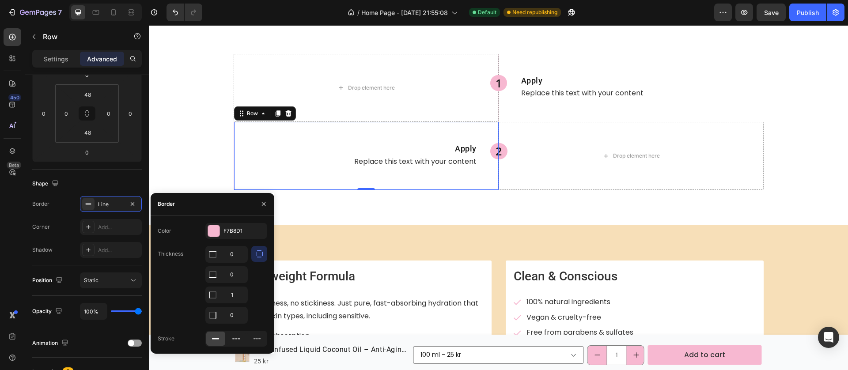
click at [232, 307] on div "0" at bounding box center [226, 315] width 42 height 17
click at [231, 262] on input "1" at bounding box center [227, 254] width 42 height 16
type input "0"
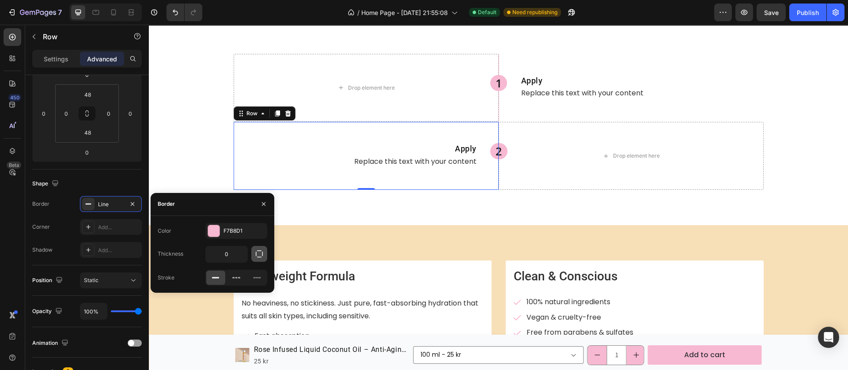
click at [257, 246] on button "button" at bounding box center [259, 254] width 16 height 16
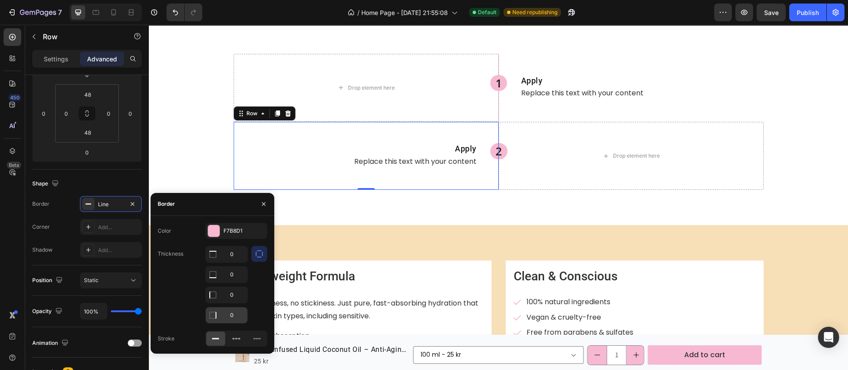
click at [233, 262] on input "0" at bounding box center [227, 254] width 42 height 16
type input "1"
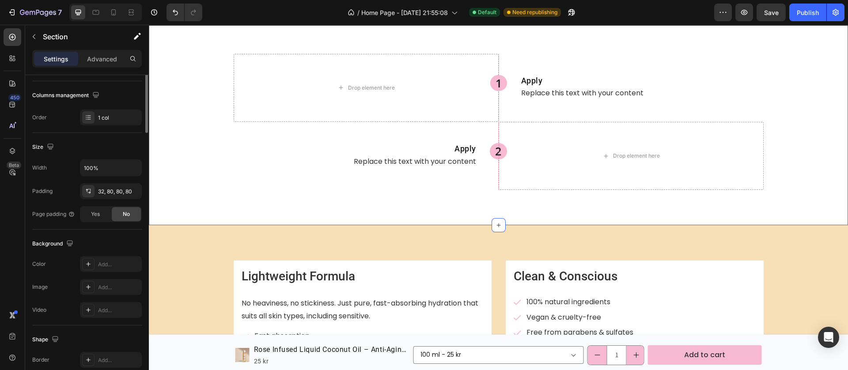
scroll to position [0, 0]
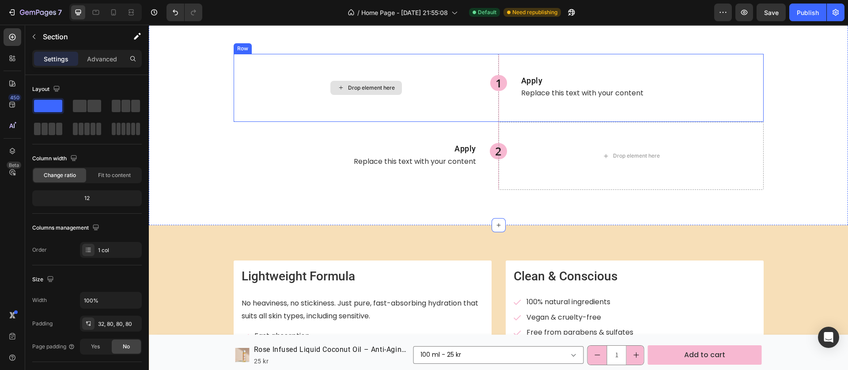
click at [491, 116] on div "Drop element here" at bounding box center [366, 88] width 265 height 68
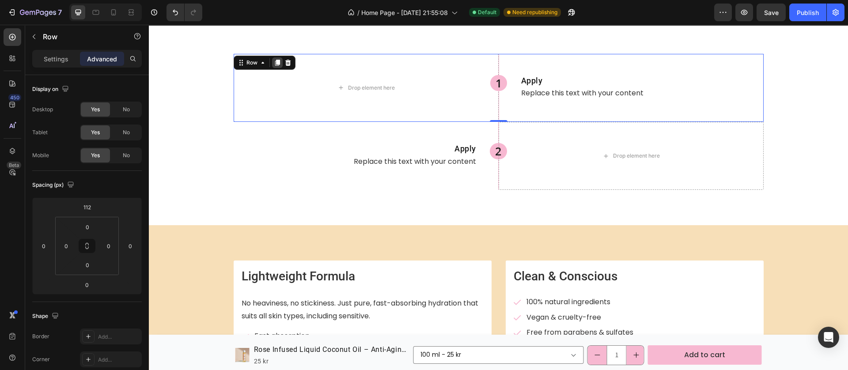
click at [275, 60] on icon at bounding box center [277, 63] width 5 height 6
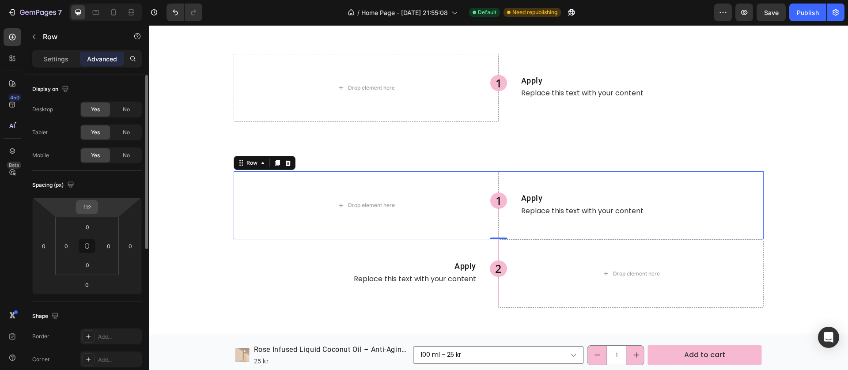
click at [85, 209] on input "112" at bounding box center [87, 206] width 18 height 13
type input "0"
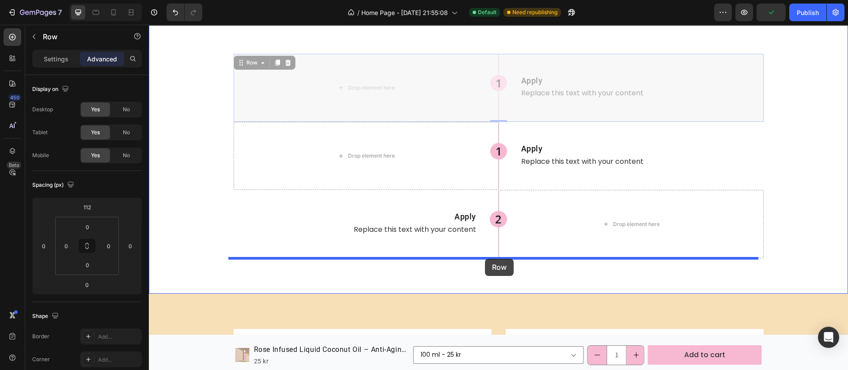
drag, startPoint x: 235, startPoint y: 104, endPoint x: 485, endPoint y: 259, distance: 293.8
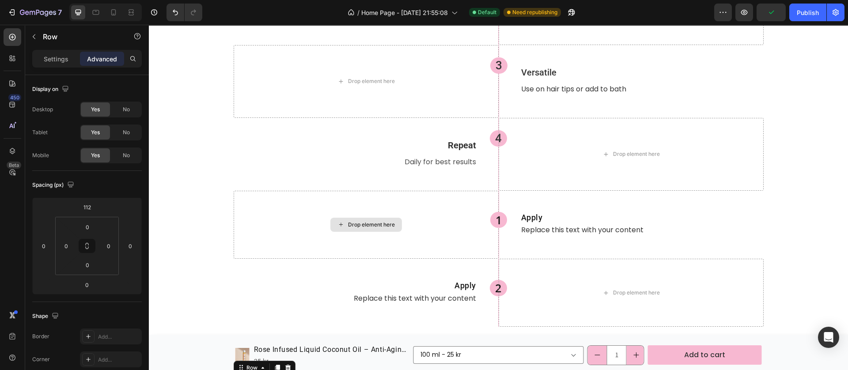
scroll to position [1472, 0]
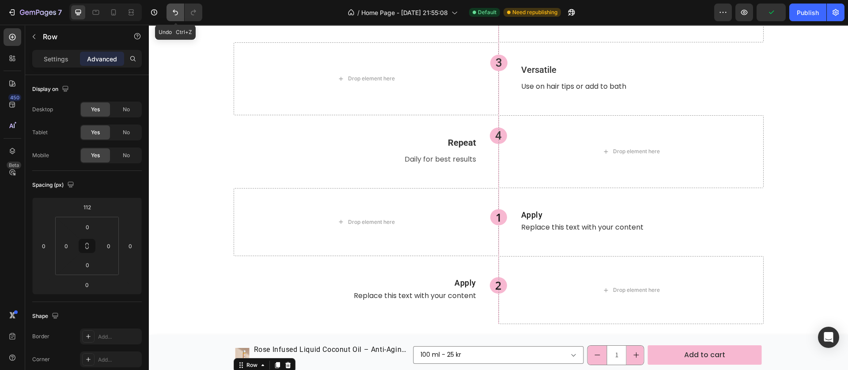
click at [176, 10] on icon "Undo/Redo" at bounding box center [175, 12] width 9 height 9
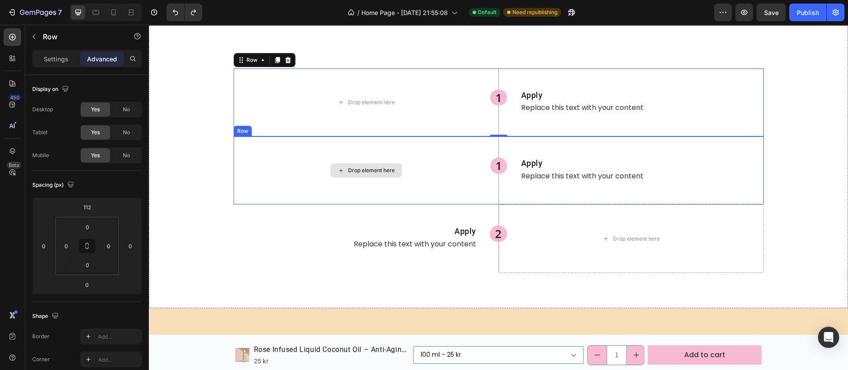
scroll to position [1670, 0]
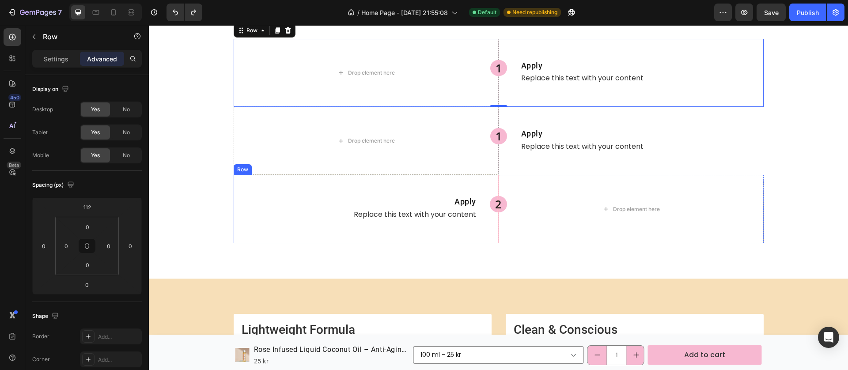
click at [491, 238] on div "2 Heading Apply Heading Replace this text with your content Text Block Row" at bounding box center [366, 209] width 265 height 68
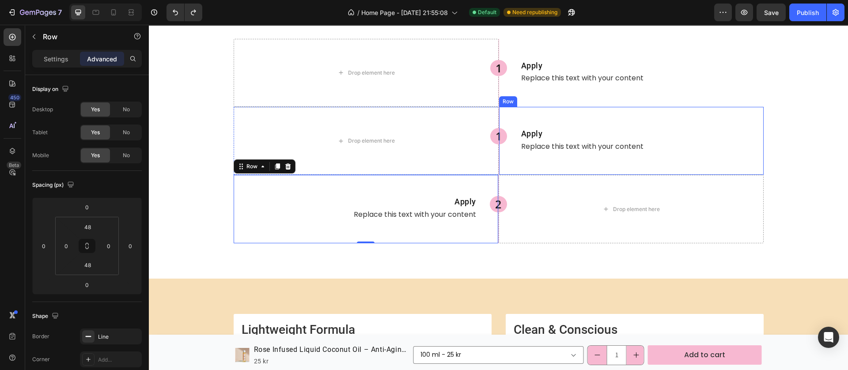
click at [498, 170] on div "1 Heading Apply Heading Replace this text with your content Text Block Row" at bounding box center [630, 141] width 265 height 68
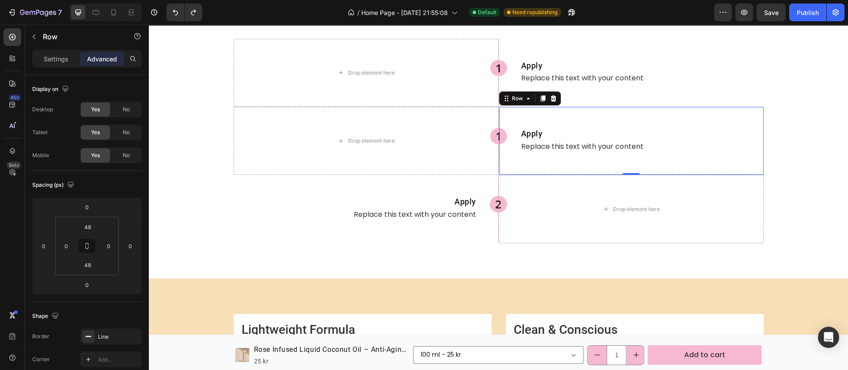
click at [498, 170] on div "1 Heading Apply Heading Replace this text with your content Text Block Row 0" at bounding box center [630, 141] width 265 height 68
click at [488, 171] on div "Drop element here" at bounding box center [366, 141] width 265 height 68
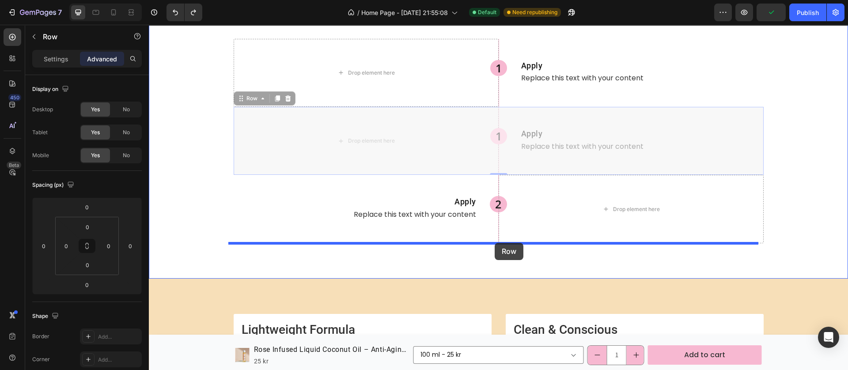
drag, startPoint x: 240, startPoint y: 99, endPoint x: 508, endPoint y: 237, distance: 300.9
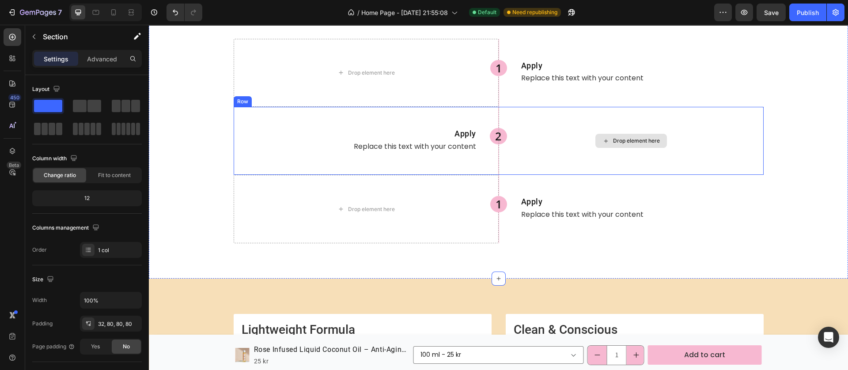
click at [498, 163] on div "Drop element here" at bounding box center [630, 141] width 265 height 68
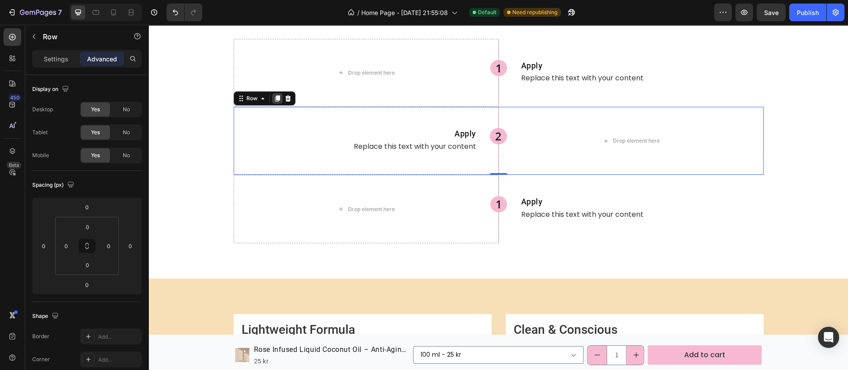
click at [275, 100] on icon at bounding box center [277, 98] width 5 height 6
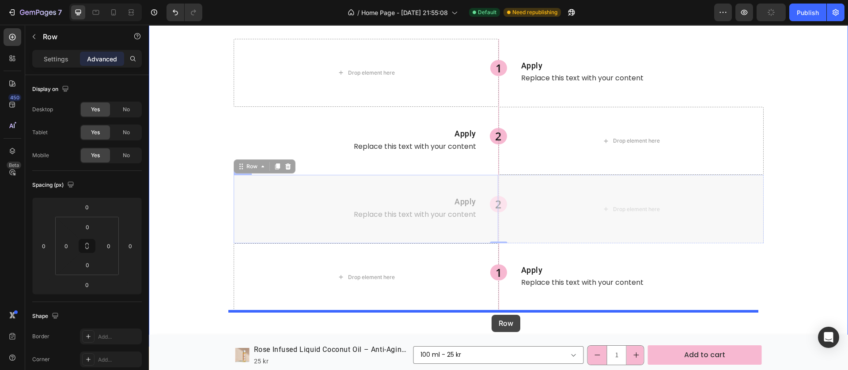
drag, startPoint x: 228, startPoint y: 165, endPoint x: 491, endPoint y: 315, distance: 302.7
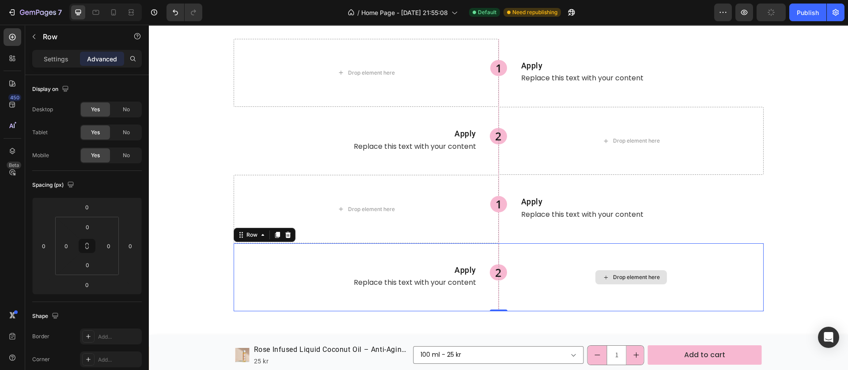
scroll to position [1737, 0]
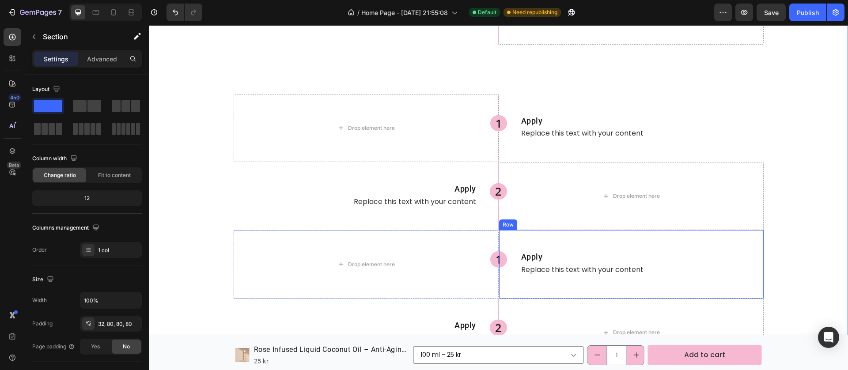
scroll to position [1604, 0]
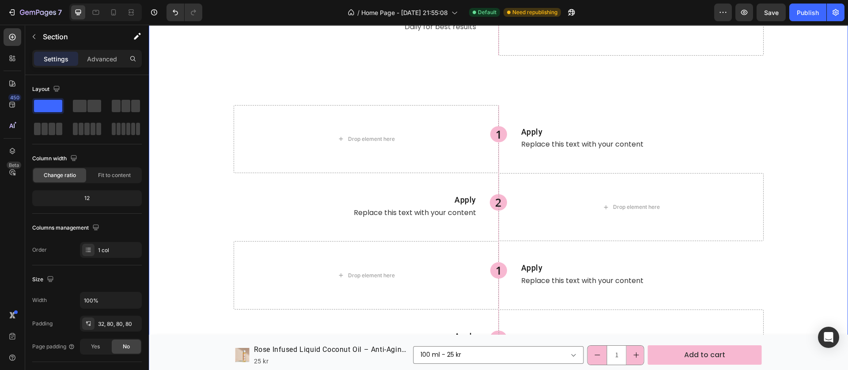
click at [793, 25] on div "7 Version history / Home Page - [DATE] 21:55:08 Default Need republishing Previ…" at bounding box center [424, 12] width 848 height 25
click at [805, 9] on div "Publish" at bounding box center [808, 12] width 22 height 9
click at [563, 14] on icon "button" at bounding box center [561, 12] width 9 height 9
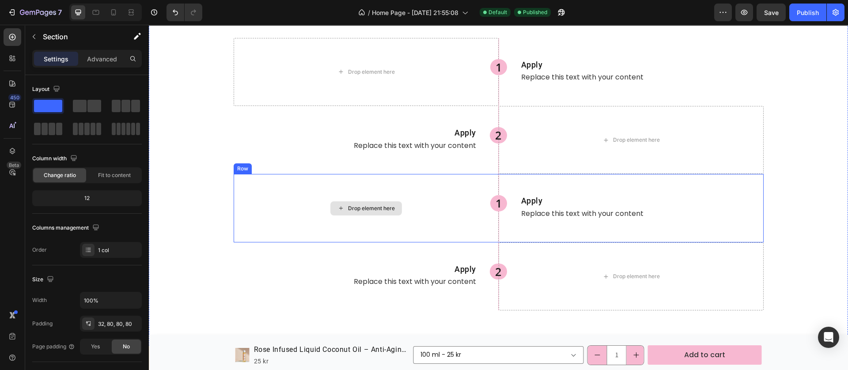
scroll to position [1737, 0]
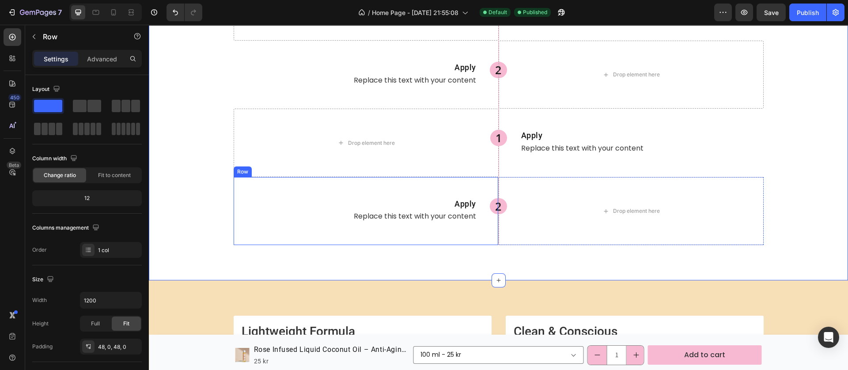
click at [464, 183] on div "2 Heading Apply Heading Replace this text with your content Text Block Row" at bounding box center [366, 211] width 265 height 68
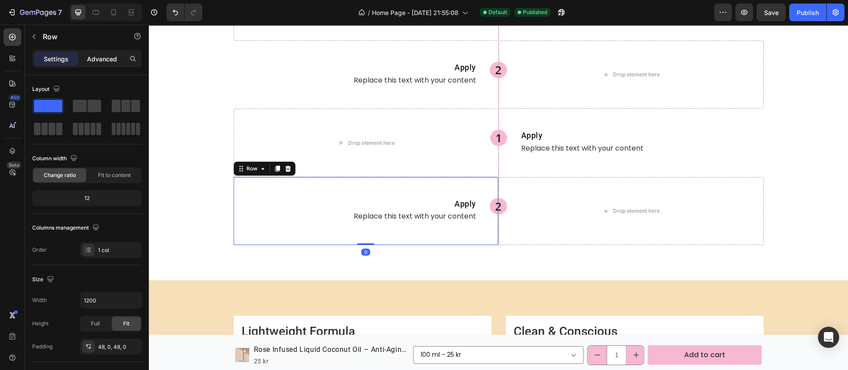
click at [100, 57] on p "Advanced" at bounding box center [102, 58] width 30 height 9
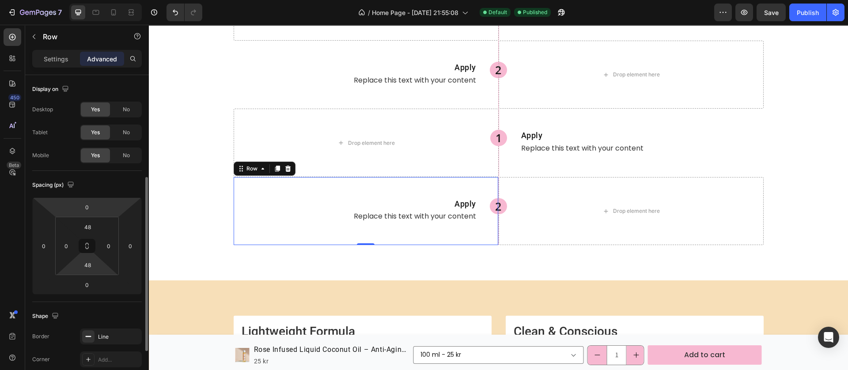
scroll to position [66, 0]
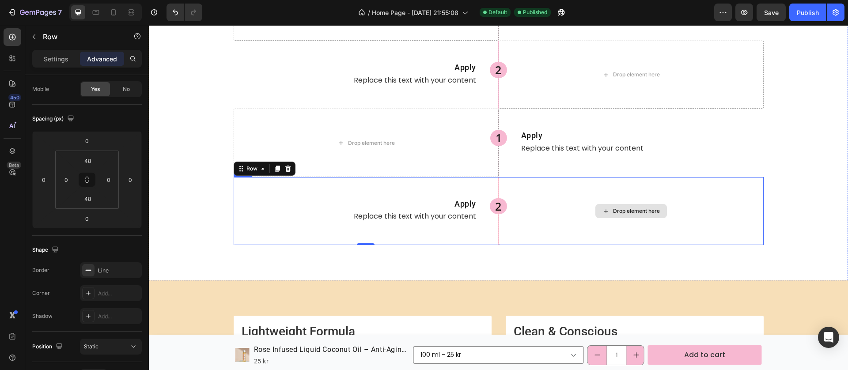
click at [549, 233] on div "Drop element here" at bounding box center [630, 211] width 265 height 68
click at [520, 203] on div "Drop element here" at bounding box center [630, 211] width 265 height 68
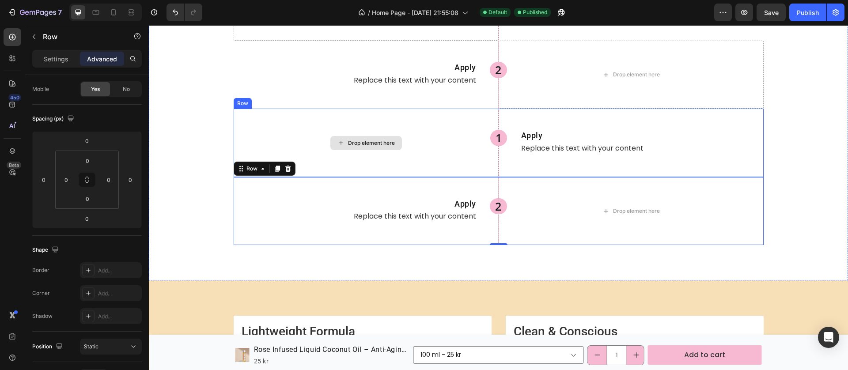
click at [433, 153] on div "Drop element here" at bounding box center [366, 143] width 265 height 68
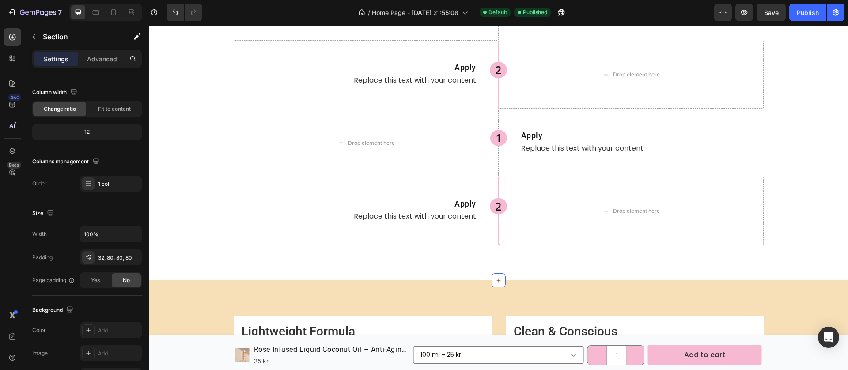
scroll to position [0, 0]
